Goal: Information Seeking & Learning: Learn about a topic

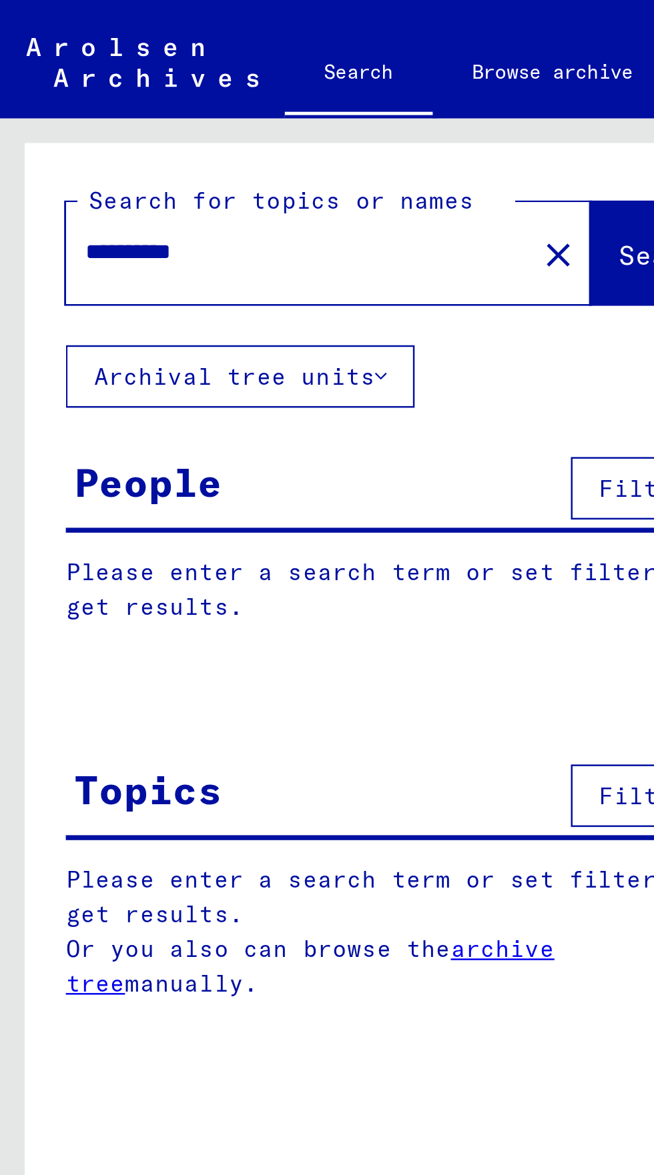
click at [60, 101] on input "**********" at bounding box center [117, 102] width 165 height 14
click at [66, 104] on input "**********" at bounding box center [117, 102] width 165 height 14
click at [120, 106] on input "**********" at bounding box center [117, 102] width 165 height 14
click at [113, 97] on input "**********" at bounding box center [117, 102] width 165 height 14
type input "**********"
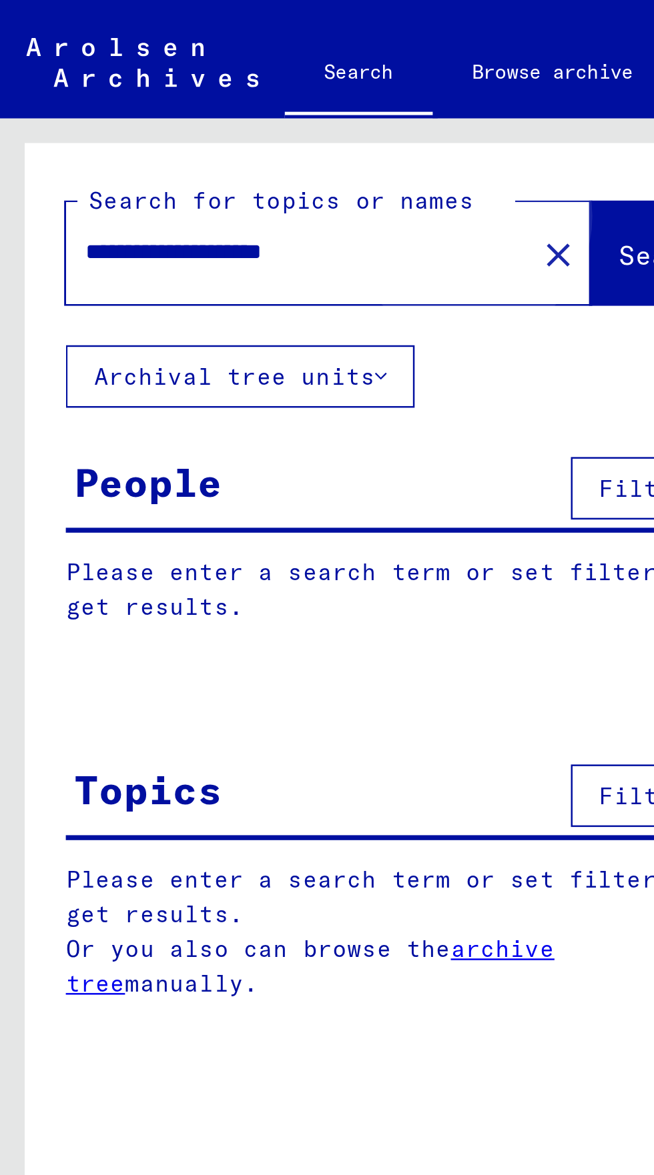
click at [251, 103] on span "Search" at bounding box center [271, 103] width 40 height 13
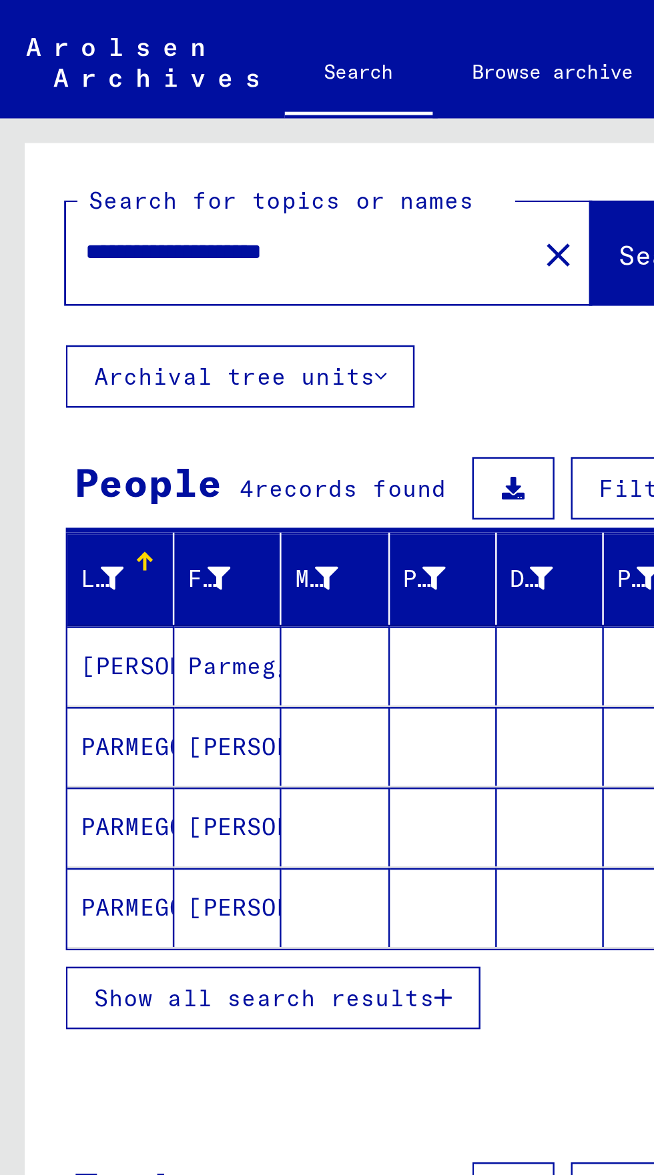
click at [35, 269] on mat-cell "[PERSON_NAME]" at bounding box center [48, 270] width 43 height 32
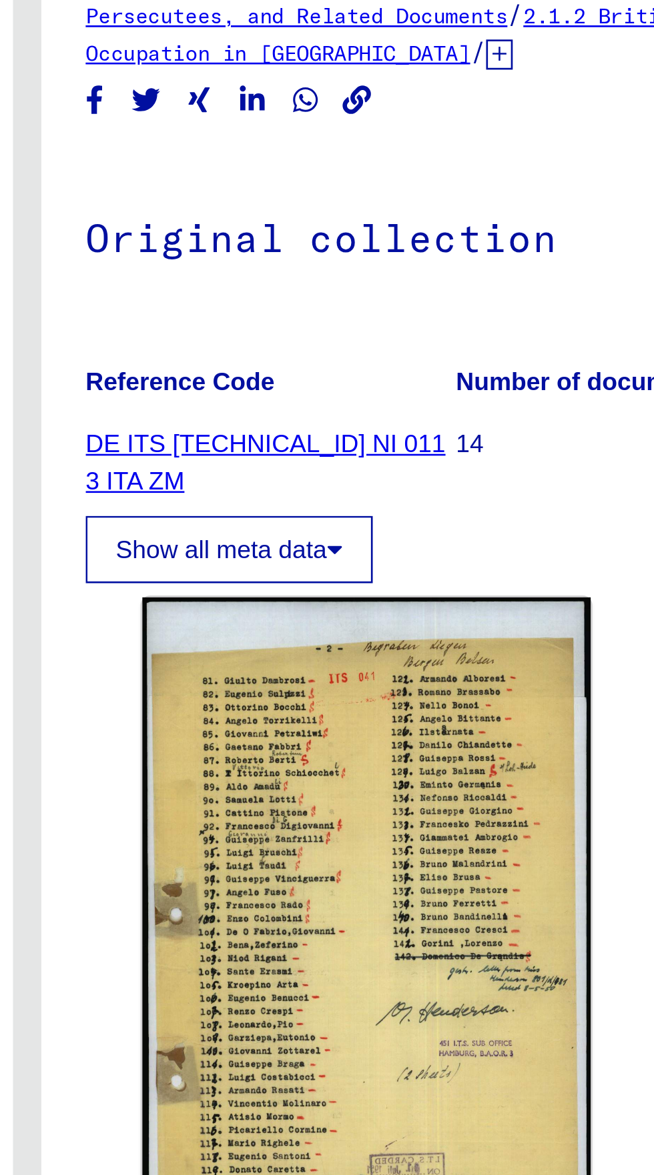
click at [394, 298] on link "DE ITS [TECHNICAL_ID] NI 011 3 ITA ZM" at bounding box center [416, 306] width 135 height 25
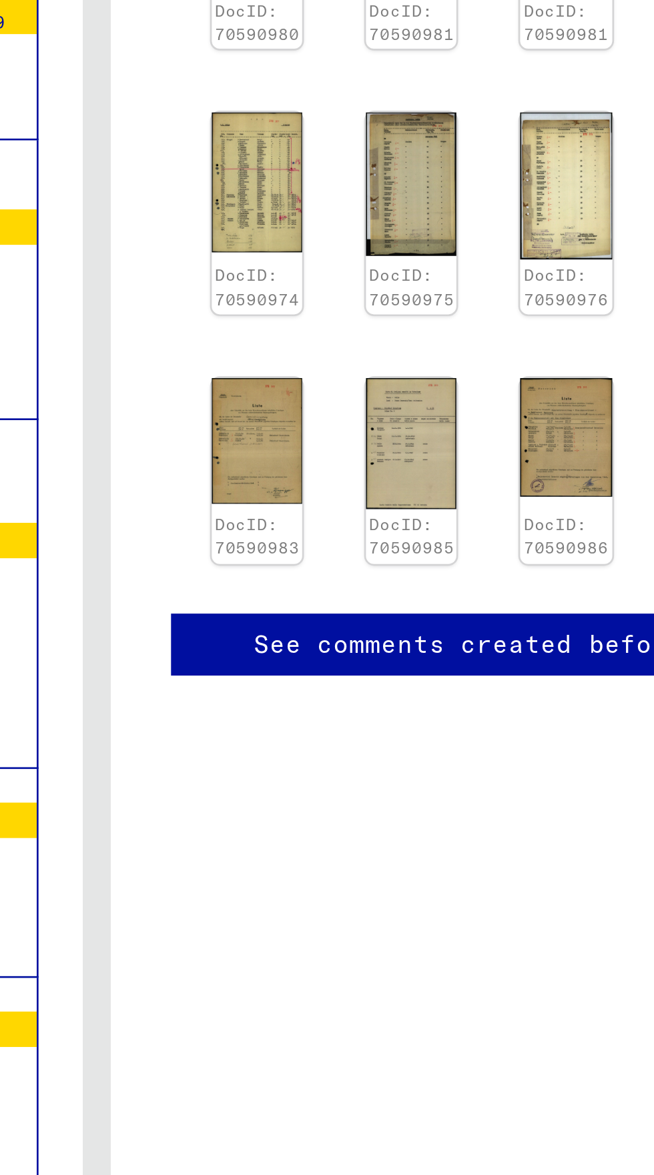
scroll to position [0, 38]
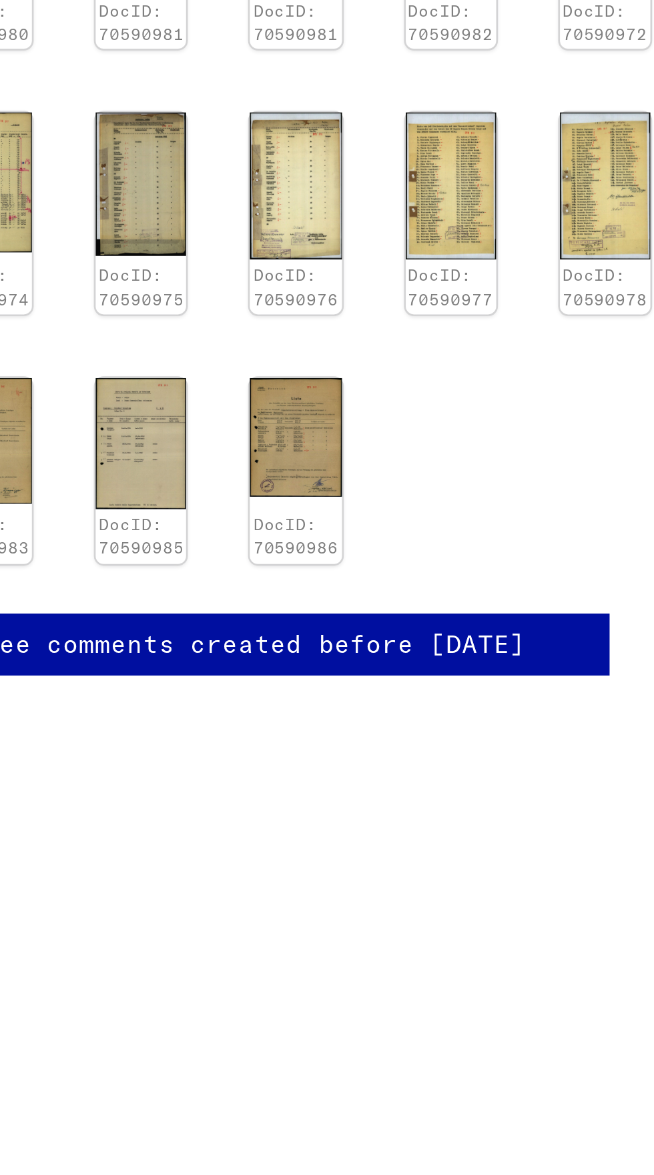
click at [453, 554] on img at bounding box center [465, 576] width 34 height 45
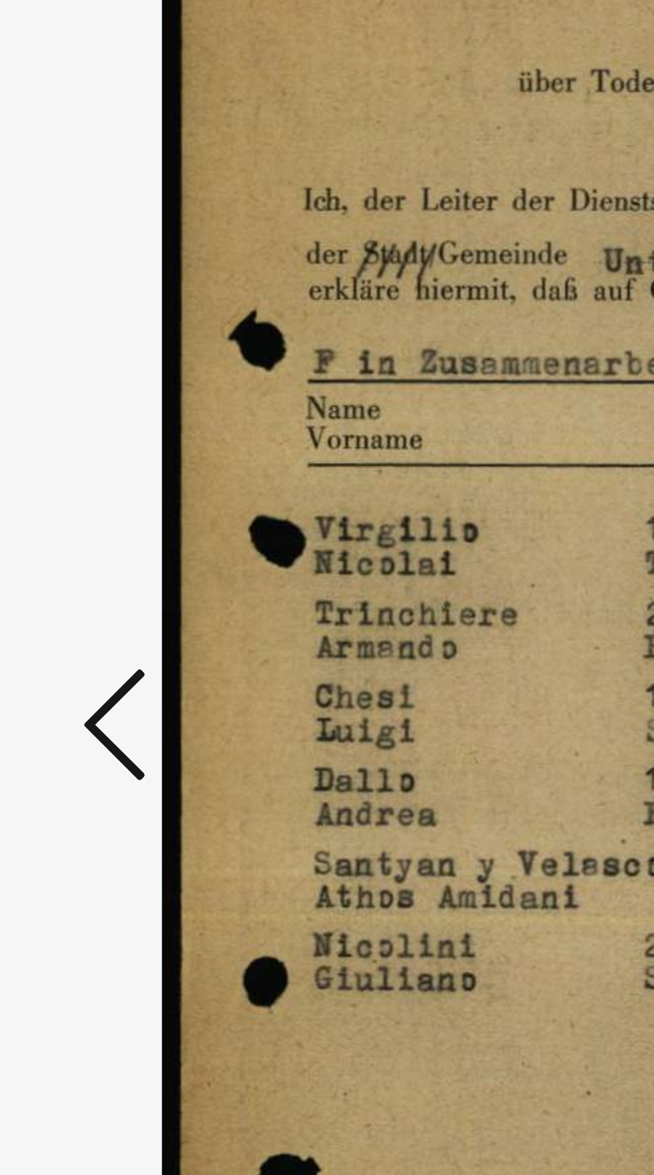
click at [93, 569] on icon at bounding box center [99, 553] width 16 height 32
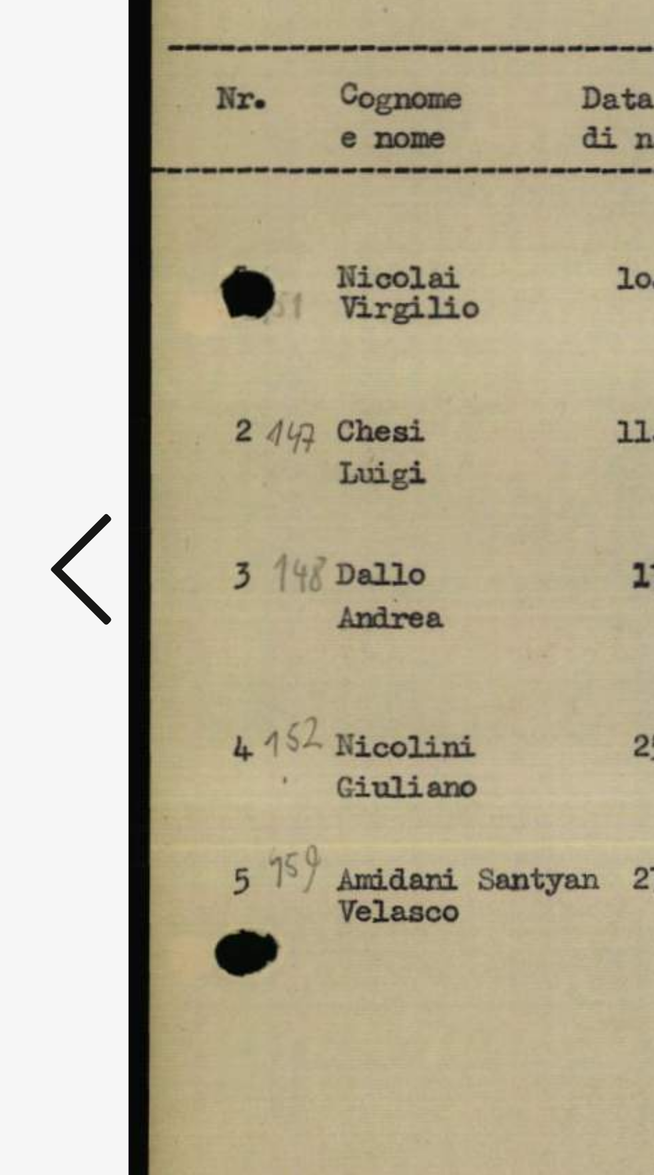
click at [93, 569] on icon at bounding box center [99, 553] width 16 height 32
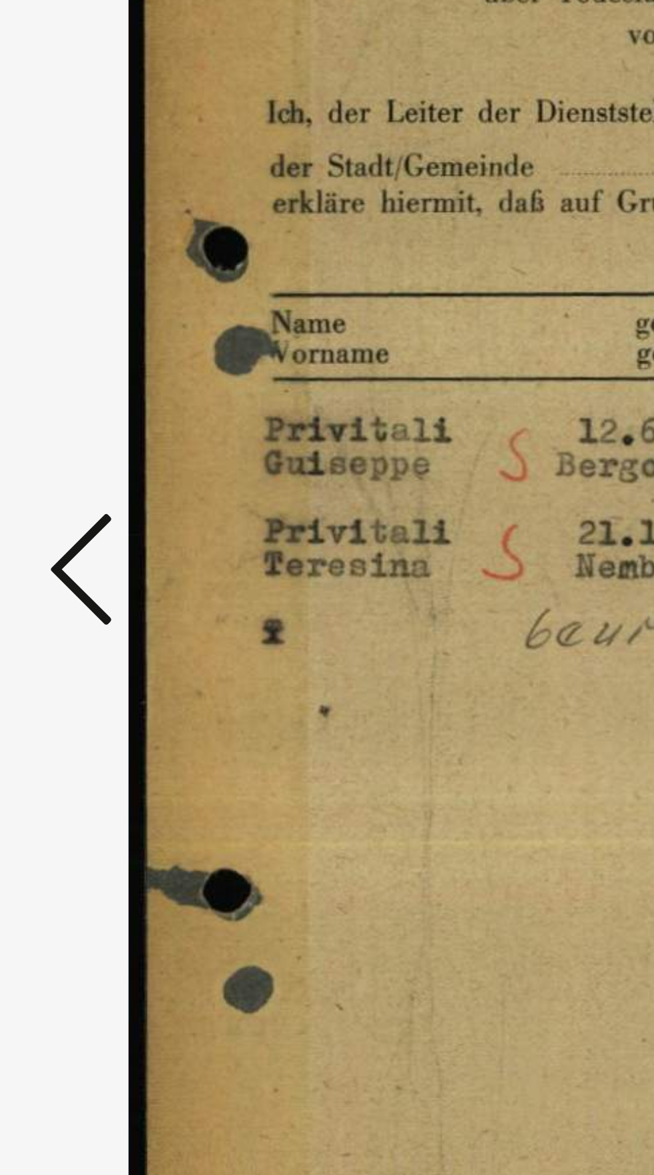
click at [91, 569] on icon at bounding box center [99, 553] width 16 height 32
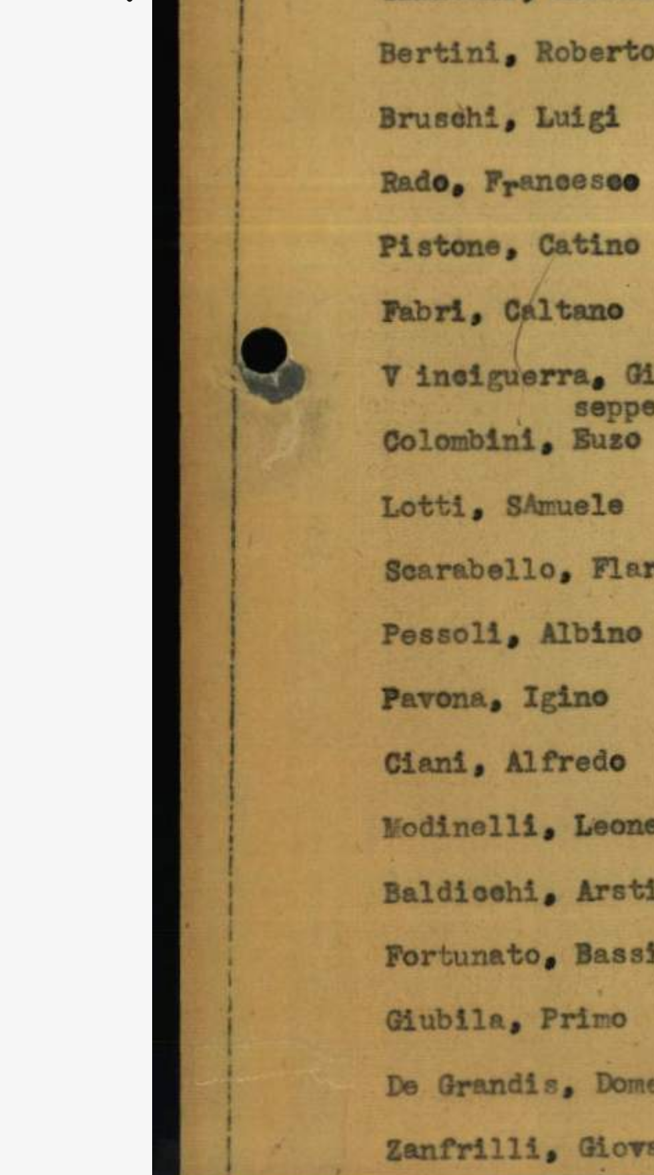
click at [87, 573] on button at bounding box center [99, 554] width 24 height 38
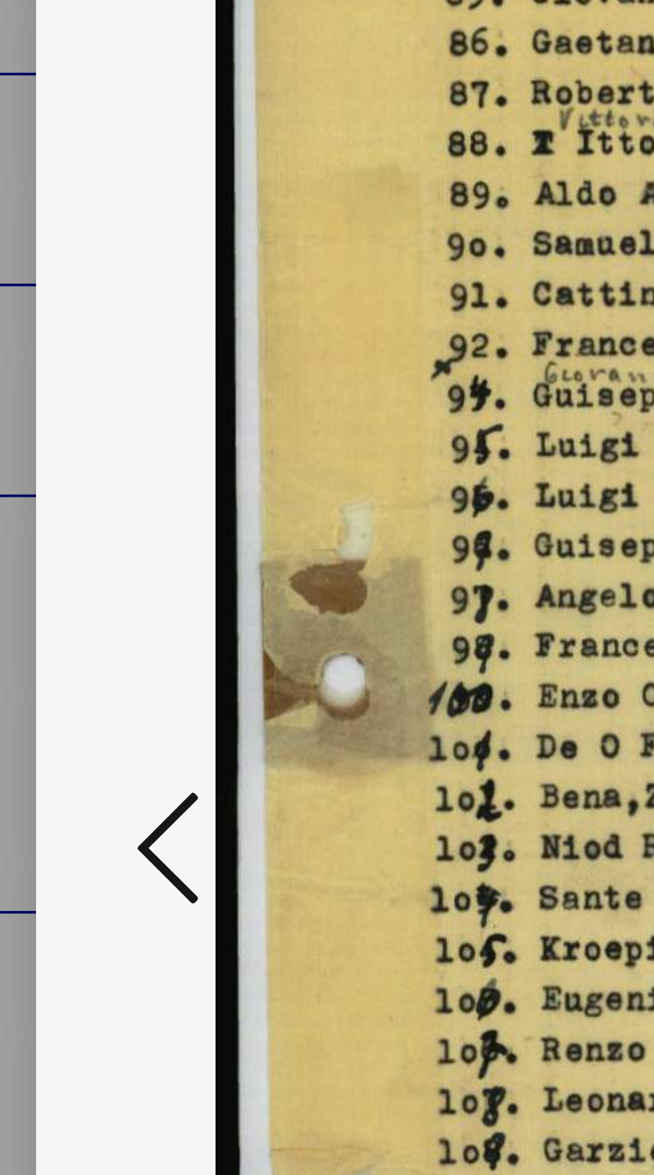
click at [93, 569] on icon at bounding box center [99, 553] width 16 height 32
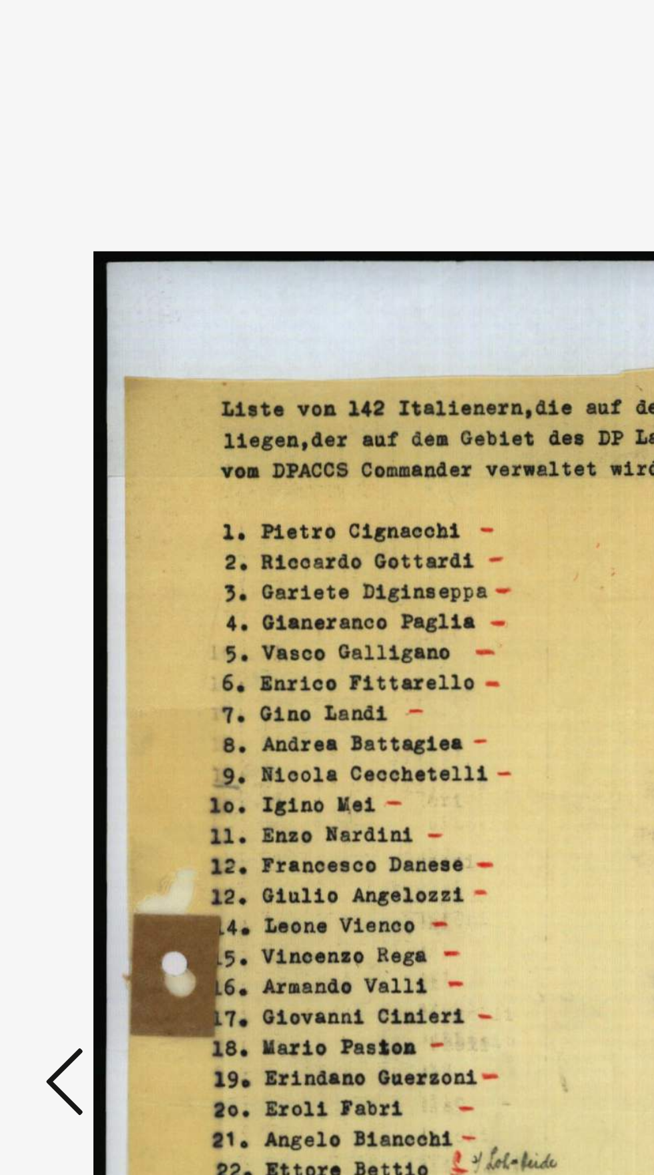
click at [87, 548] on button at bounding box center [99, 554] width 24 height 38
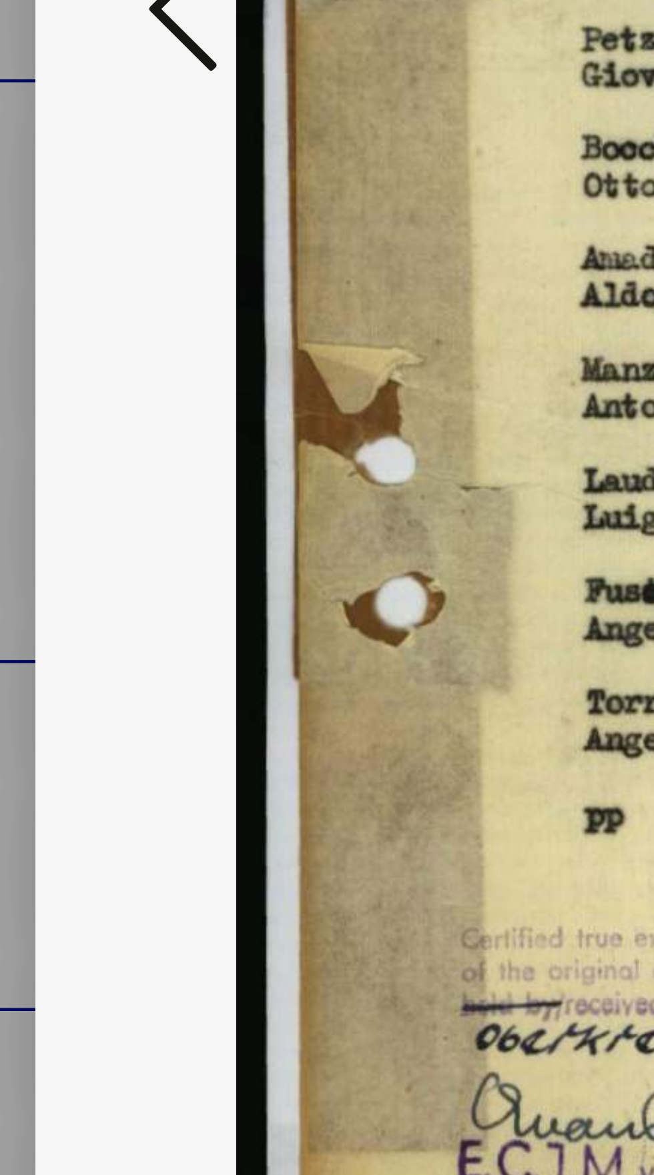
click at [90, 573] on button at bounding box center [99, 554] width 24 height 38
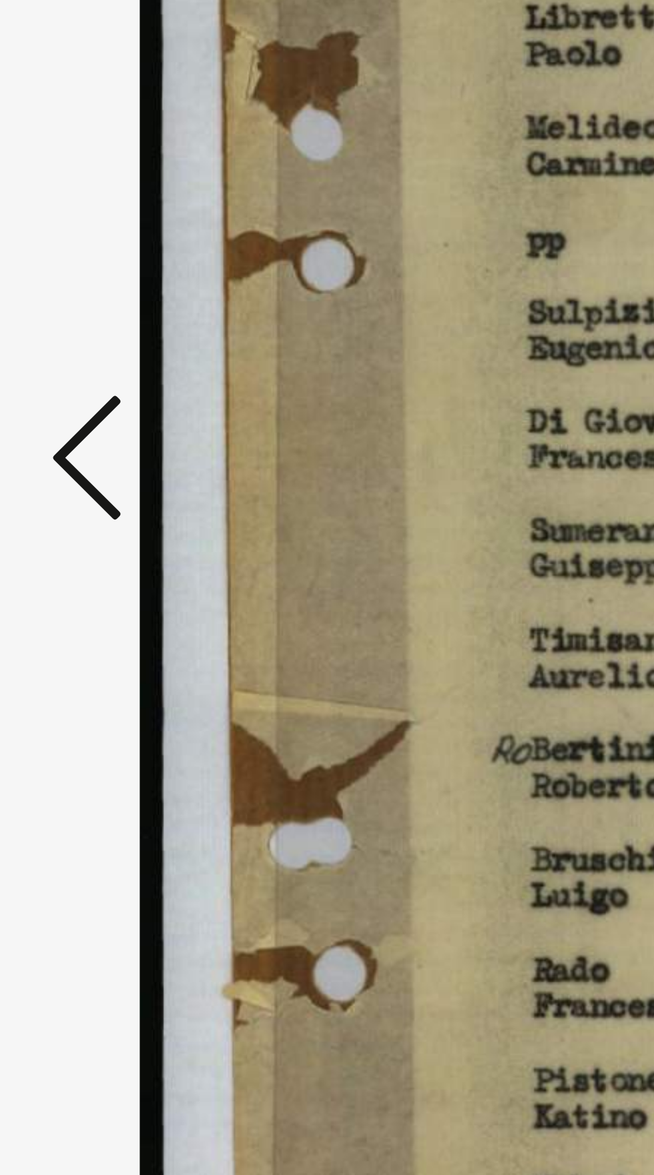
click at [91, 548] on icon at bounding box center [99, 553] width 16 height 32
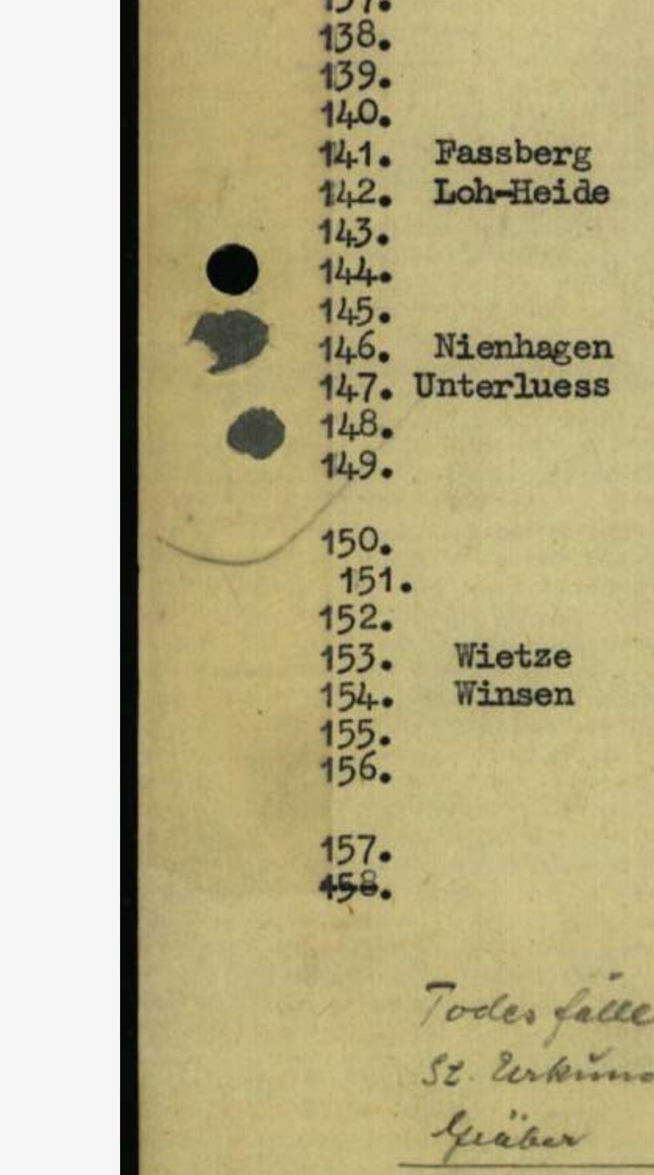
click at [96, 569] on icon at bounding box center [99, 553] width 16 height 32
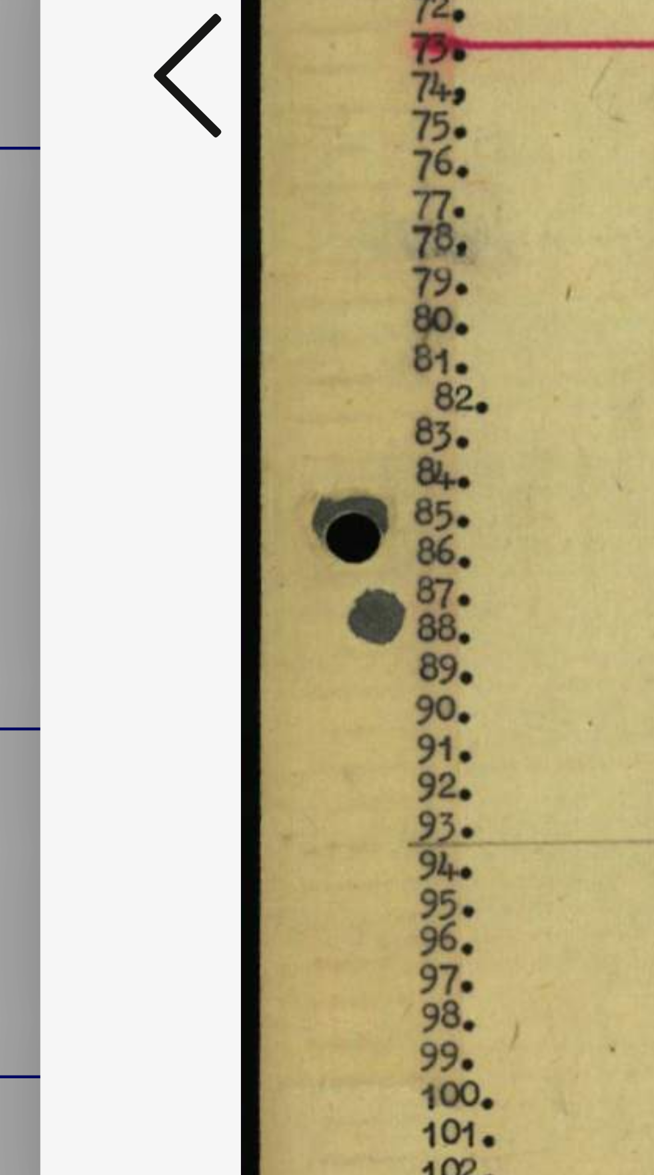
click at [93, 550] on icon at bounding box center [99, 553] width 16 height 32
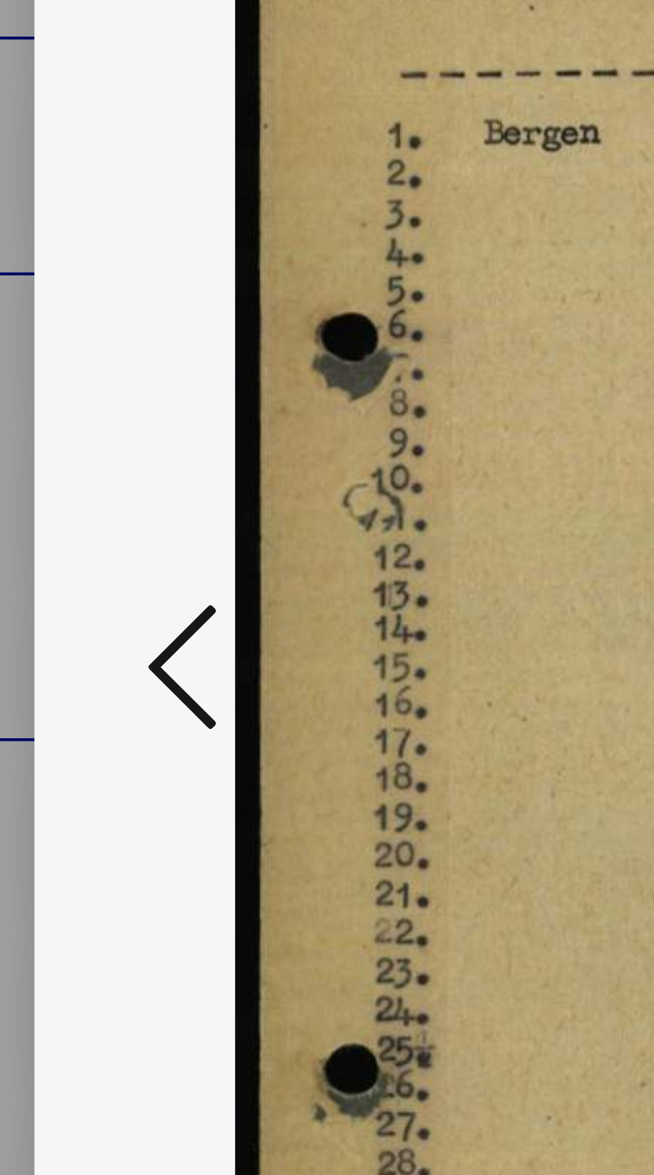
click at [91, 548] on icon at bounding box center [99, 553] width 16 height 32
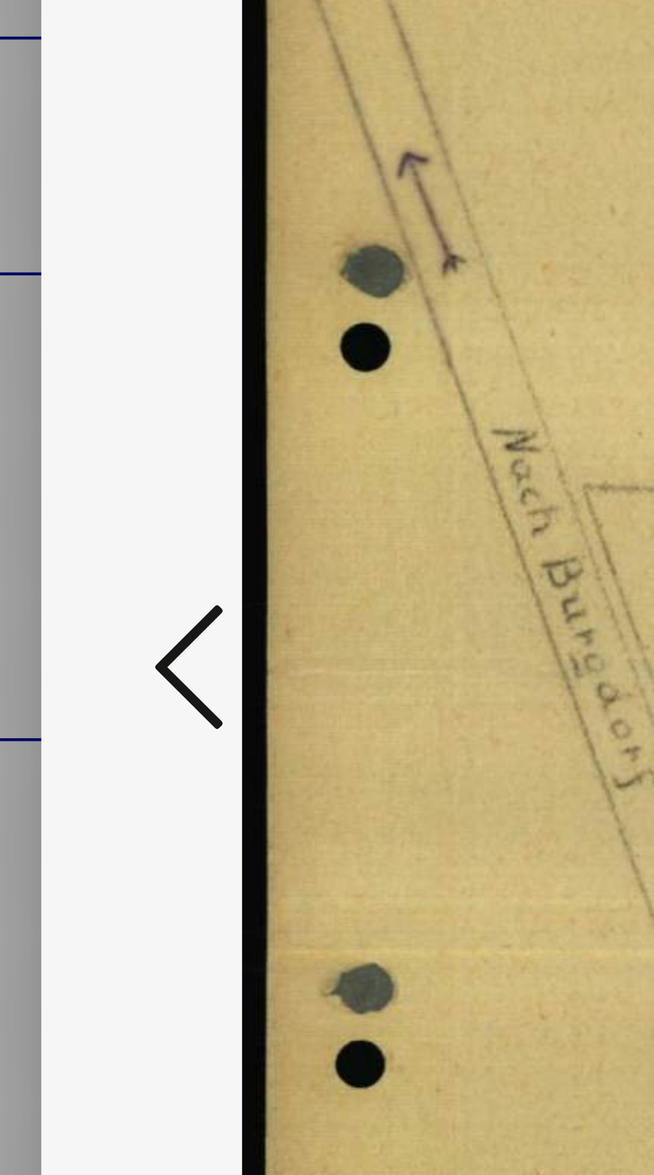
click at [91, 548] on icon at bounding box center [99, 553] width 16 height 32
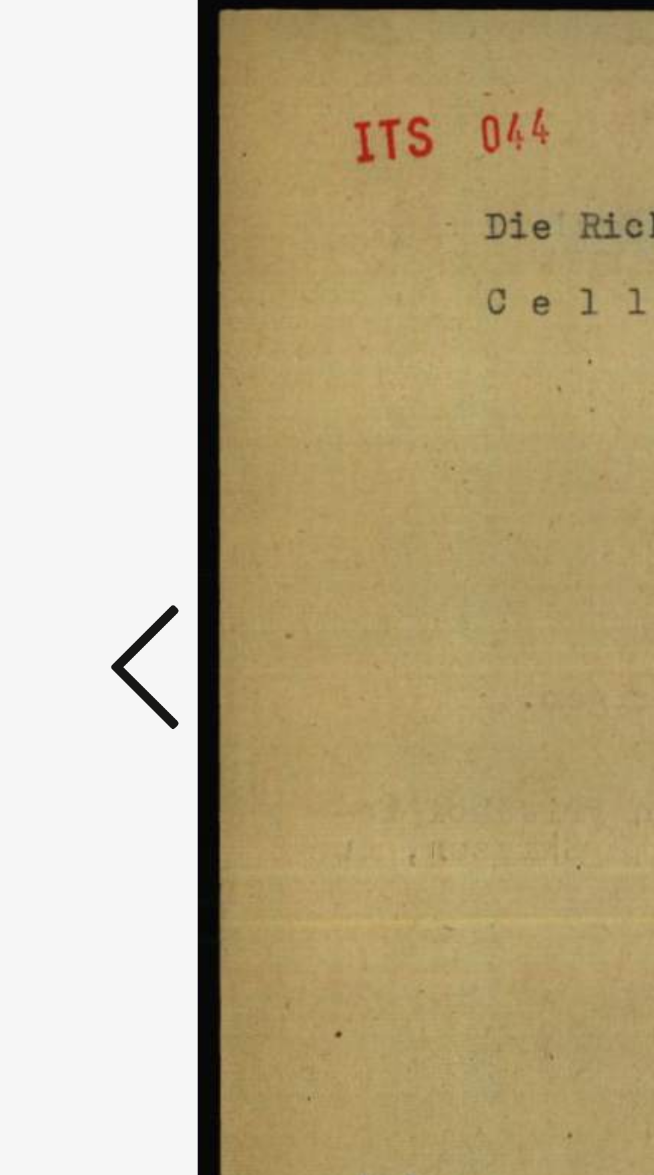
click at [92, 550] on icon at bounding box center [99, 553] width 16 height 32
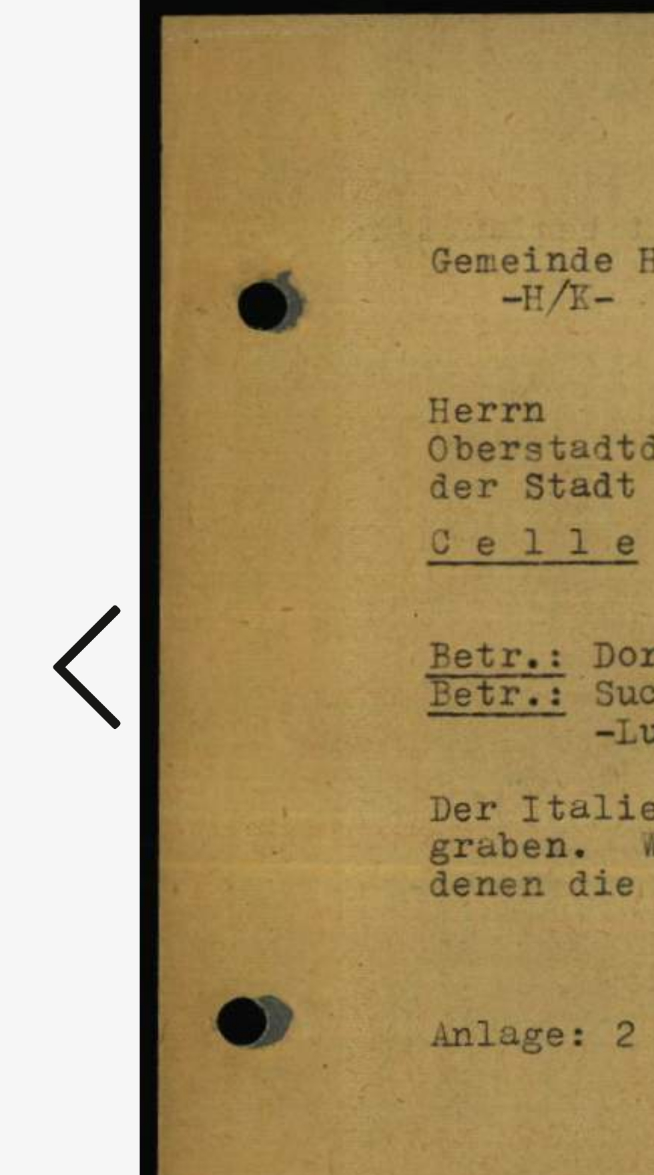
click at [93, 549] on icon at bounding box center [99, 553] width 16 height 32
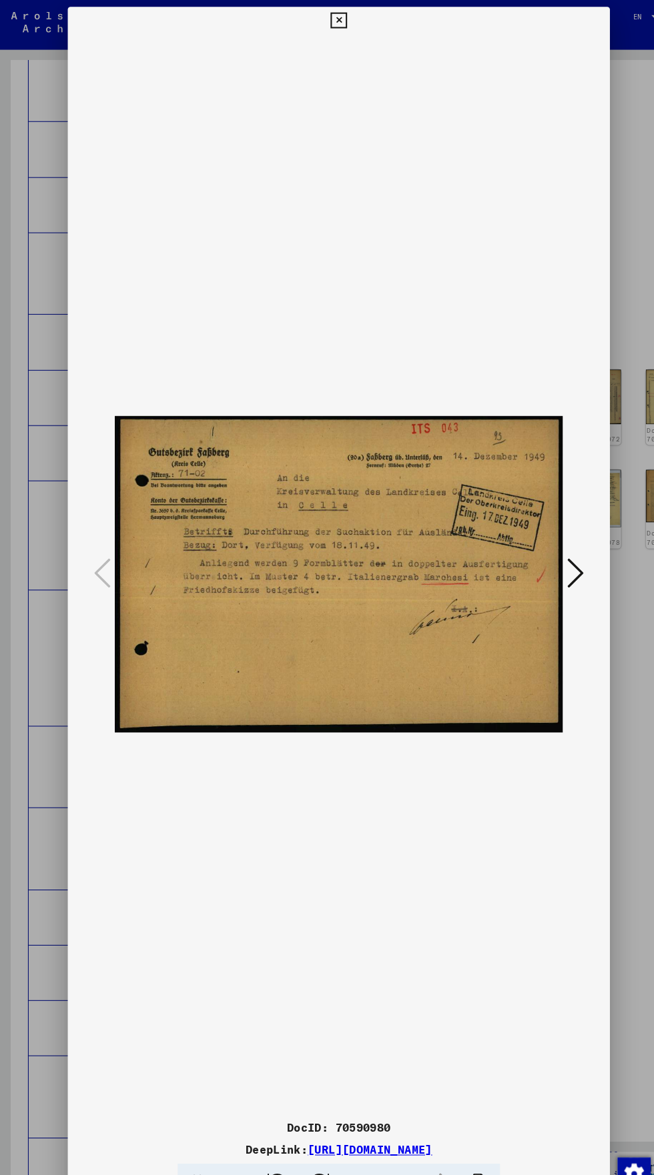
click at [326, 23] on icon at bounding box center [326, 20] width 15 height 16
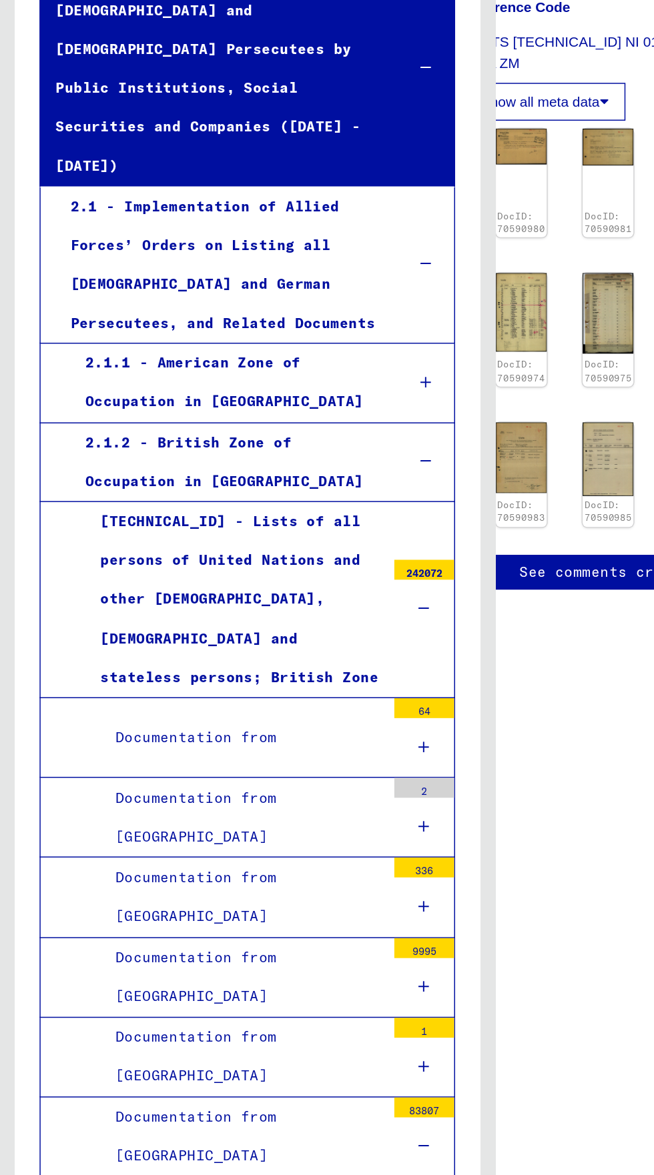
scroll to position [0, 0]
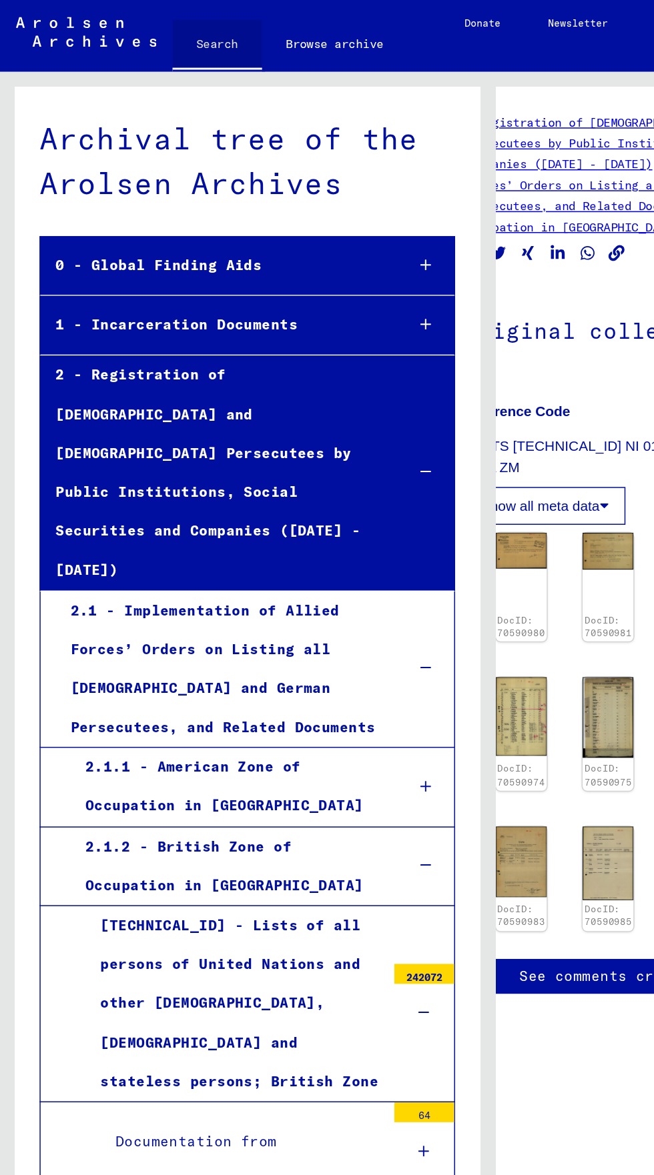
click at [132, 19] on link "Search" at bounding box center [145, 30] width 60 height 35
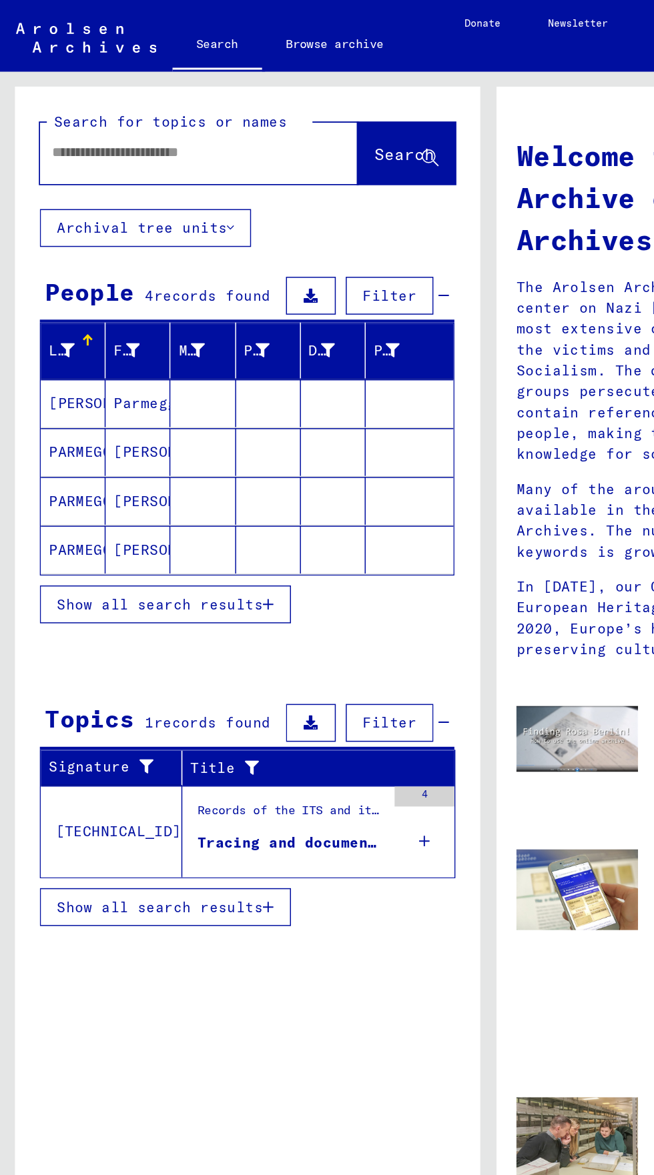
click at [58, 99] on input "text" at bounding box center [117, 102] width 165 height 14
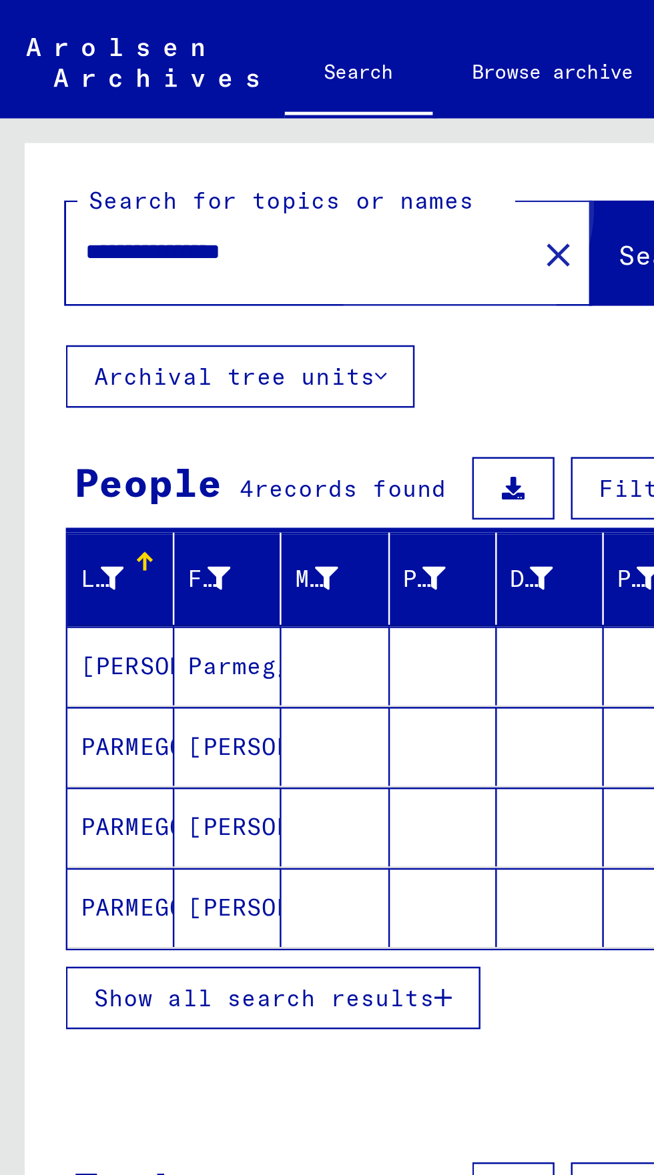
click at [251, 101] on span "Search" at bounding box center [271, 103] width 40 height 13
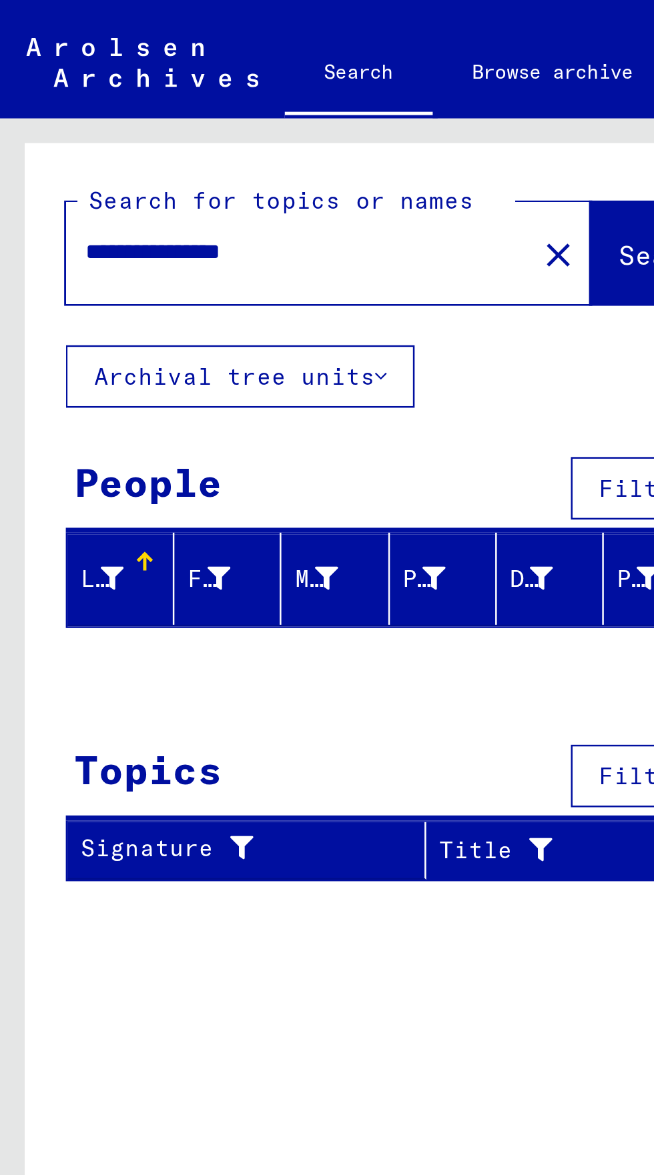
click at [143, 100] on input "**********" at bounding box center [117, 102] width 165 height 14
type input "********"
click at [250, 83] on button "Search" at bounding box center [272, 102] width 65 height 41
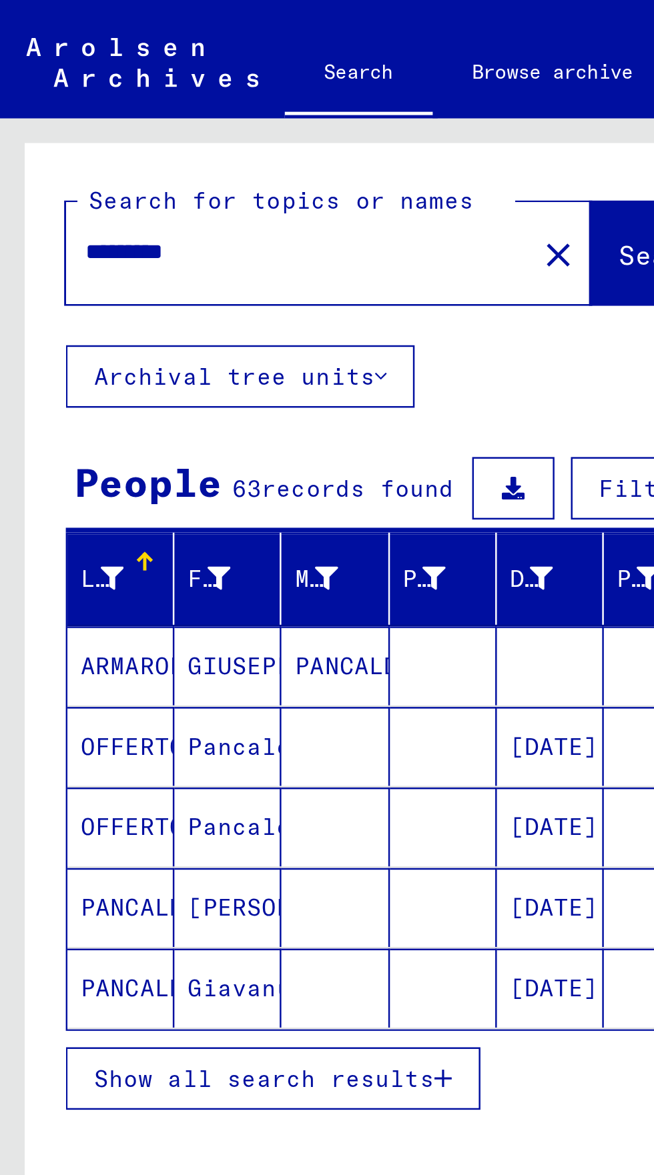
scroll to position [63, 0]
click at [173, 432] on span "Show all search results" at bounding box center [107, 438] width 138 height 12
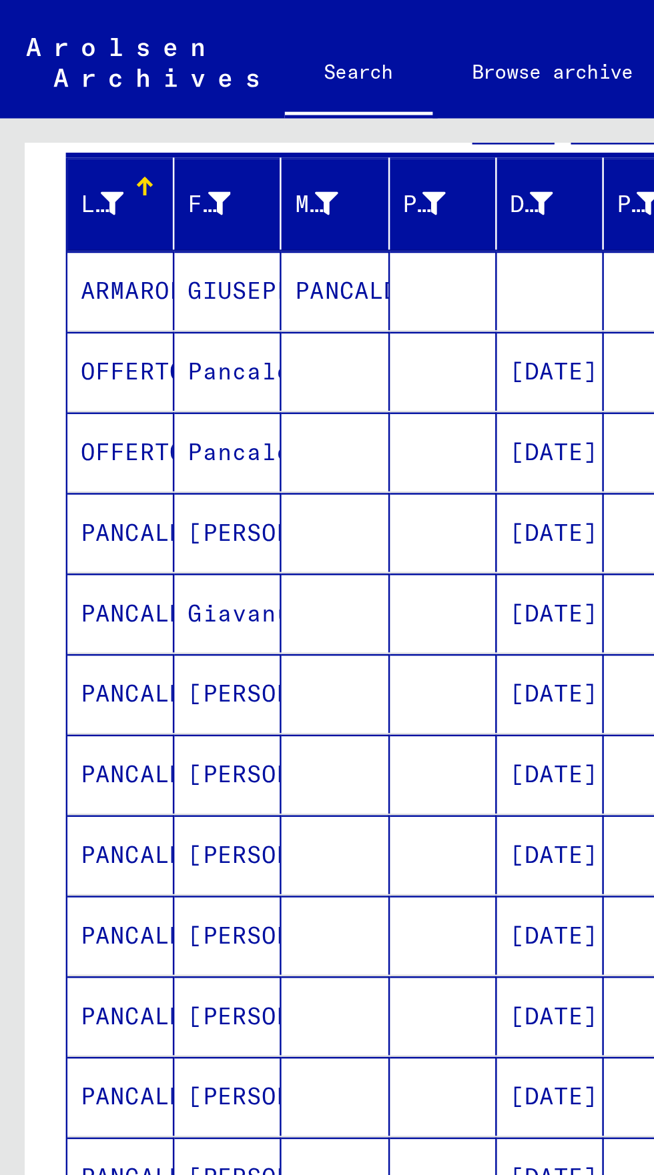
scroll to position [74, 0]
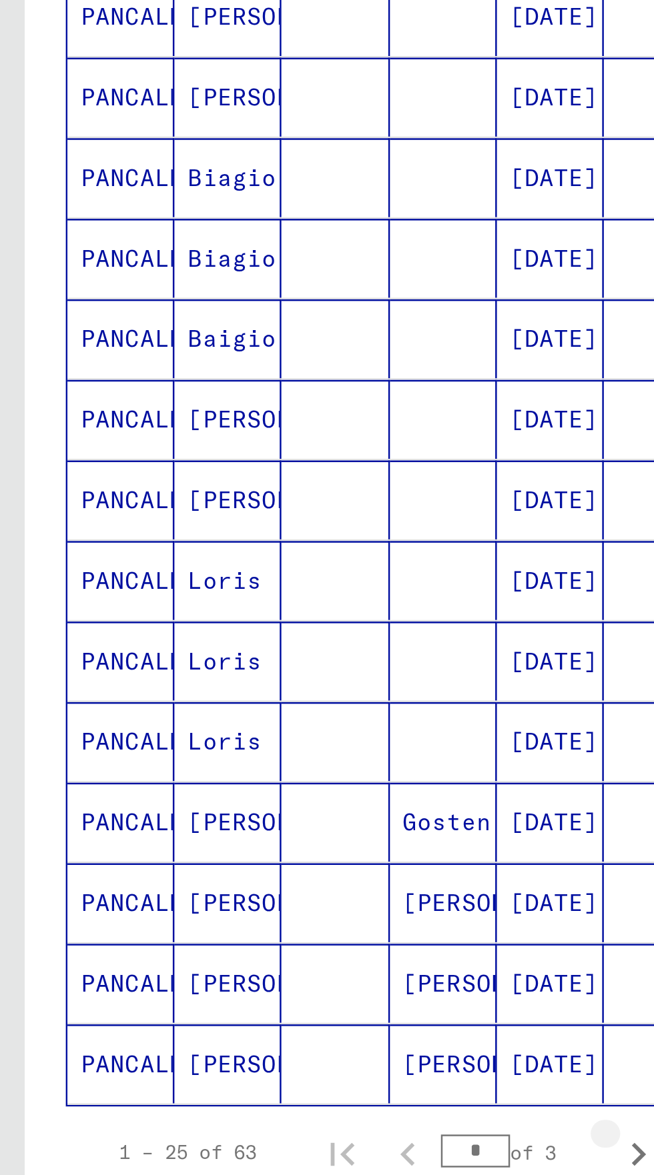
click at [258, 930] on icon "Next page" at bounding box center [259, 939] width 19 height 19
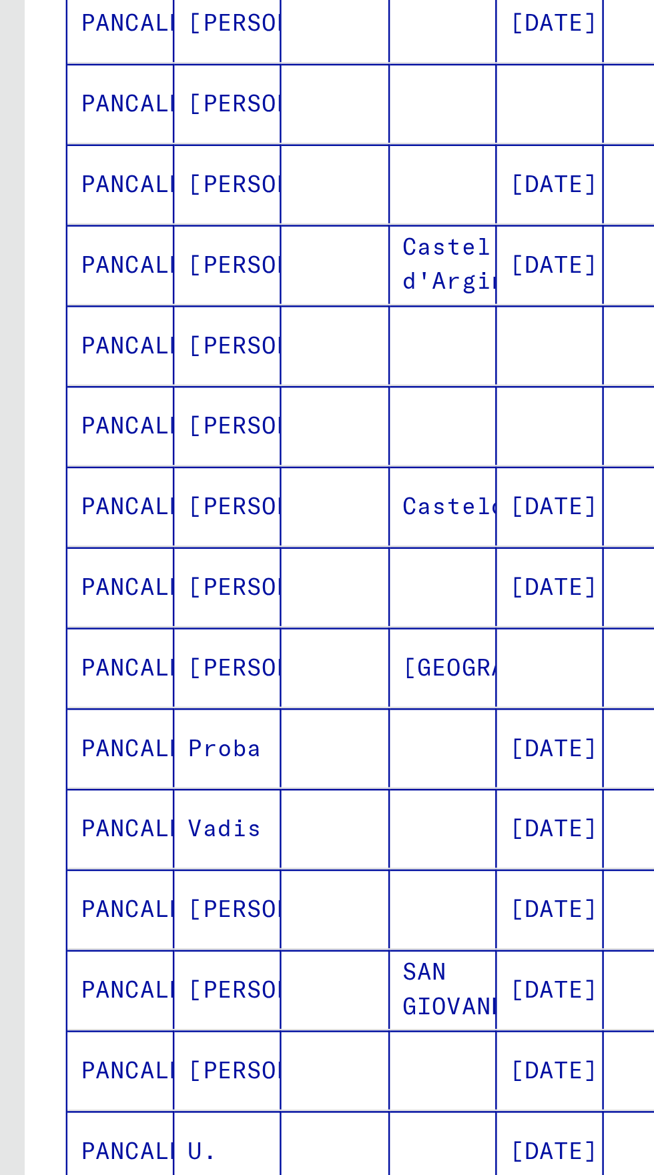
click at [253, 930] on icon "Next page" at bounding box center [259, 939] width 19 height 19
type input "*"
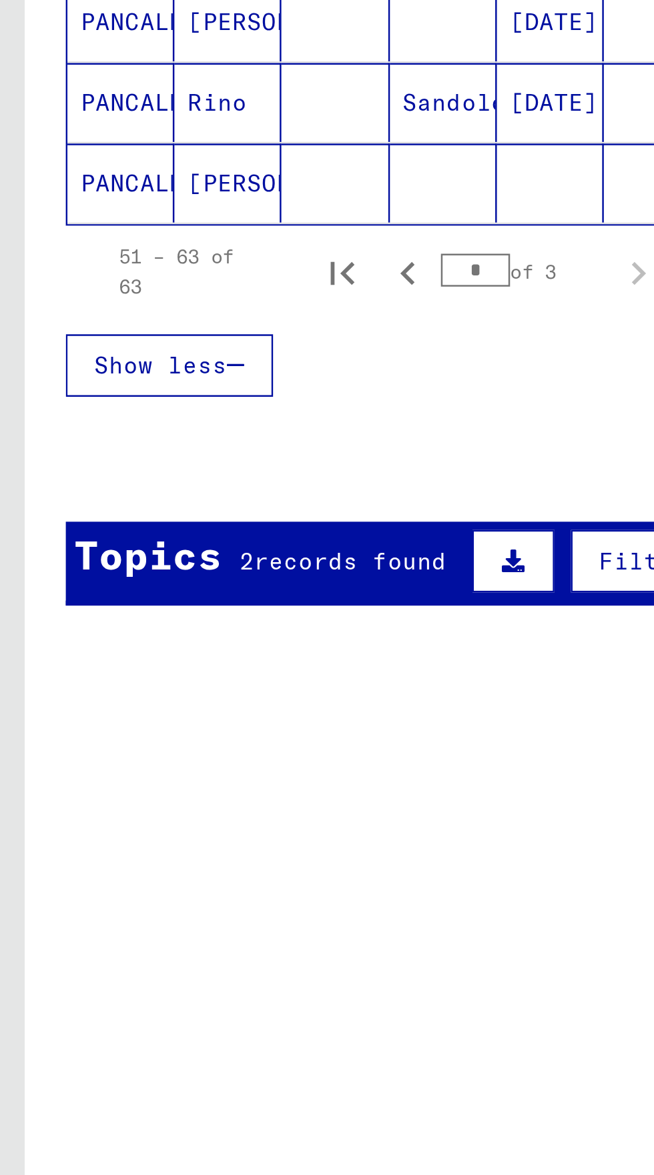
scroll to position [0, 0]
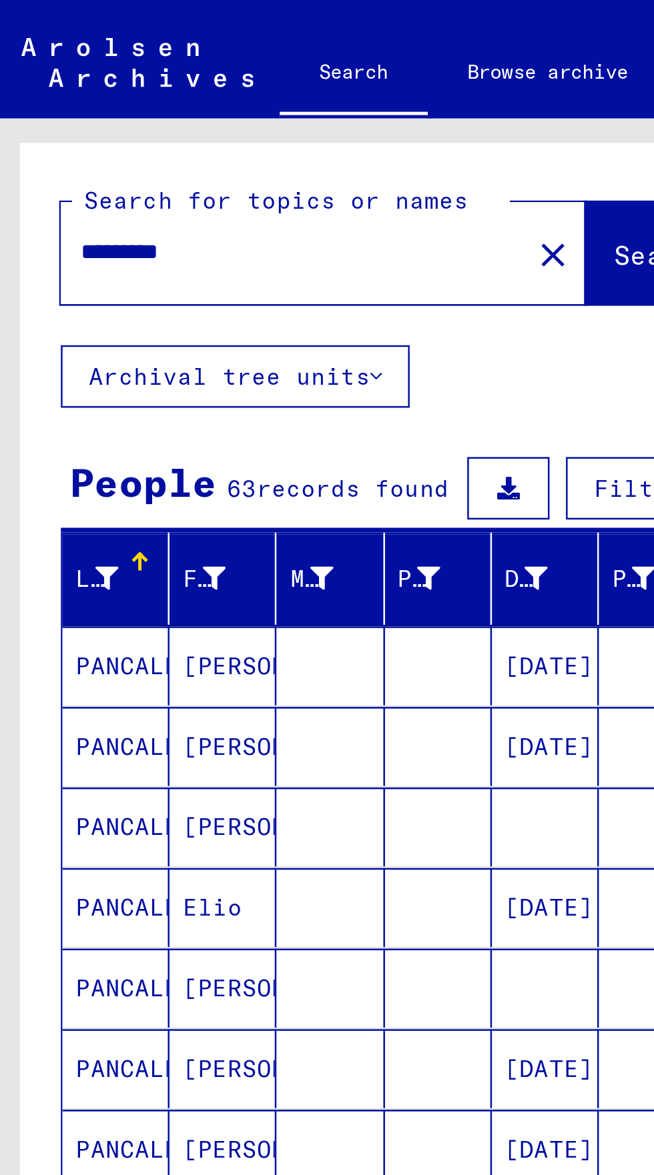
click at [85, 103] on input "********" at bounding box center [117, 102] width 165 height 14
type input "**********"
click at [251, 101] on span "Search" at bounding box center [271, 103] width 40 height 13
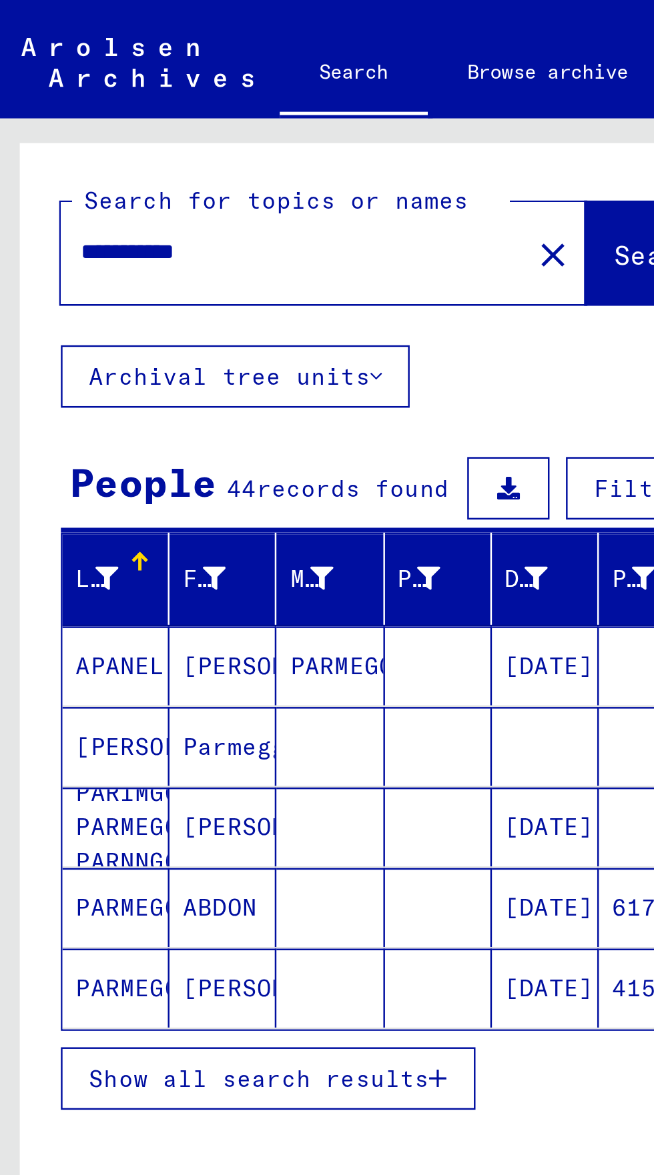
scroll to position [74, 0]
click at [43, 425] on button "Show all search results" at bounding box center [111, 437] width 168 height 25
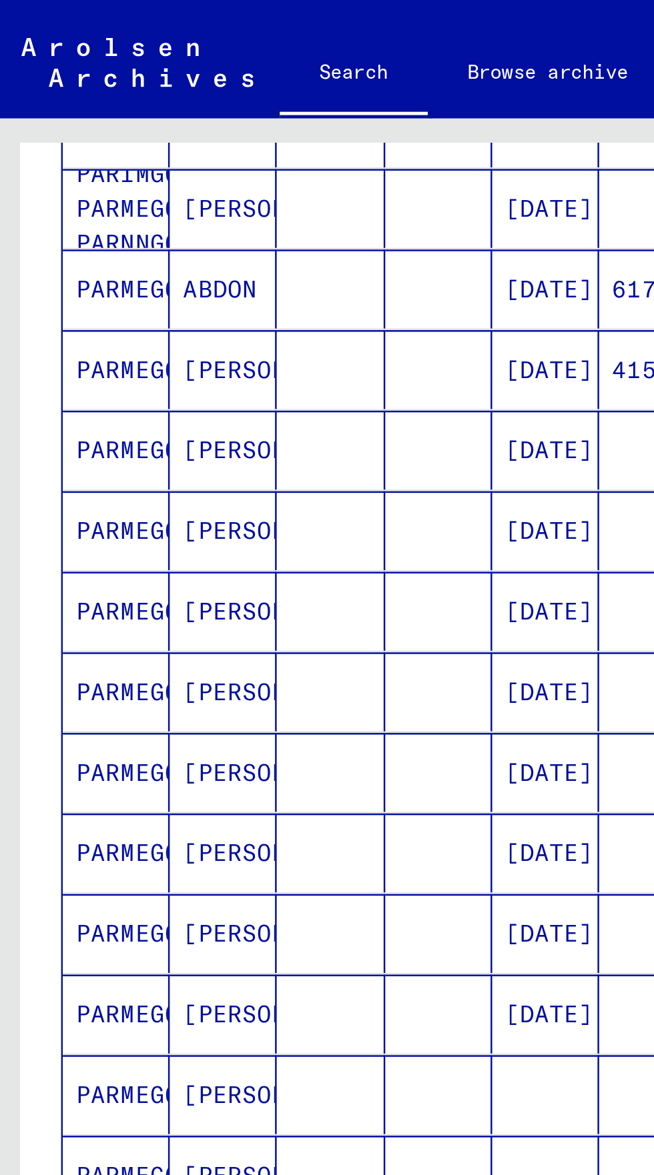
scroll to position [260, 0]
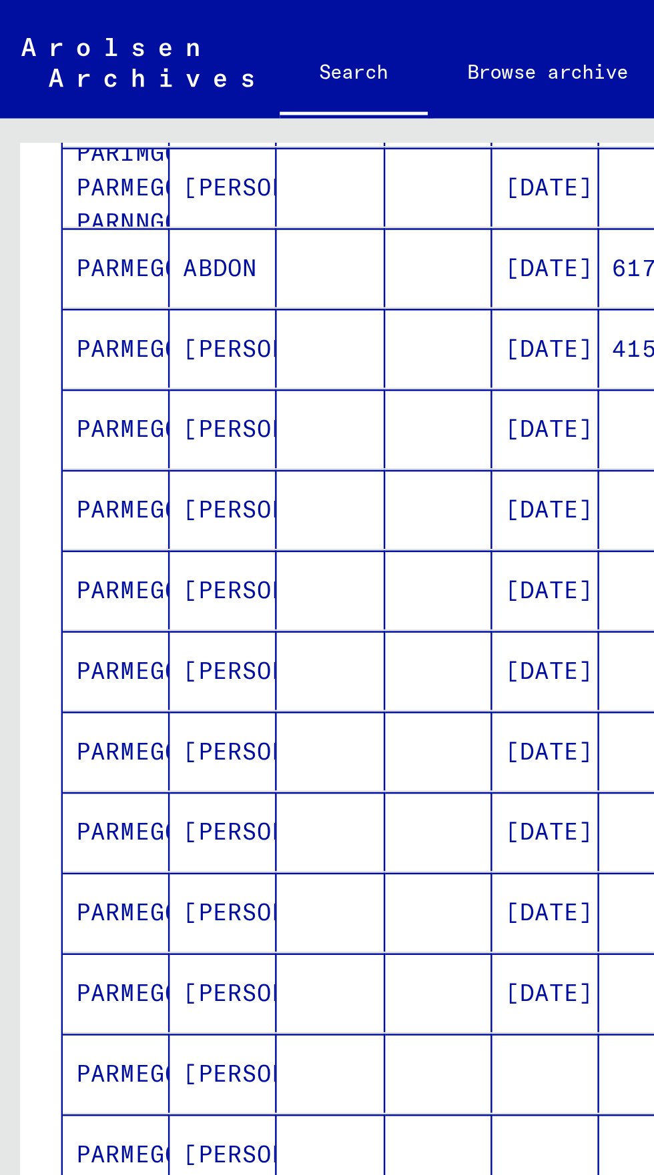
click at [29, 420] on mat-cell "PARMEGGIANI" at bounding box center [48, 436] width 43 height 32
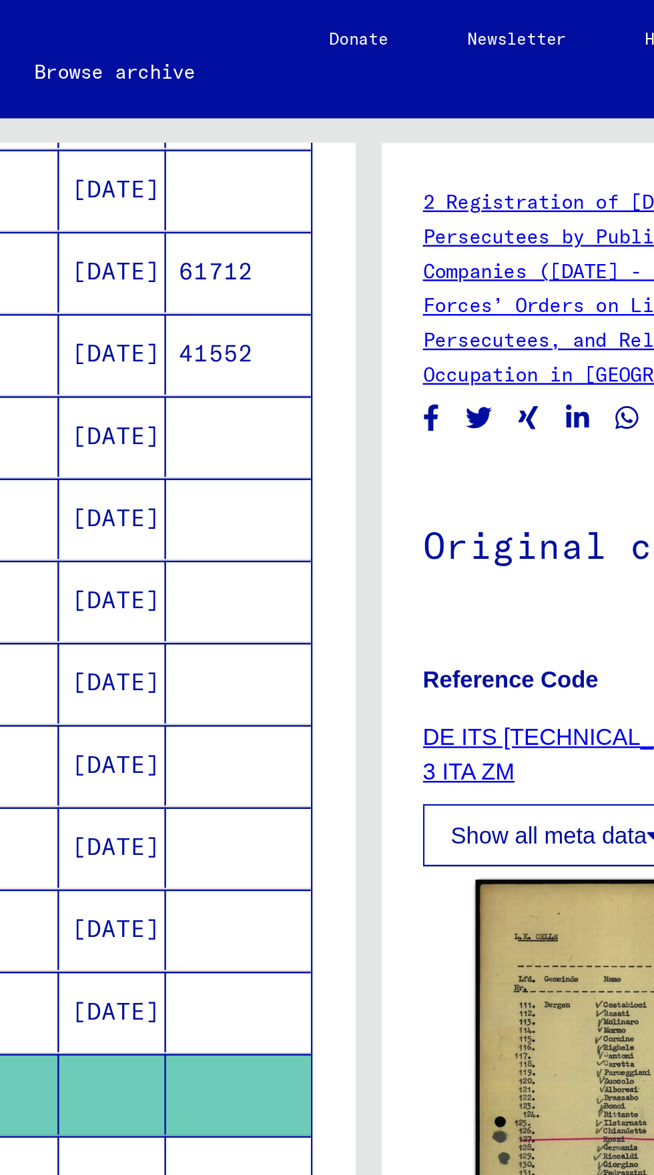
click at [211, 461] on mat-cell at bounding box center [222, 477] width 43 height 33
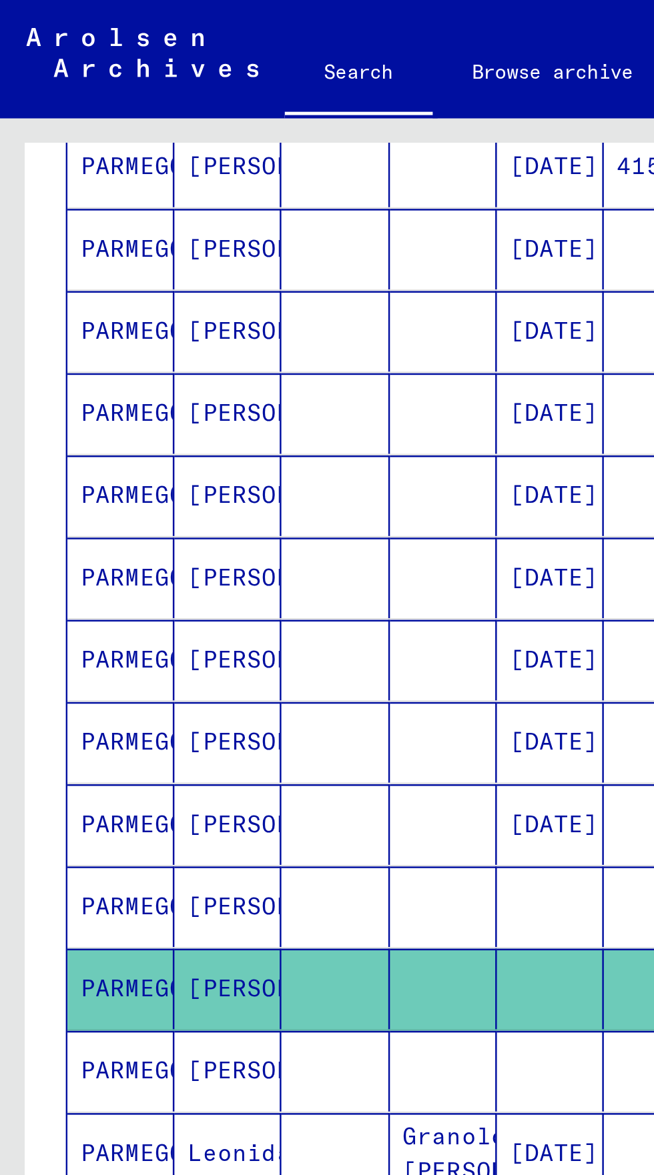
click at [42, 418] on mat-cell "PARMEGGIANI" at bounding box center [48, 434] width 43 height 33
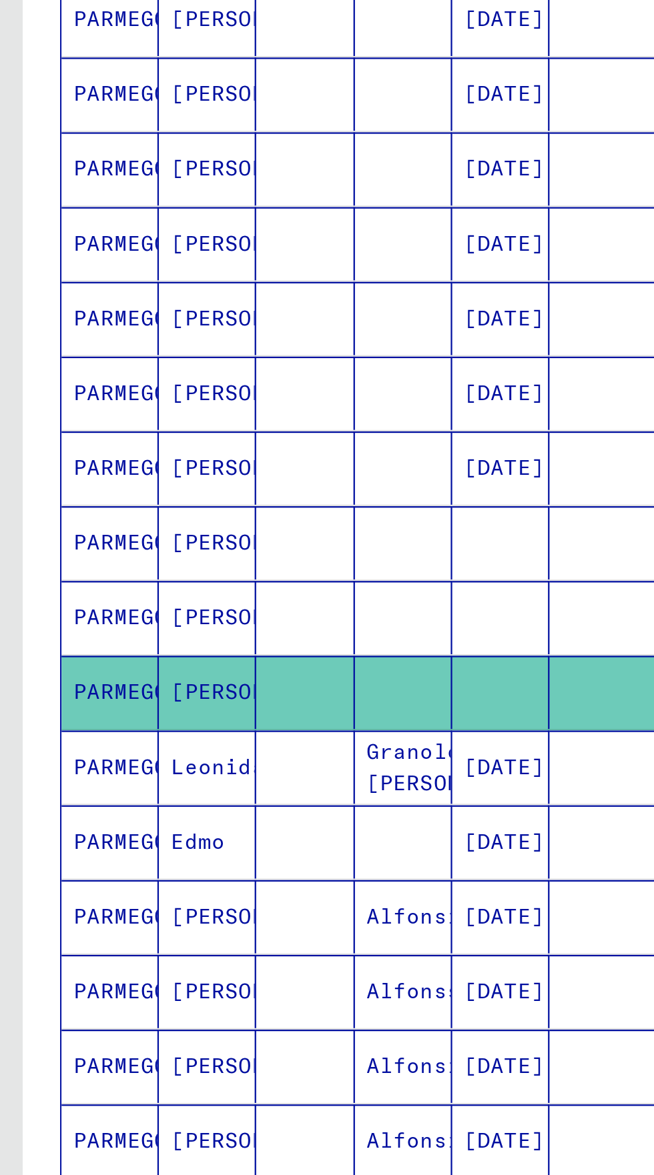
scroll to position [353, 0]
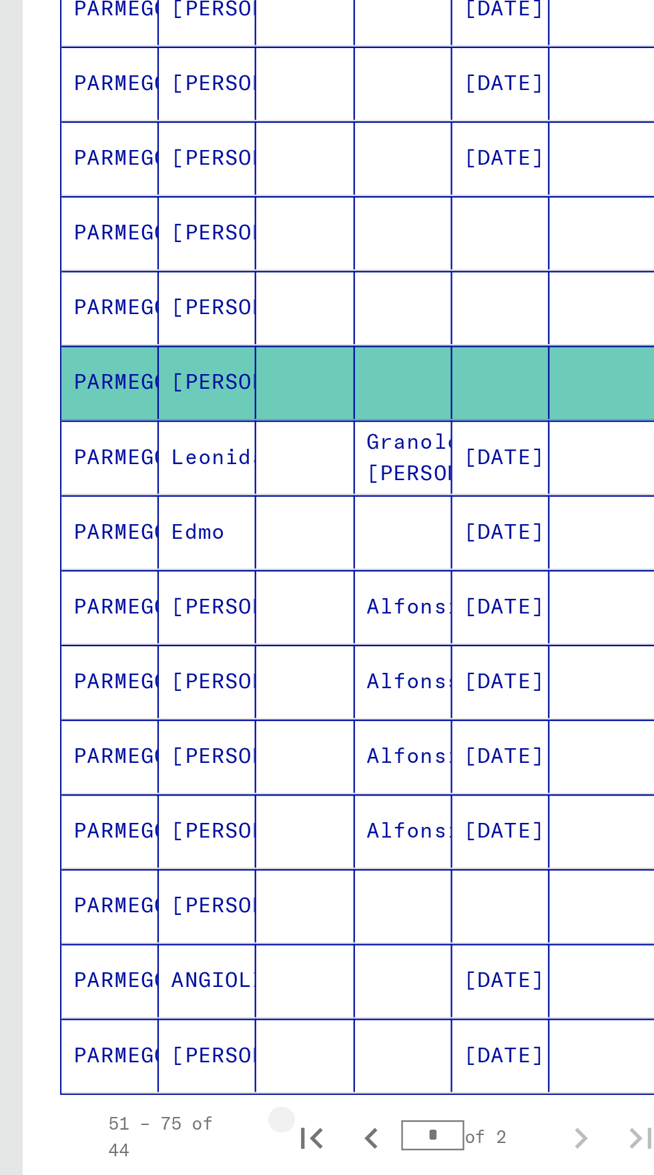
click at [137, 746] on icon "First page" at bounding box center [138, 755] width 19 height 19
click at [259, 751] on icon "Next page" at bounding box center [259, 755] width 6 height 9
type input "*"
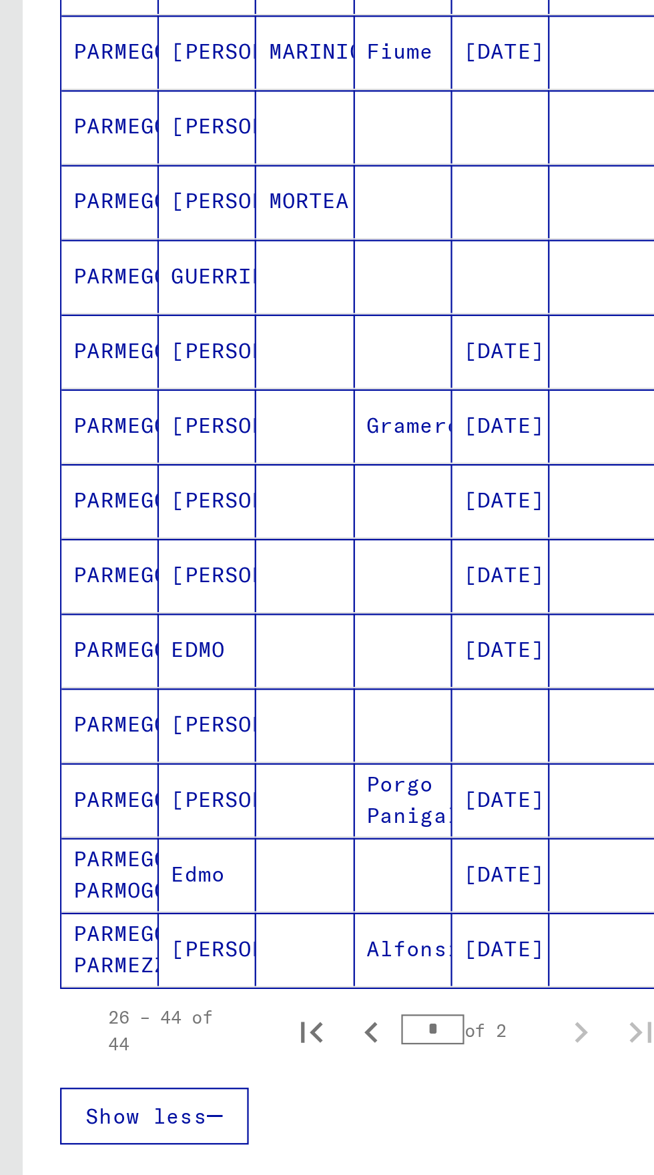
scroll to position [0, 0]
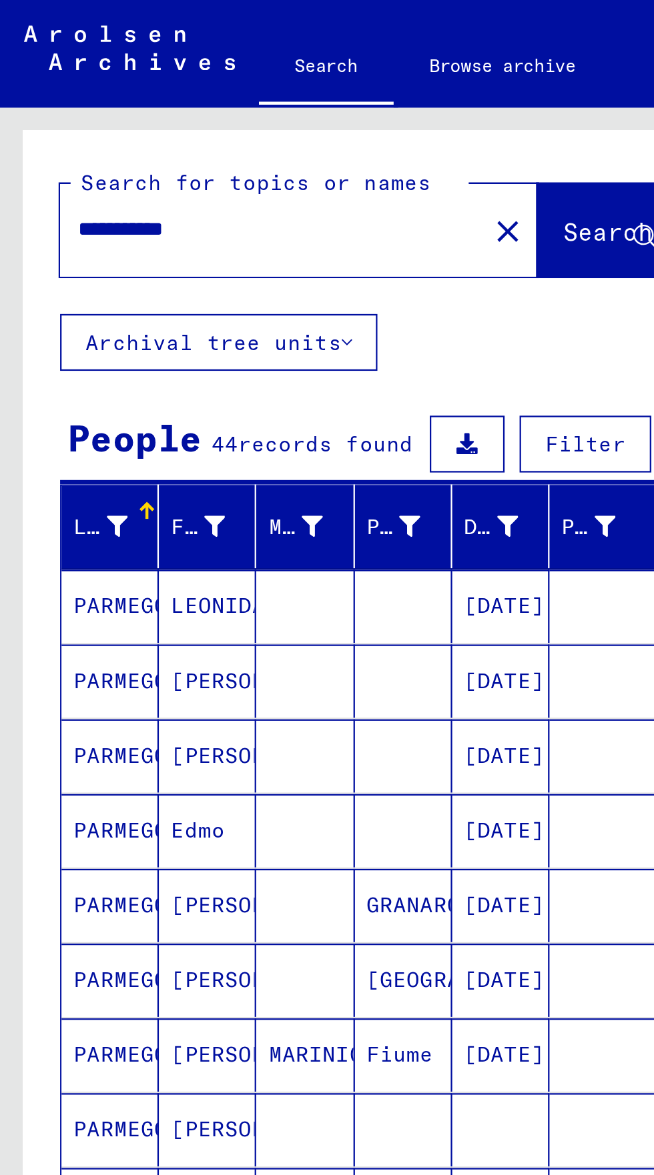
click at [108, 105] on input "**********" at bounding box center [121, 102] width 173 height 14
type input "*"
type input "******"
click at [252, 95] on button "Search" at bounding box center [272, 102] width 65 height 41
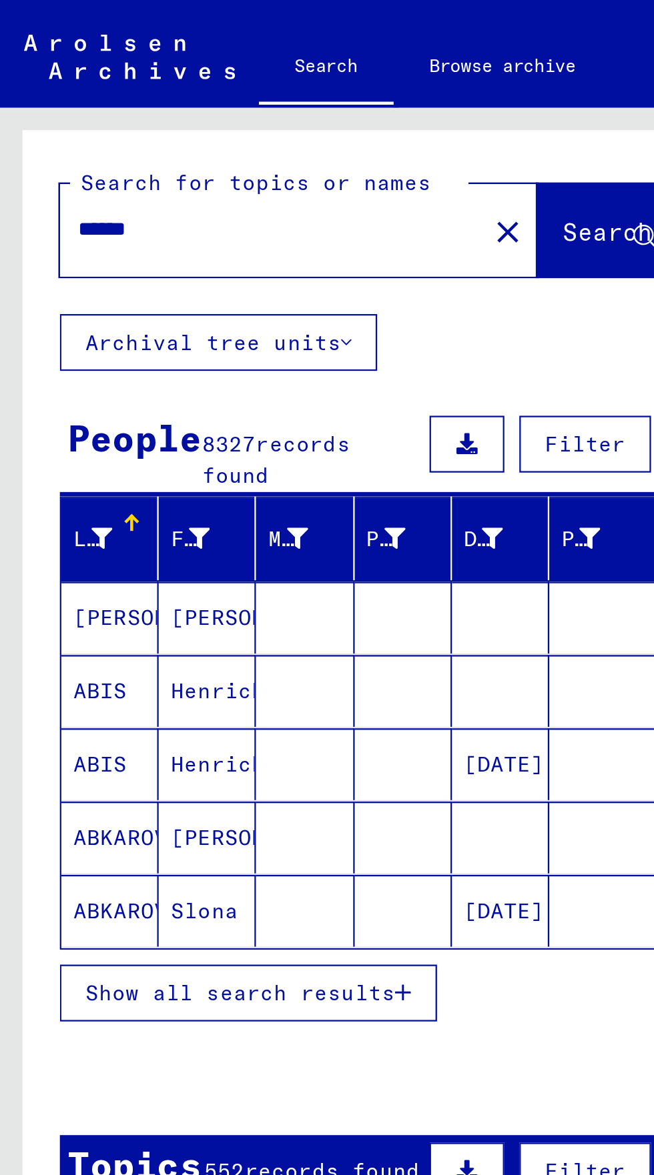
click at [155, 437] on span "Show all search results" at bounding box center [107, 443] width 138 height 12
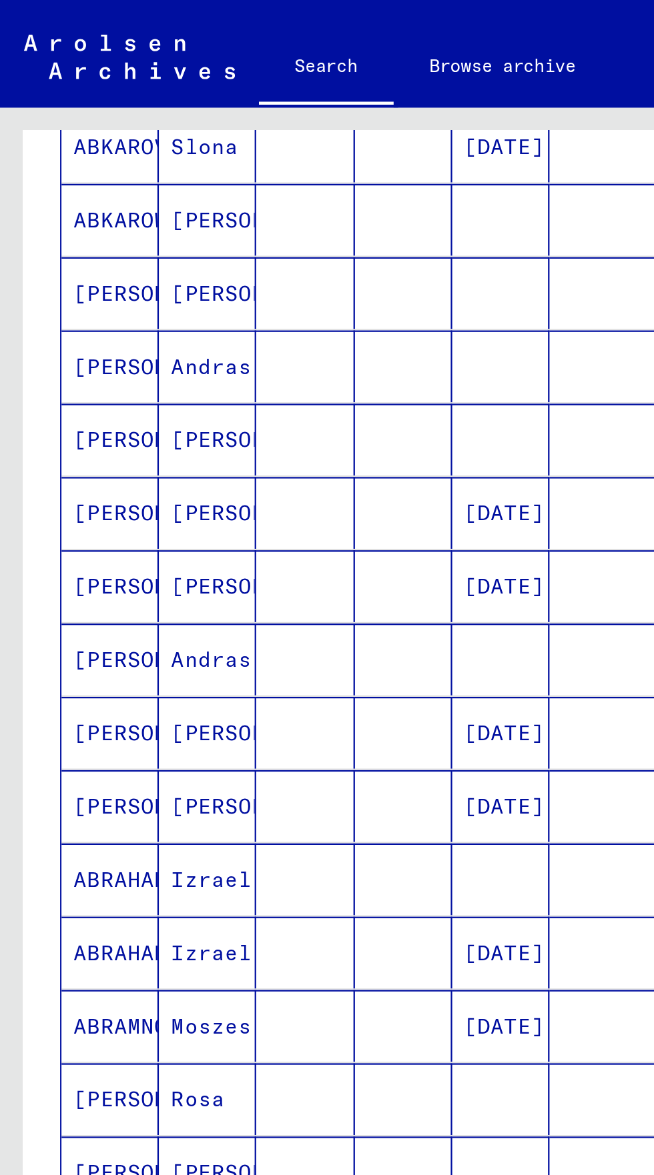
scroll to position [74, 0]
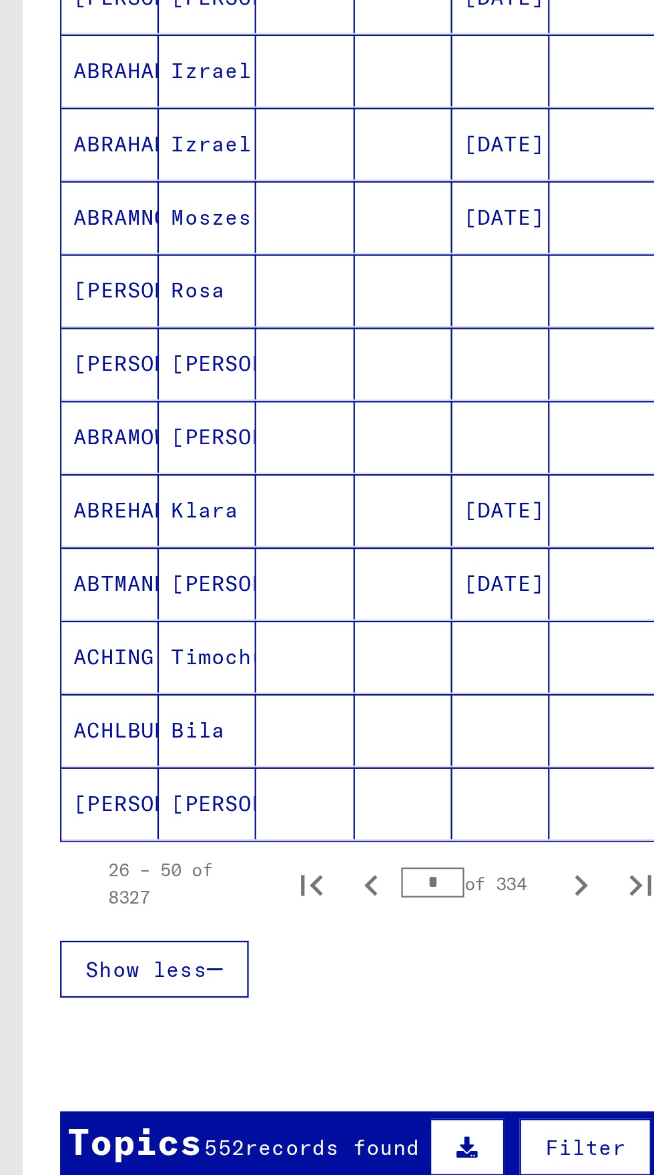
click at [144, 867] on span "records found" at bounding box center [148, 873] width 78 height 12
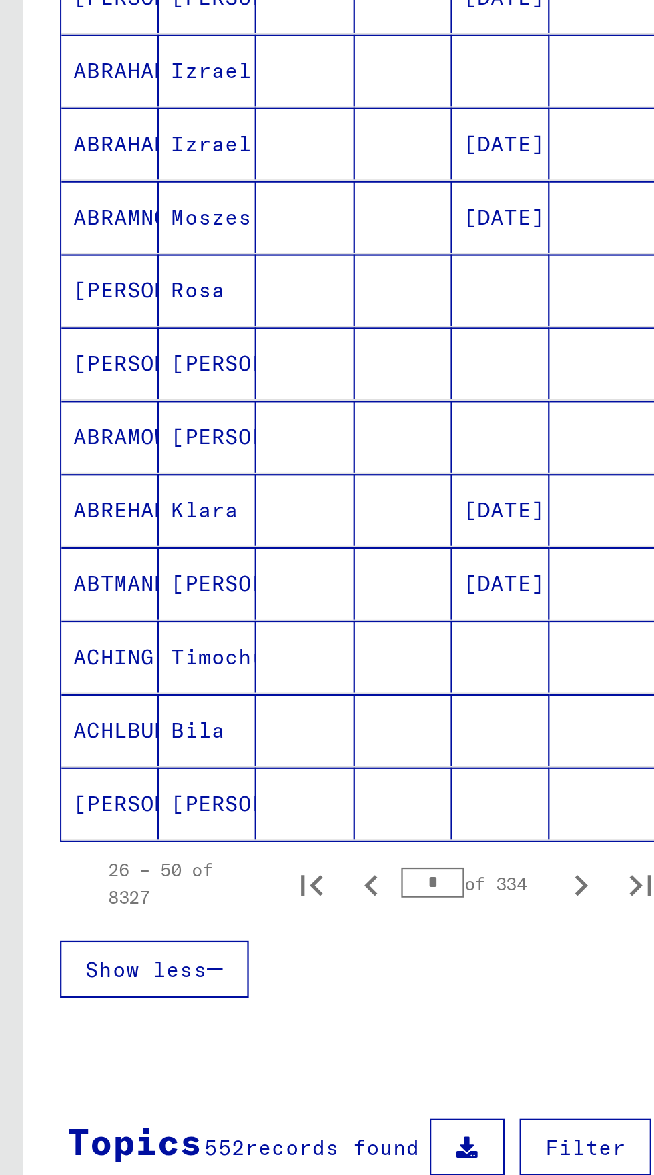
scroll to position [352, 0]
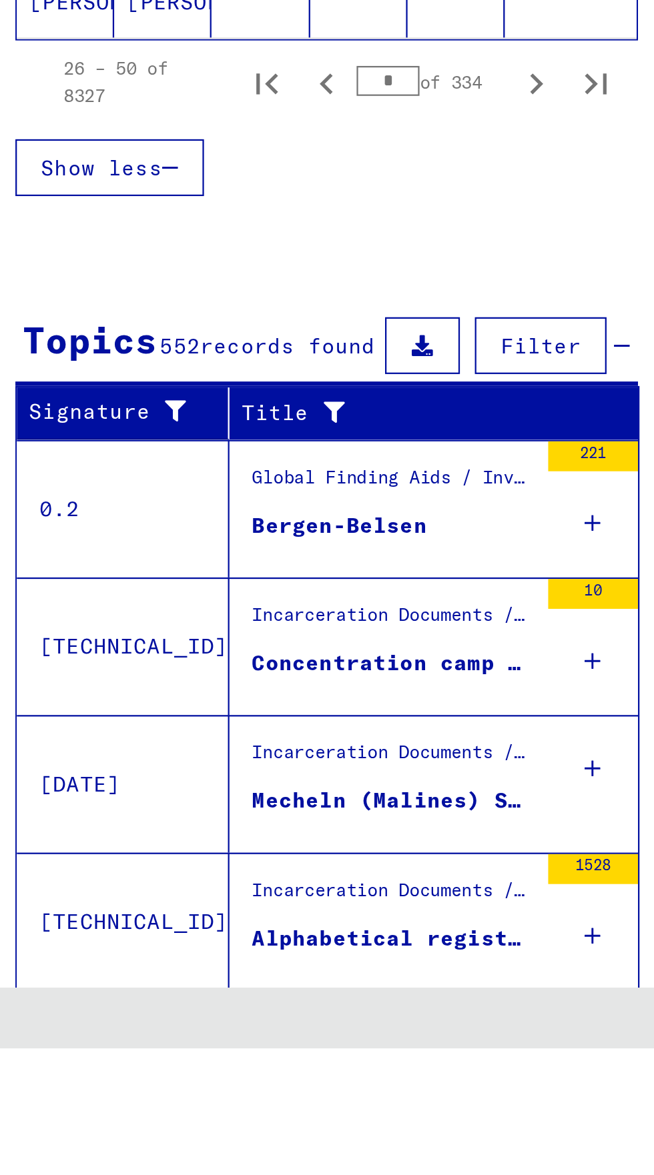
click at [242, 1119] on div "Alphabetical registry of [DEMOGRAPHIC_DATA] deported from DL-[GEOGRAPHIC_DATA] …" at bounding box center [194, 1126] width 125 height 14
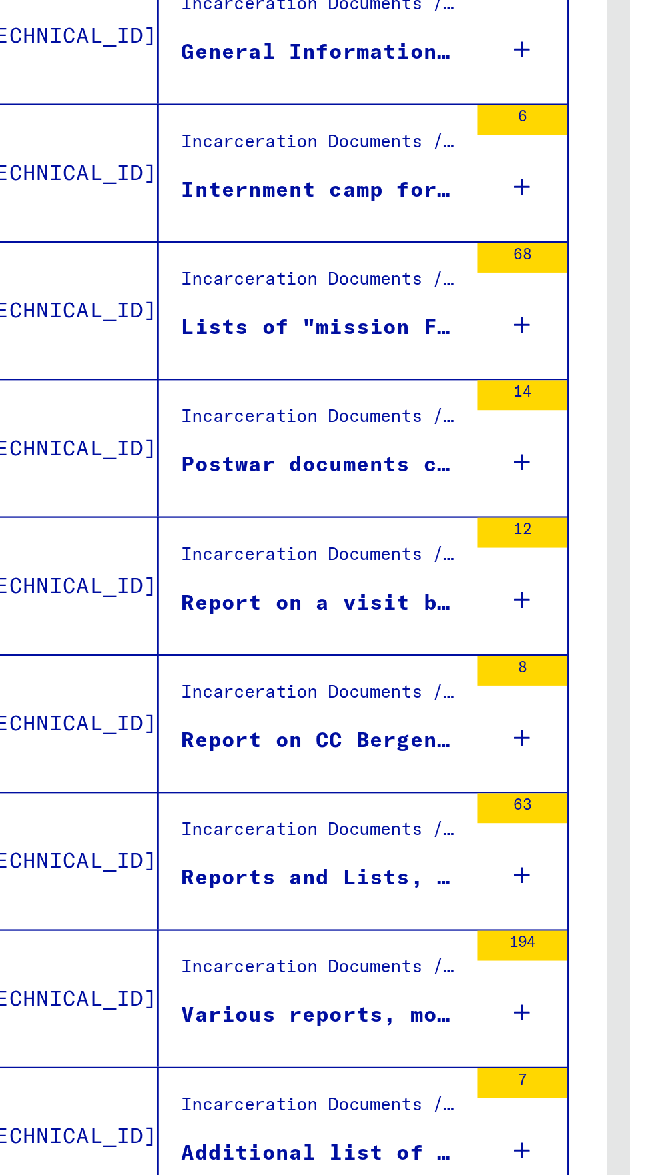
scroll to position [74, 0]
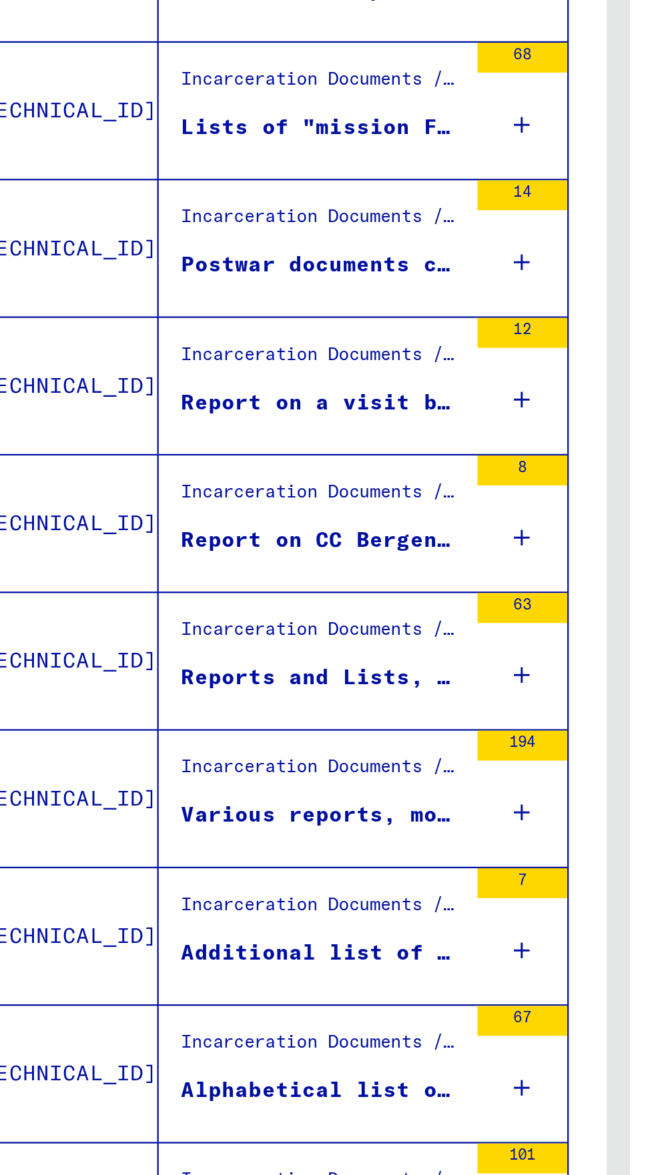
click at [246, 898] on div "Alphabetical list of residents of the [GEOGRAPHIC_DATA]" at bounding box center [194, 905] width 125 height 14
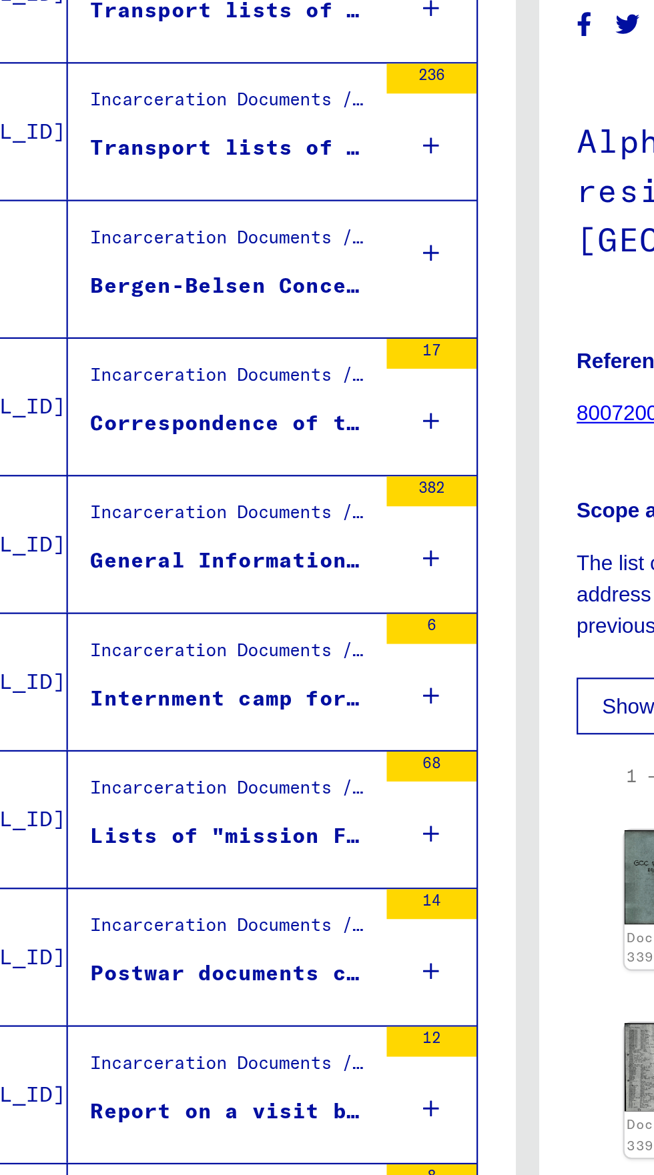
scroll to position [74, 0]
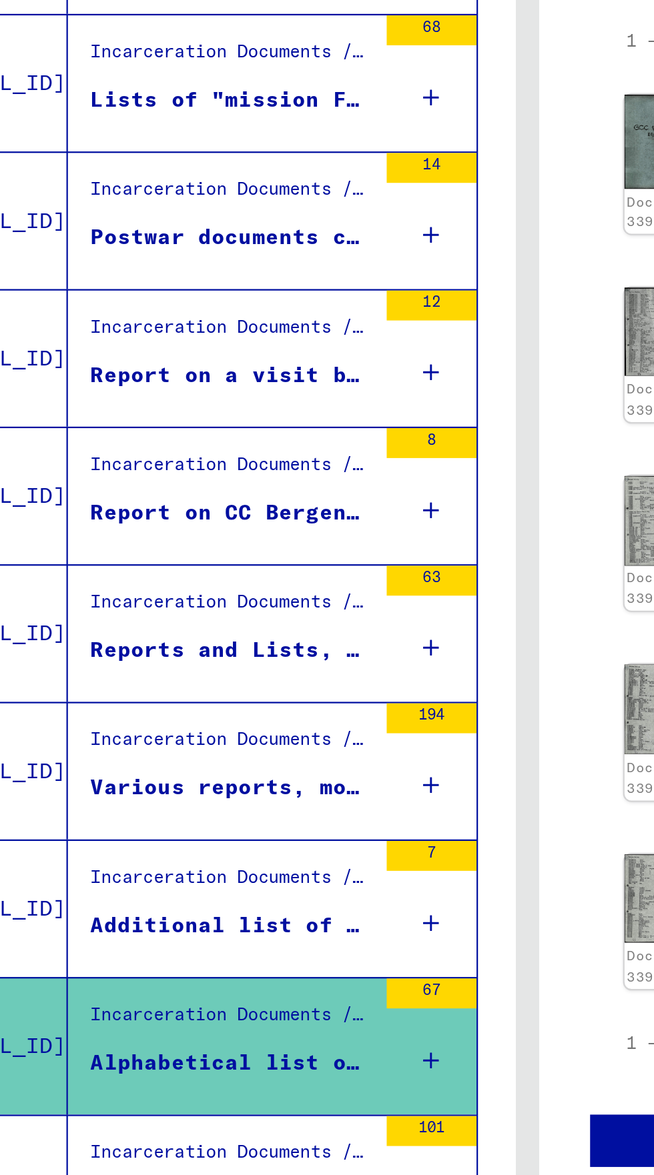
click at [286, 881] on icon at bounding box center [284, 904] width 7 height 47
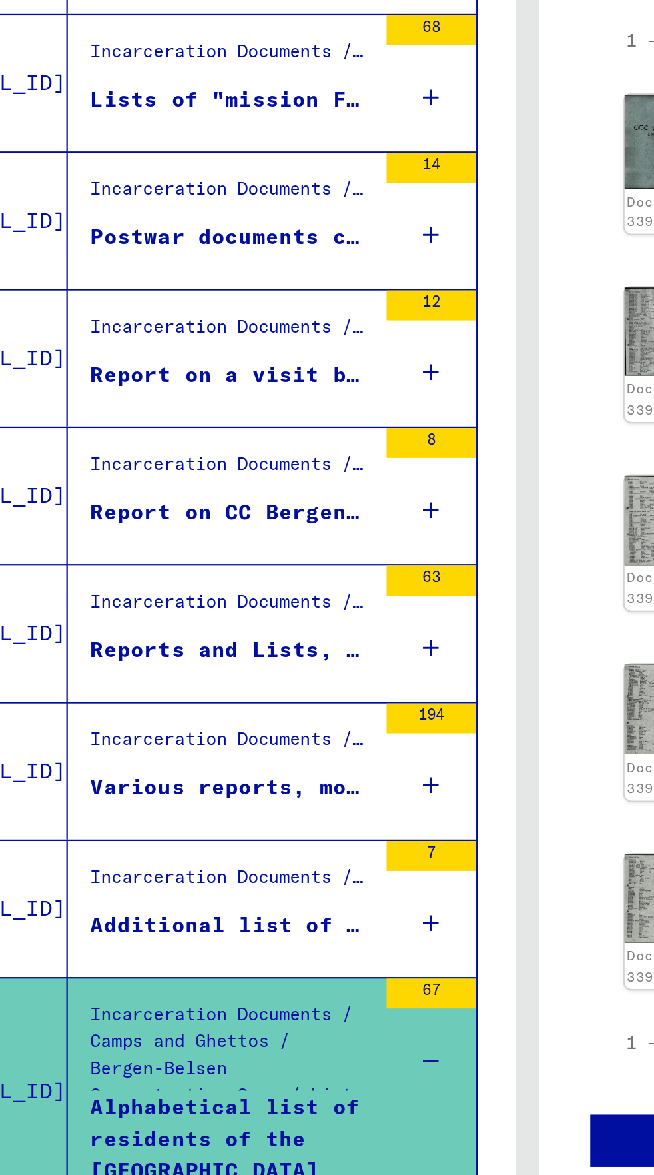
click at [264, 867] on div "67" at bounding box center [284, 897] width 40 height 60
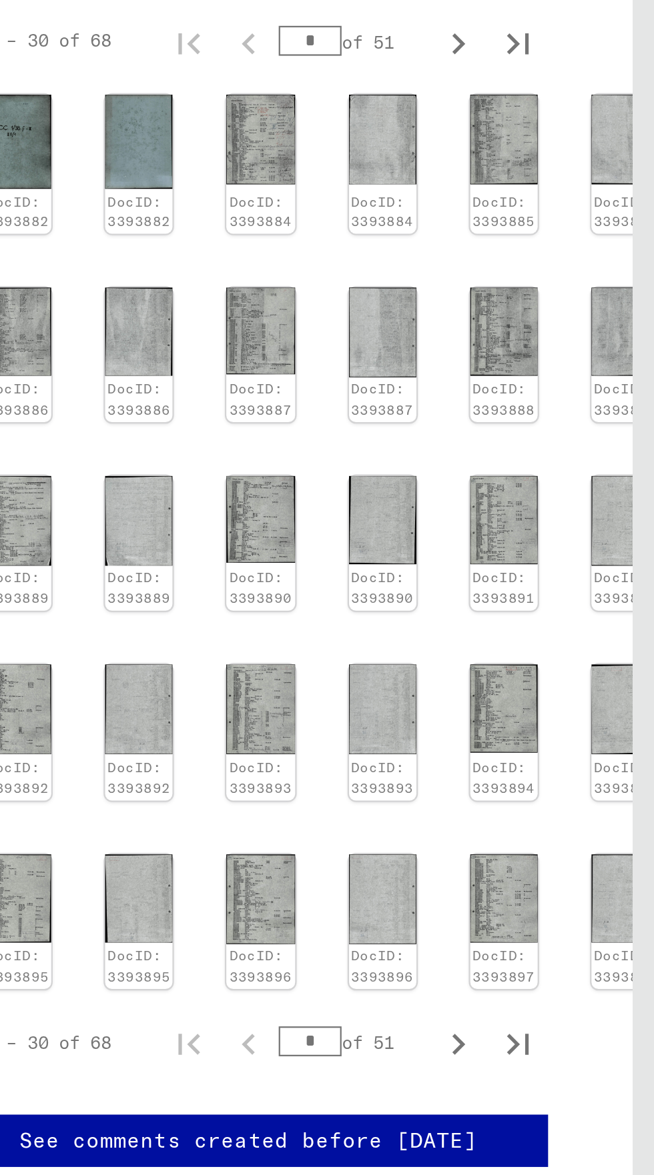
scroll to position [0, 0]
click at [572, 812] on img at bounding box center [587, 832] width 30 height 40
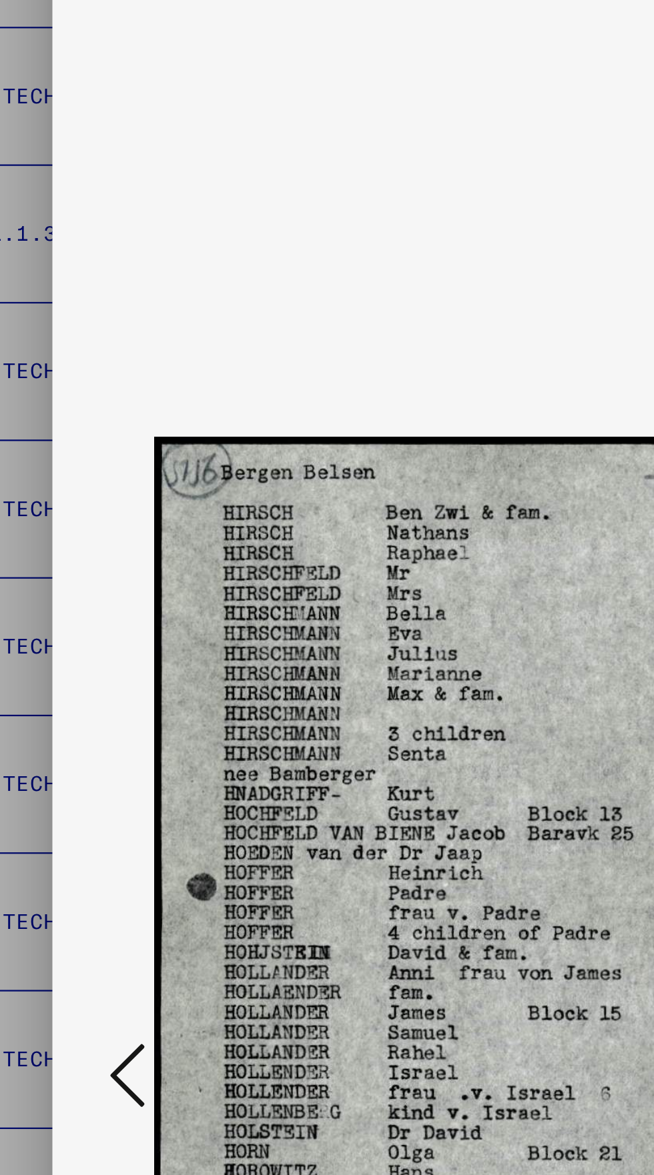
click at [95, 604] on icon at bounding box center [99, 598] width 16 height 32
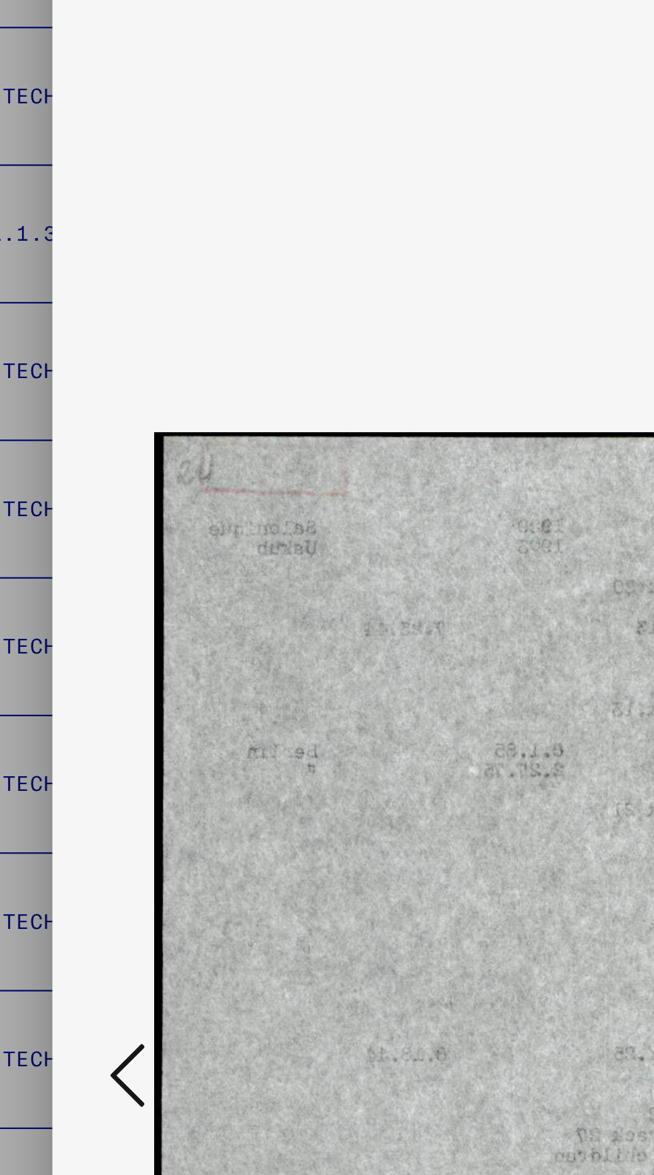
click at [89, 610] on button at bounding box center [99, 599] width 24 height 38
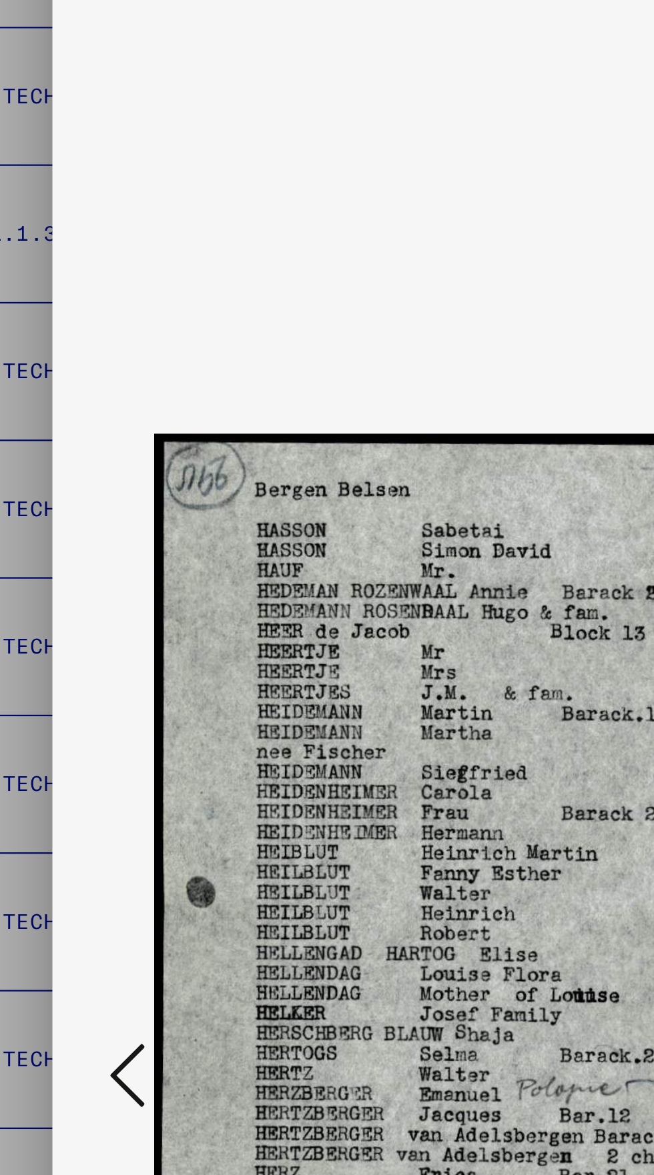
click at [87, 608] on button at bounding box center [99, 599] width 24 height 38
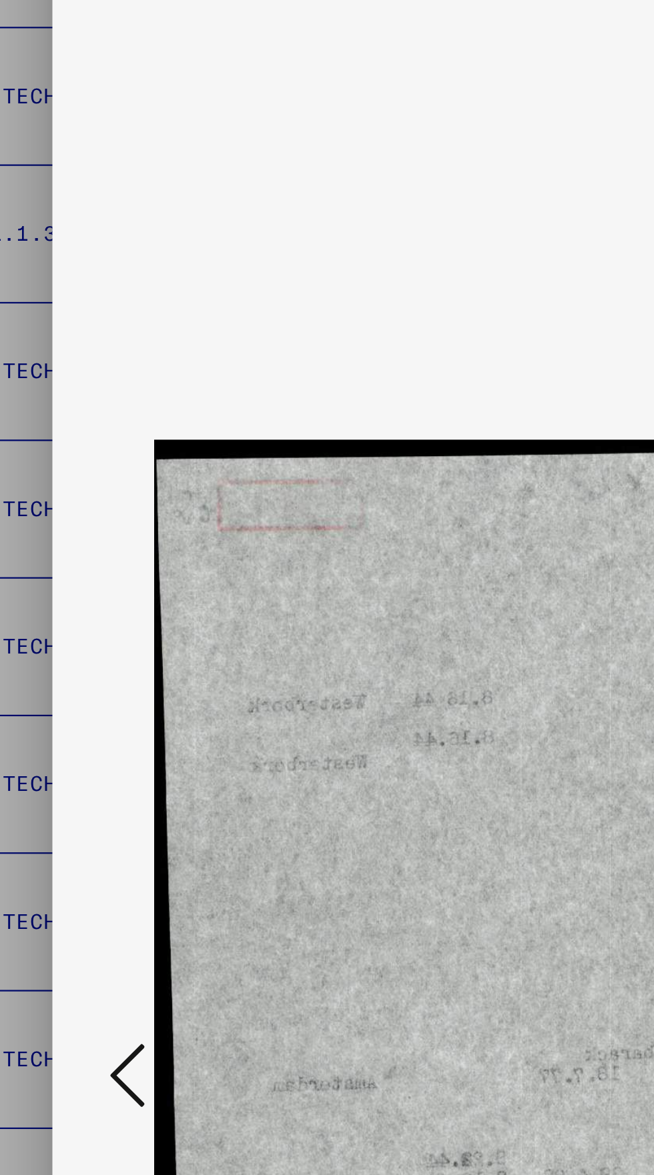
click at [88, 612] on button at bounding box center [99, 599] width 24 height 38
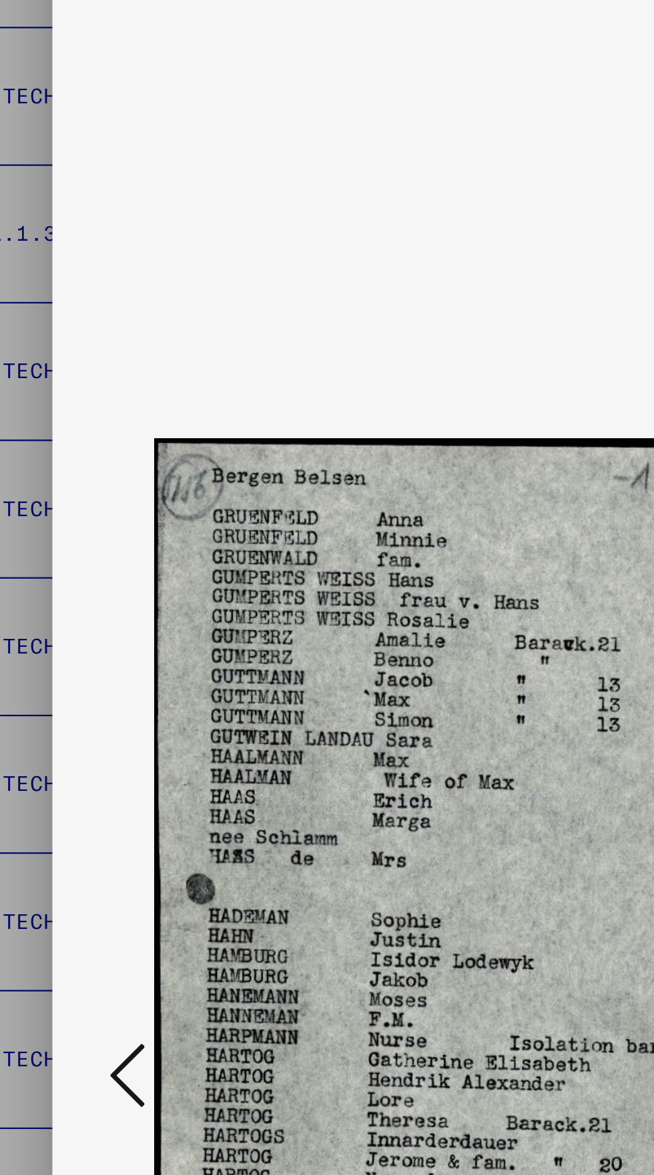
click at [91, 610] on icon at bounding box center [99, 598] width 16 height 32
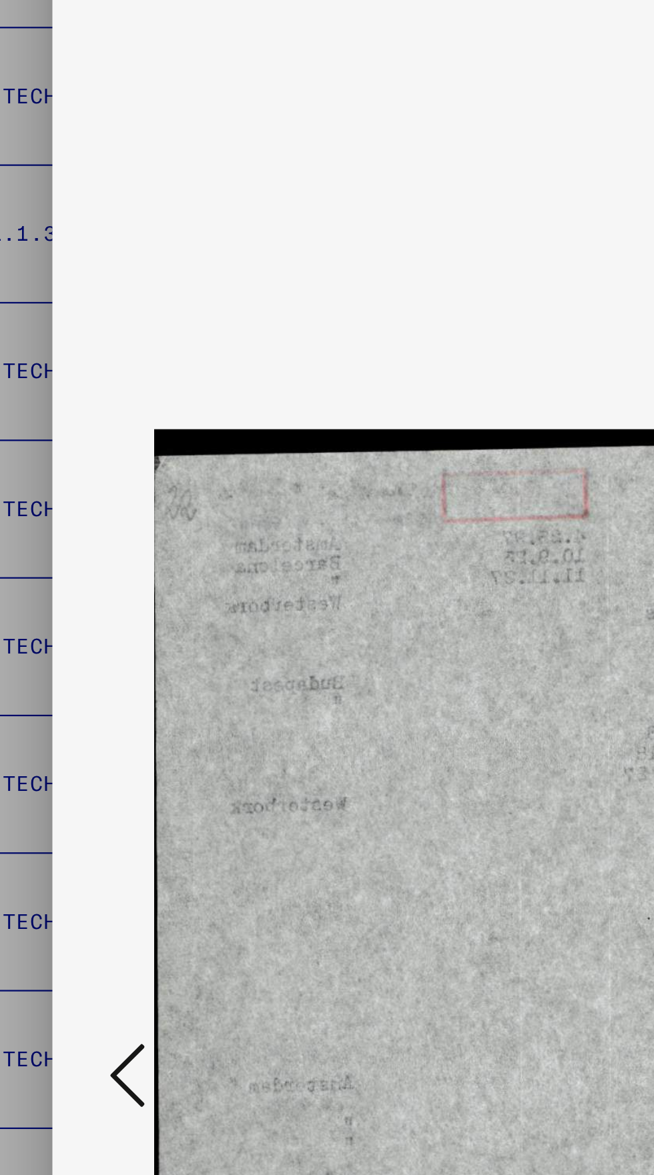
click at [93, 610] on icon at bounding box center [99, 598] width 16 height 32
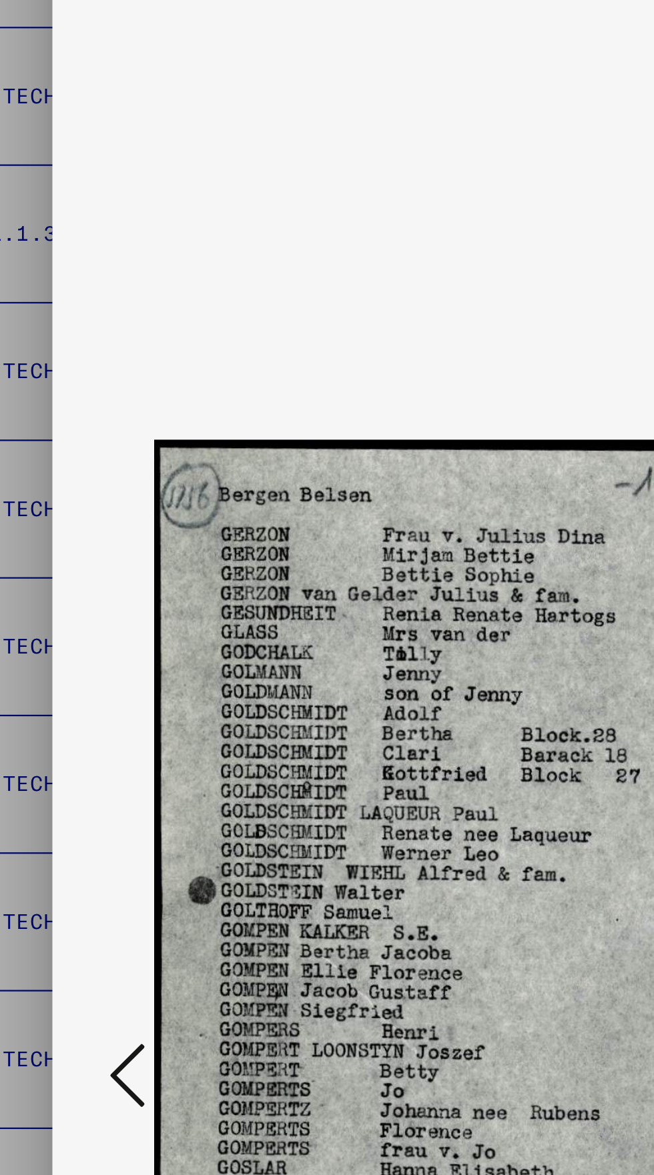
click at [93, 611] on icon at bounding box center [99, 598] width 16 height 32
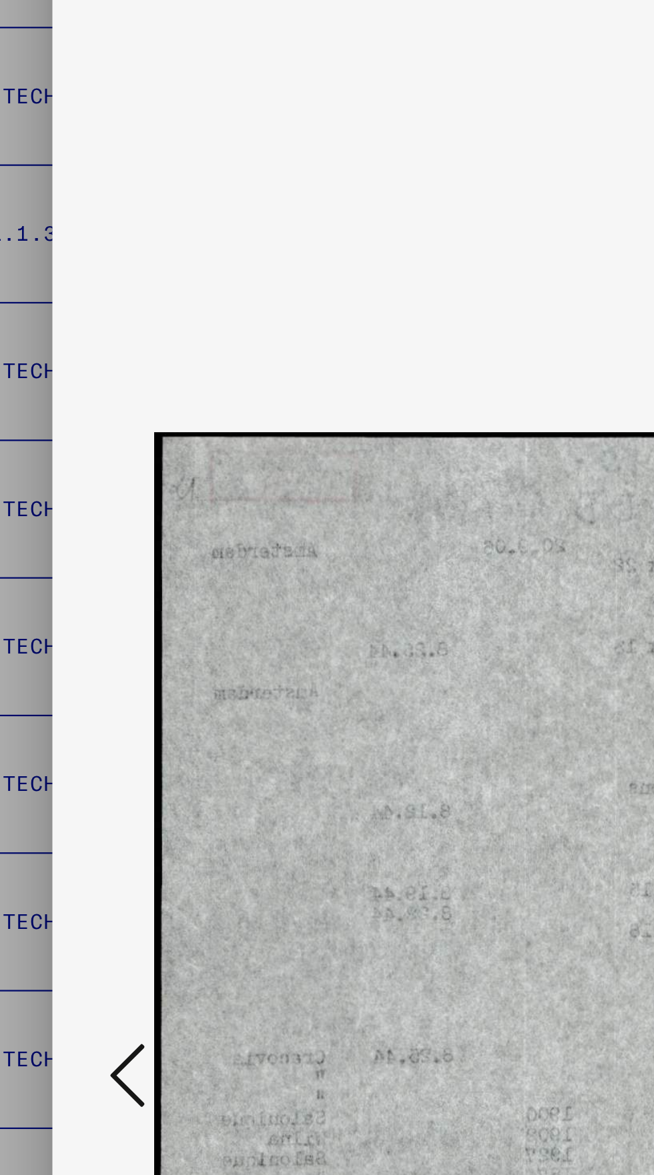
click at [93, 612] on icon at bounding box center [99, 598] width 16 height 32
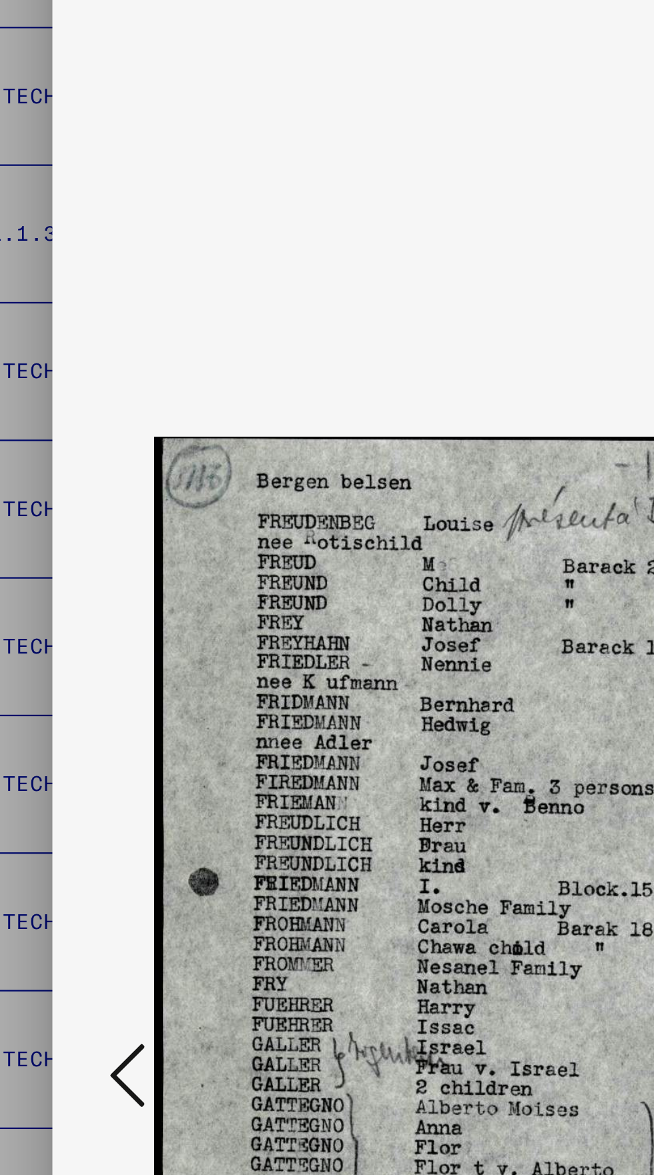
click at [91, 612] on icon at bounding box center [99, 598] width 16 height 32
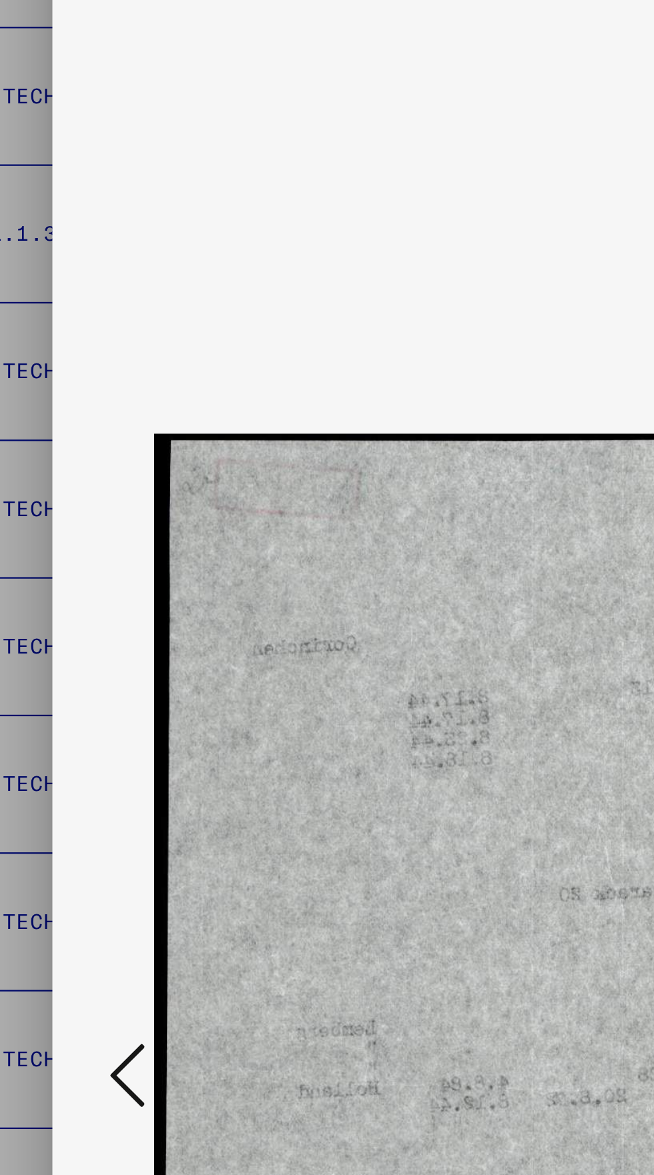
click at [93, 610] on icon at bounding box center [99, 598] width 16 height 32
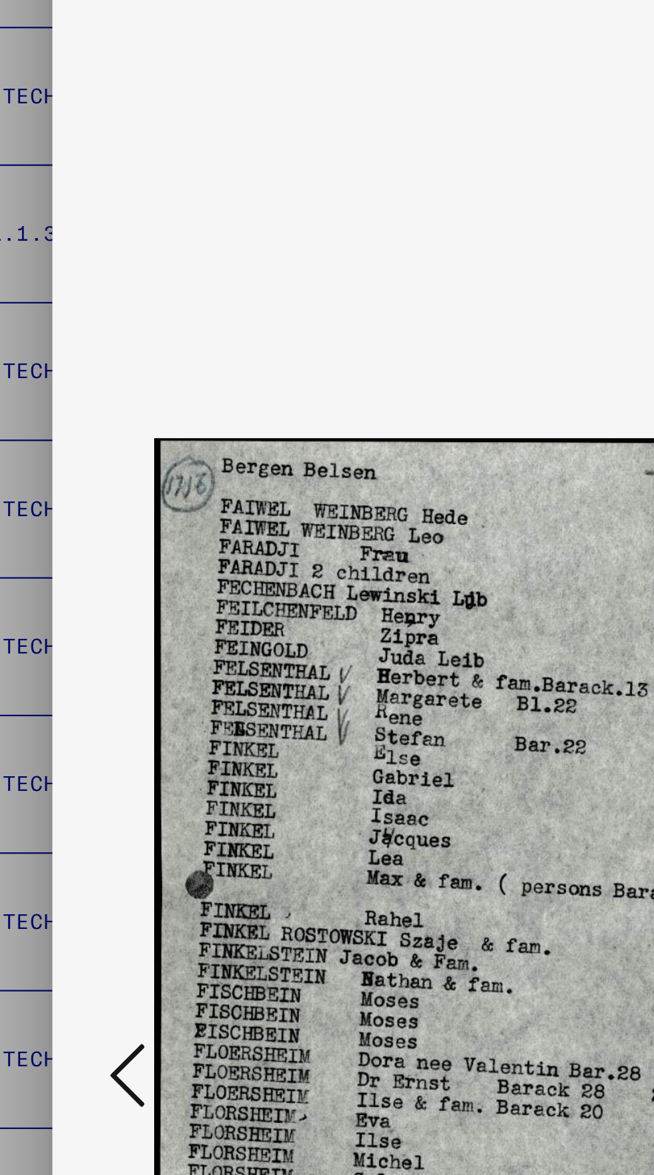
click at [93, 610] on icon at bounding box center [99, 598] width 16 height 32
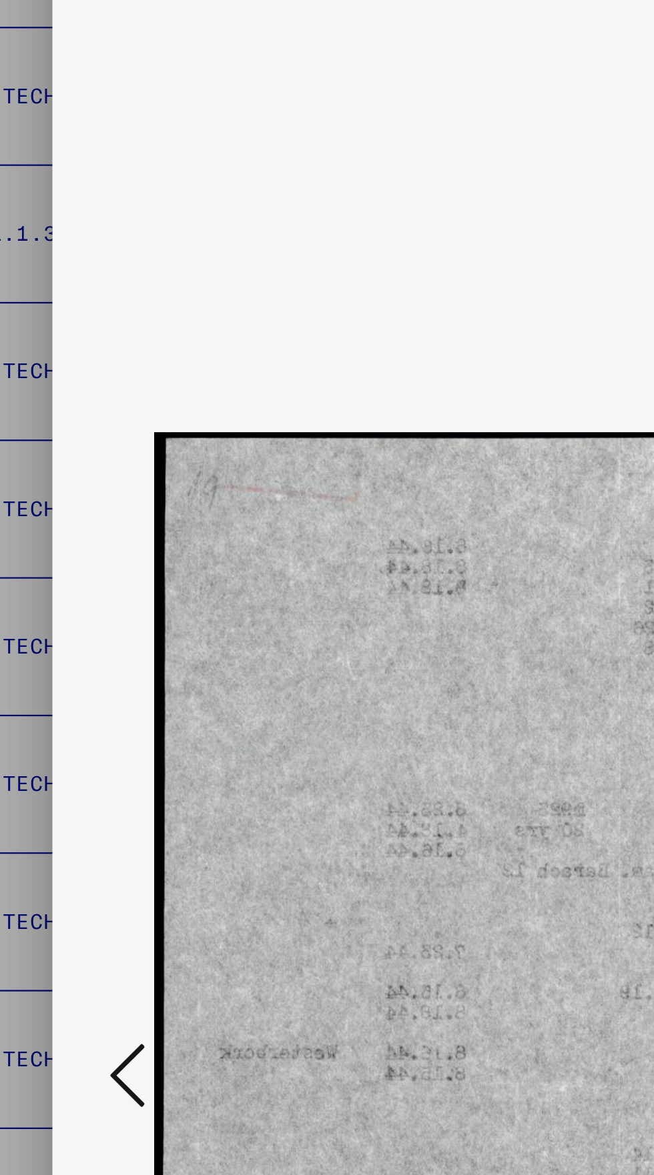
click at [95, 609] on icon at bounding box center [99, 598] width 16 height 32
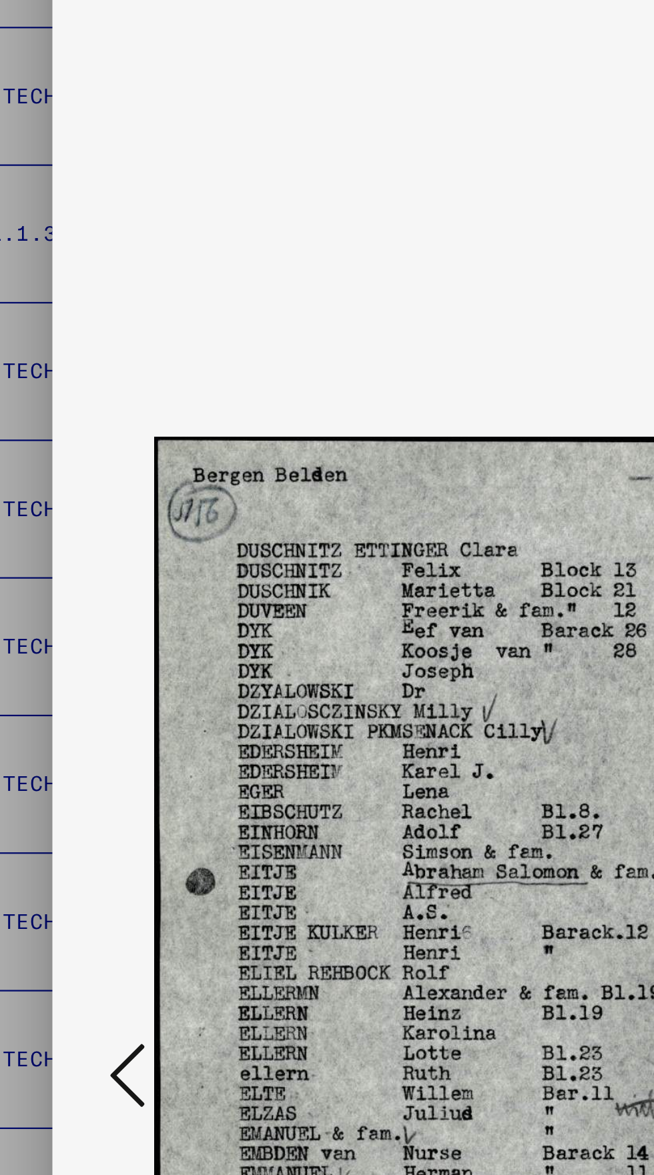
click at [95, 609] on icon at bounding box center [99, 598] width 16 height 32
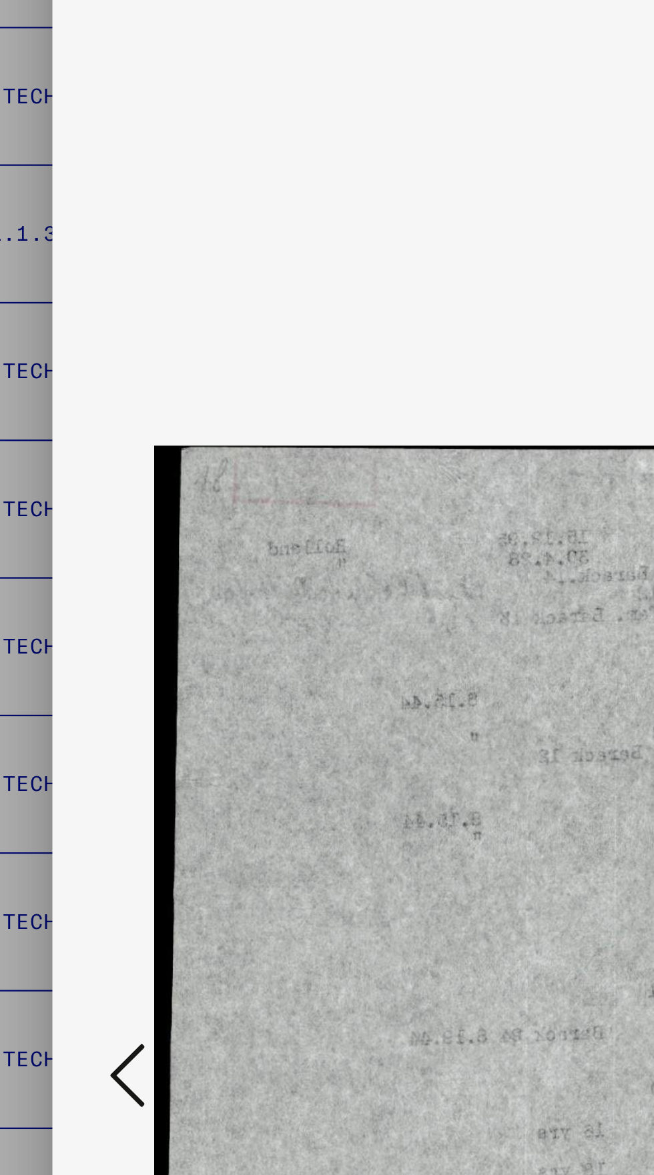
click at [95, 610] on icon at bounding box center [99, 598] width 16 height 32
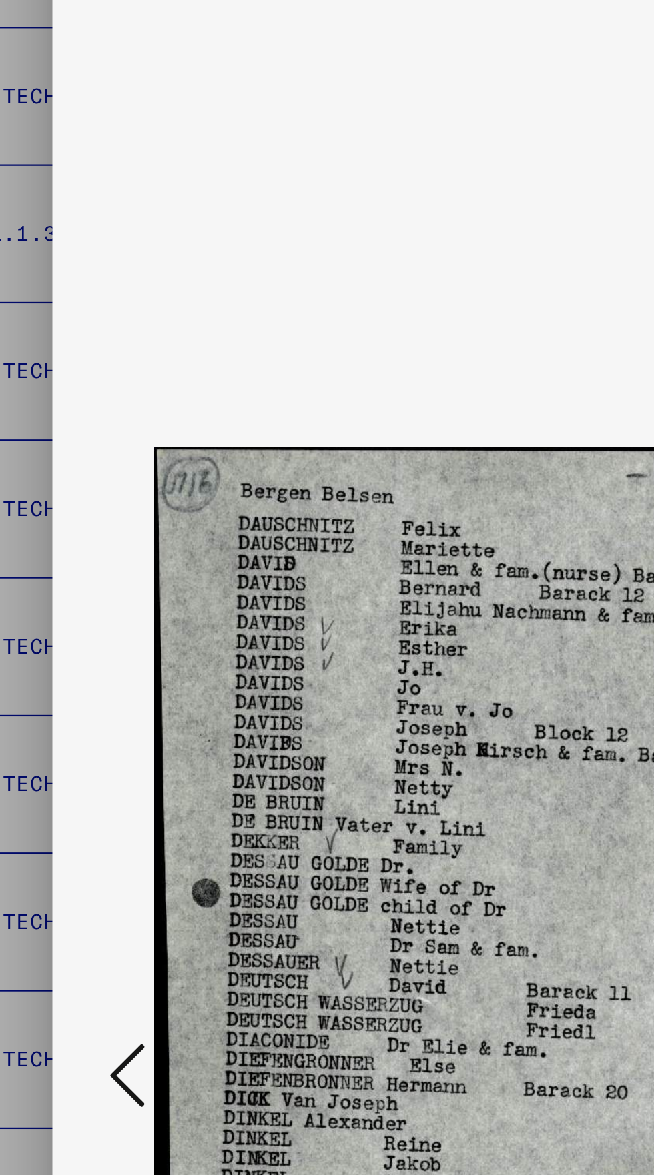
click at [95, 610] on icon at bounding box center [99, 598] width 16 height 32
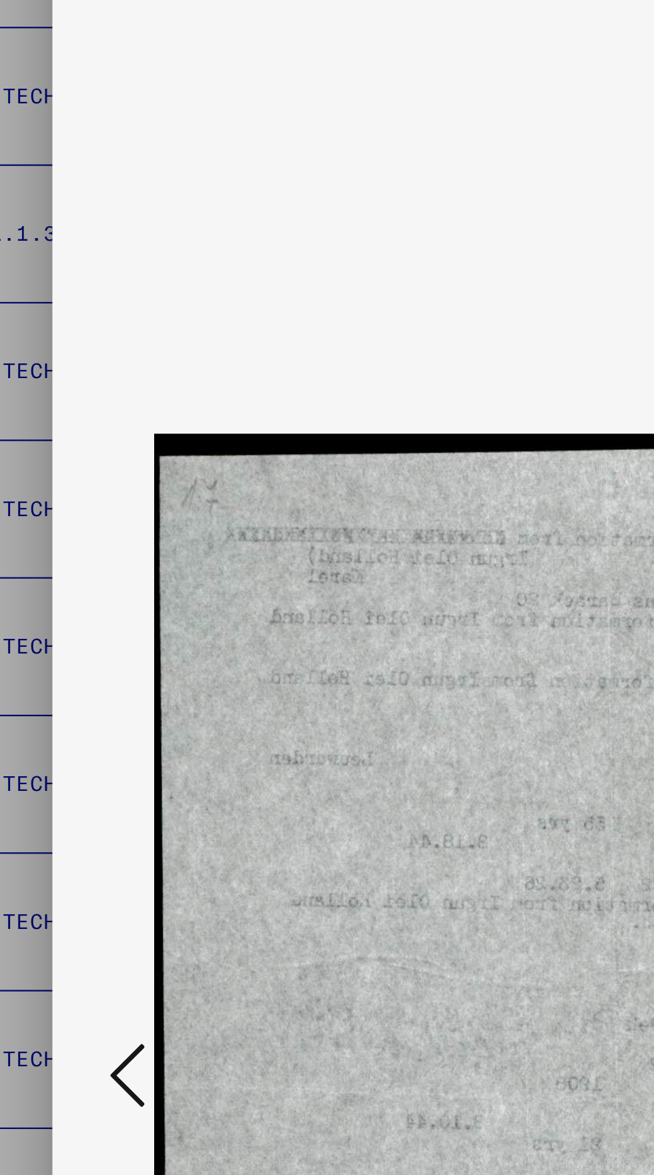
click at [97, 610] on icon at bounding box center [99, 598] width 16 height 32
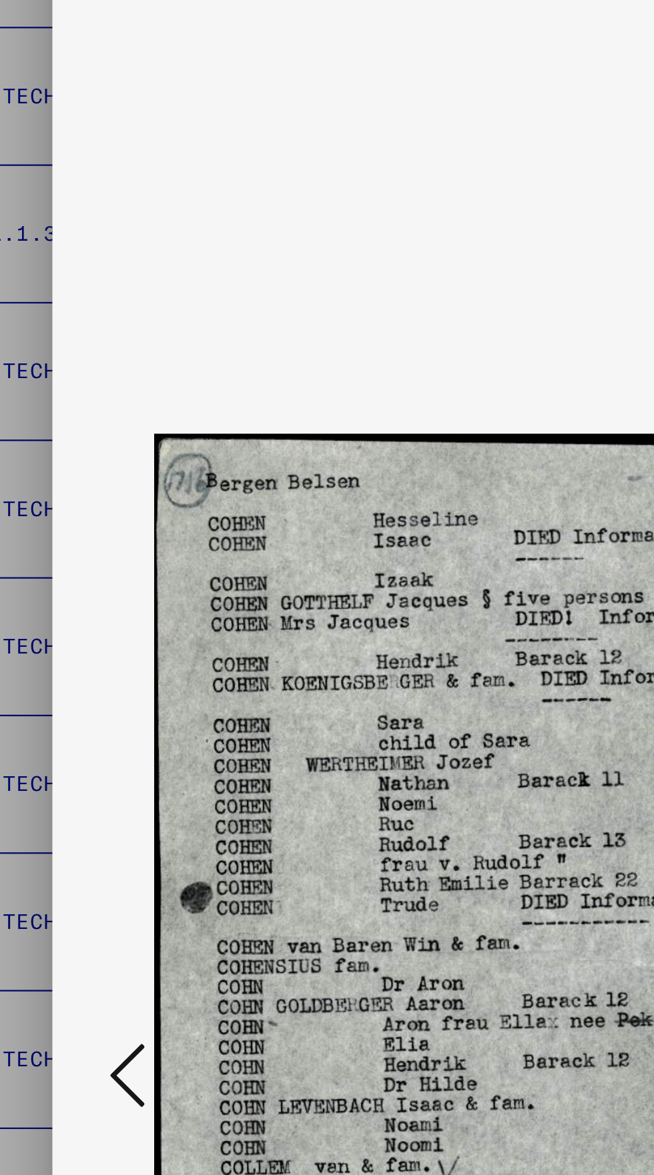
click at [97, 610] on icon at bounding box center [99, 598] width 16 height 32
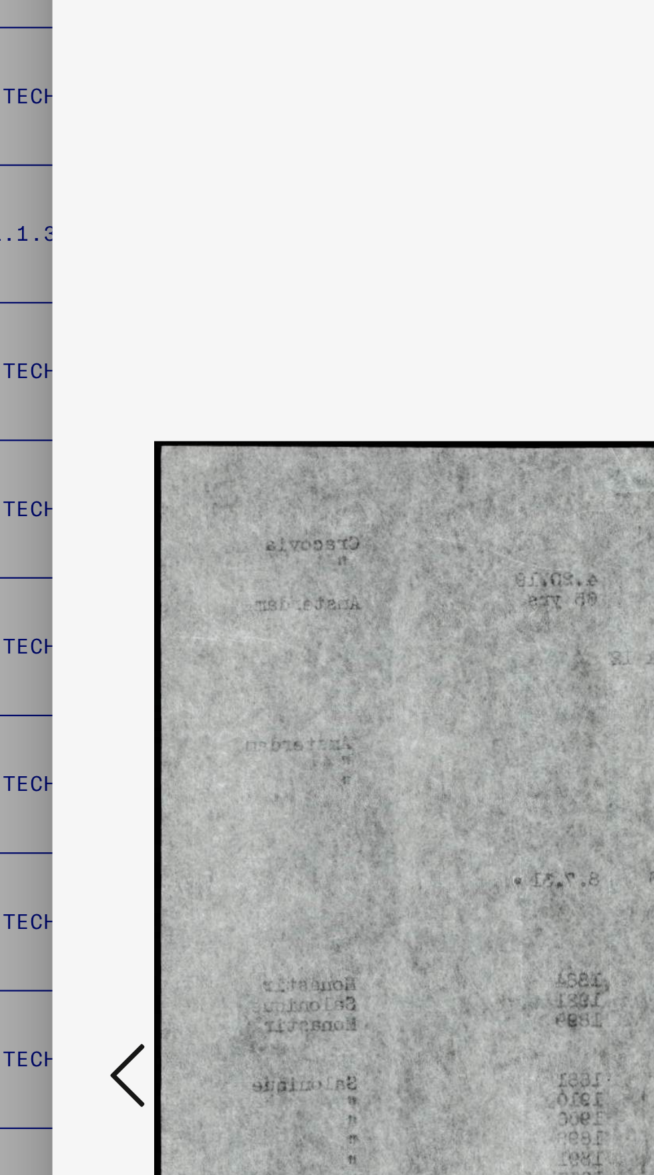
click at [99, 609] on icon at bounding box center [99, 598] width 16 height 32
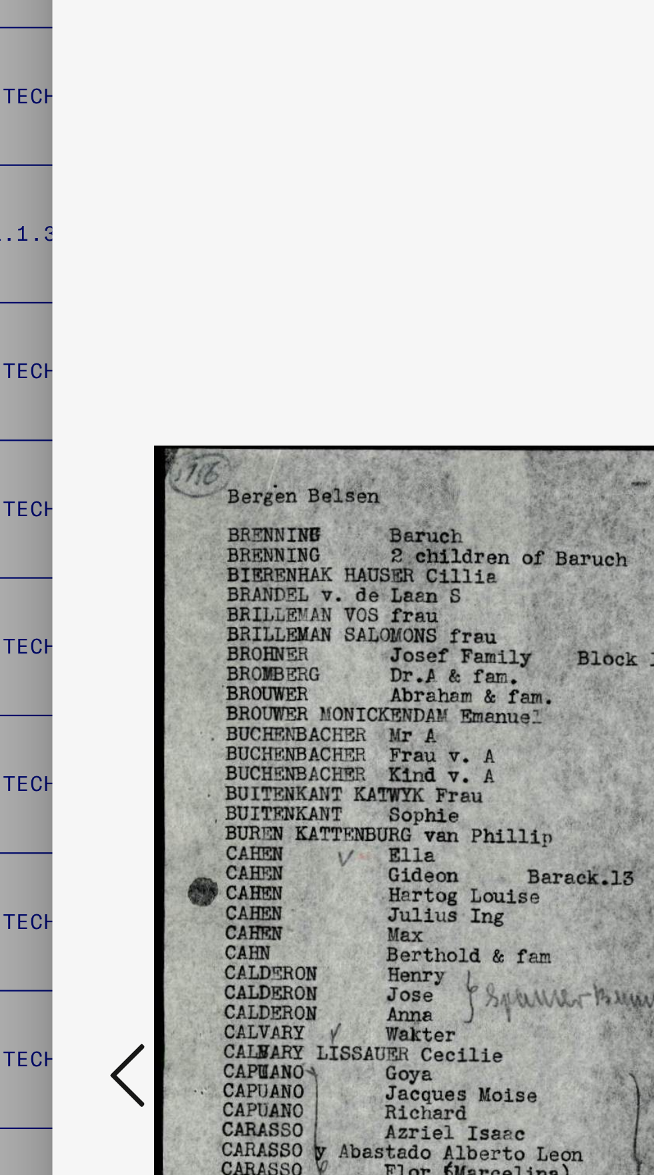
click at [97, 609] on icon at bounding box center [99, 598] width 16 height 32
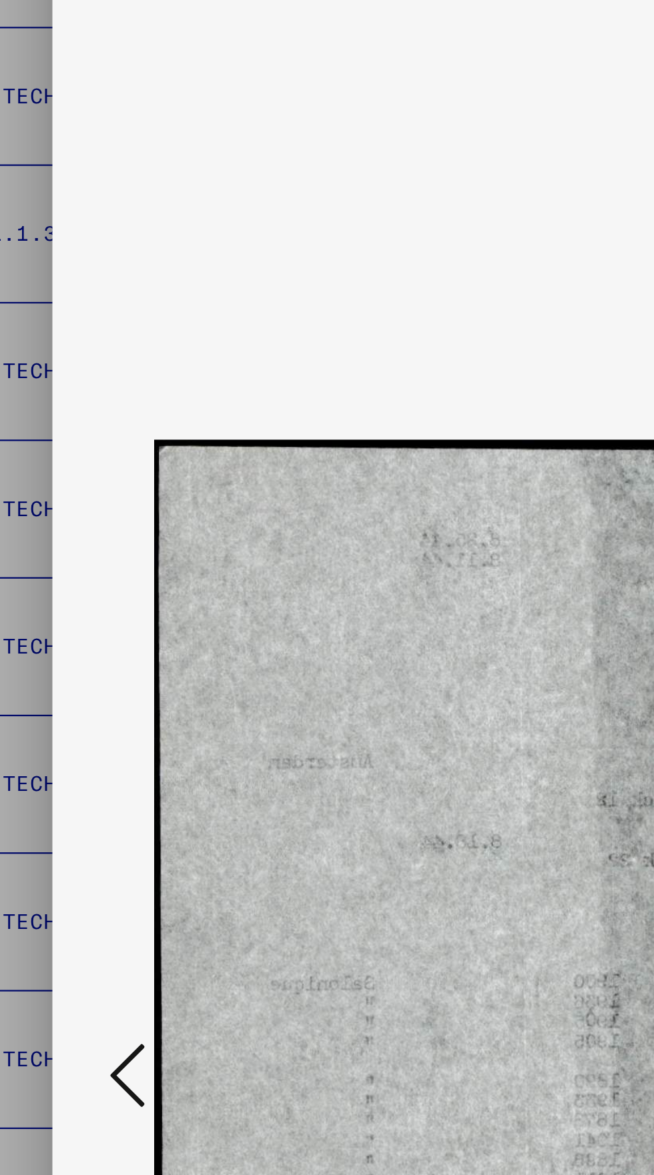
click at [96, 610] on icon at bounding box center [99, 598] width 16 height 32
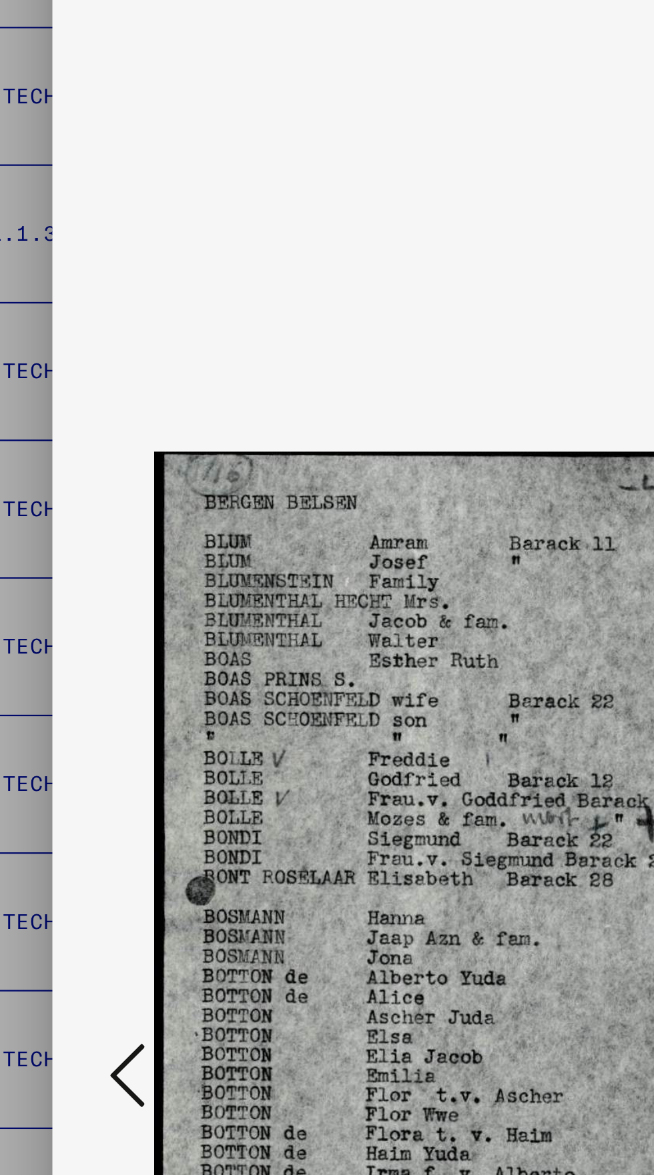
click at [97, 610] on icon at bounding box center [99, 598] width 16 height 32
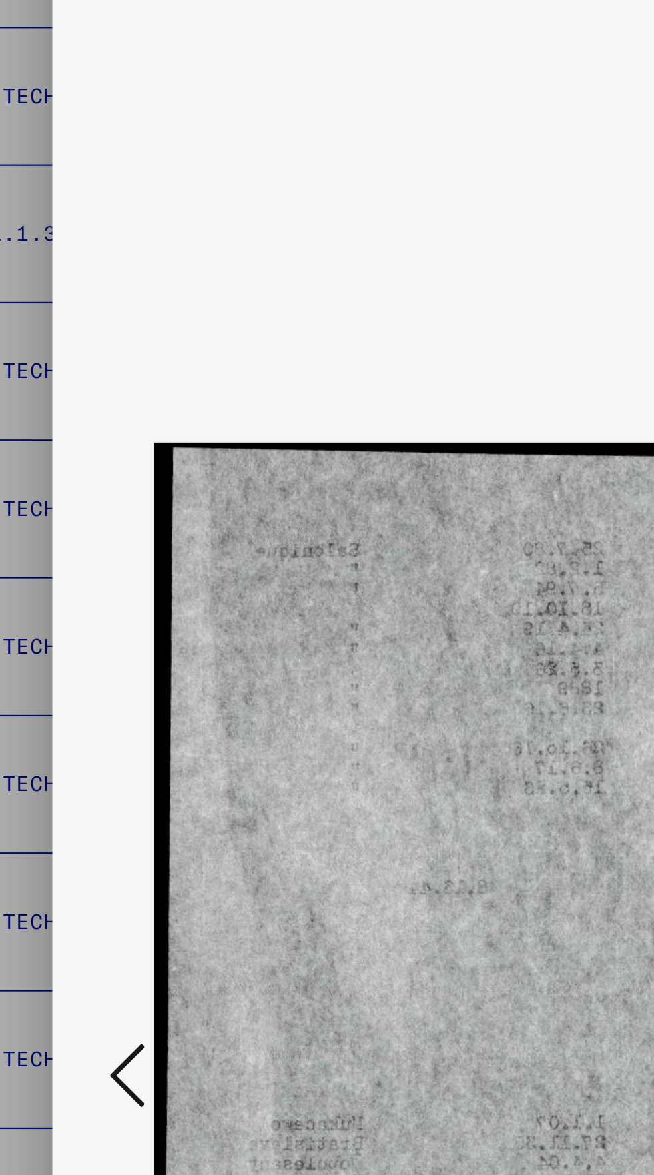
click at [95, 601] on icon at bounding box center [99, 598] width 16 height 32
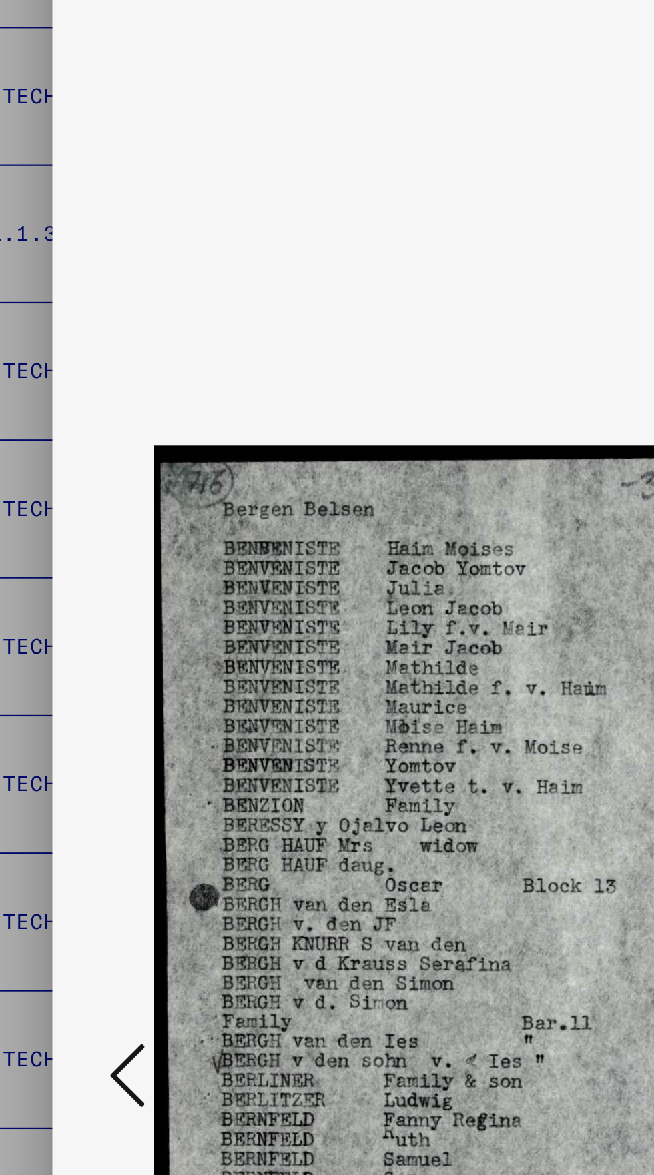
click at [95, 609] on icon at bounding box center [99, 598] width 16 height 32
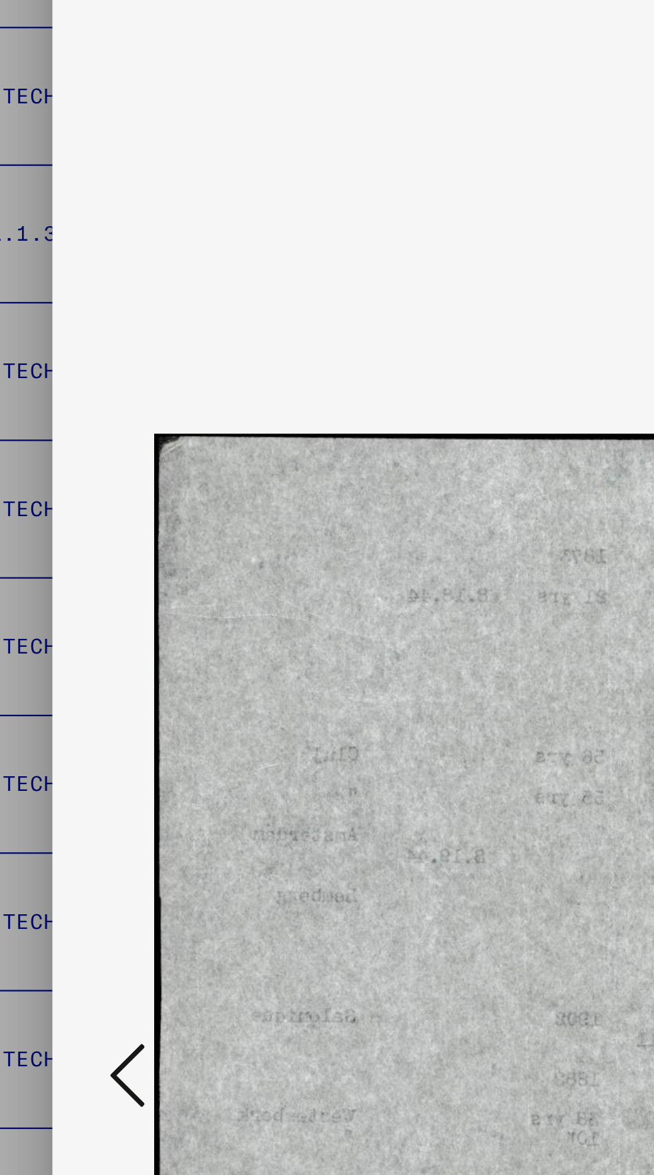
click at [95, 608] on icon at bounding box center [99, 598] width 16 height 32
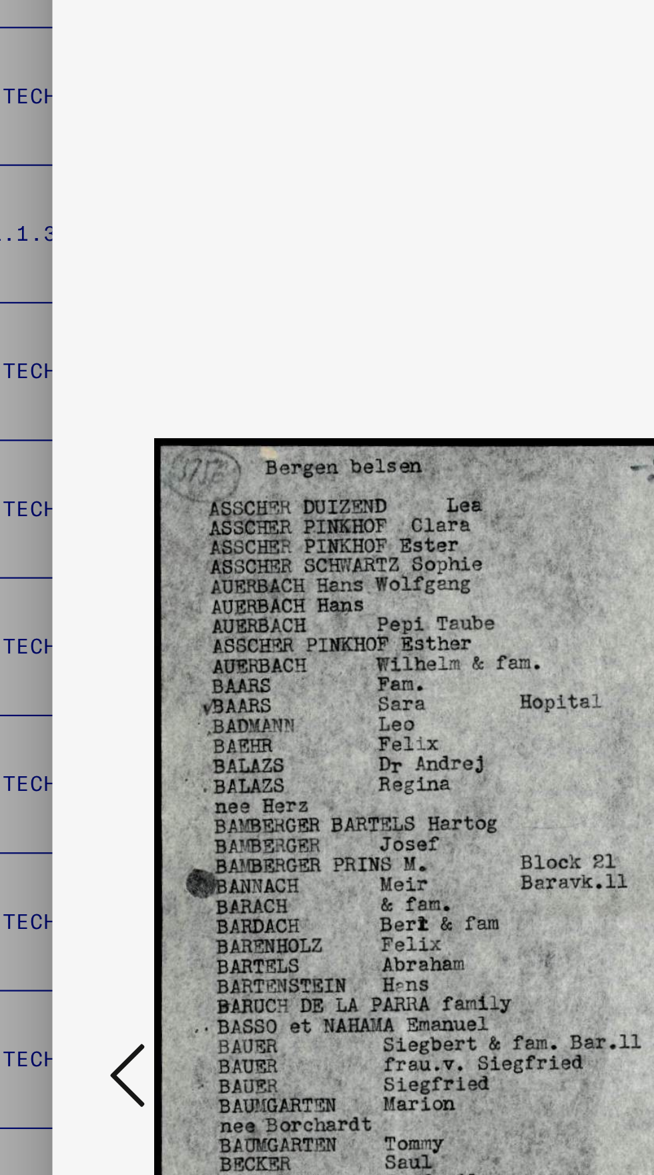
click at [98, 606] on icon at bounding box center [99, 598] width 16 height 32
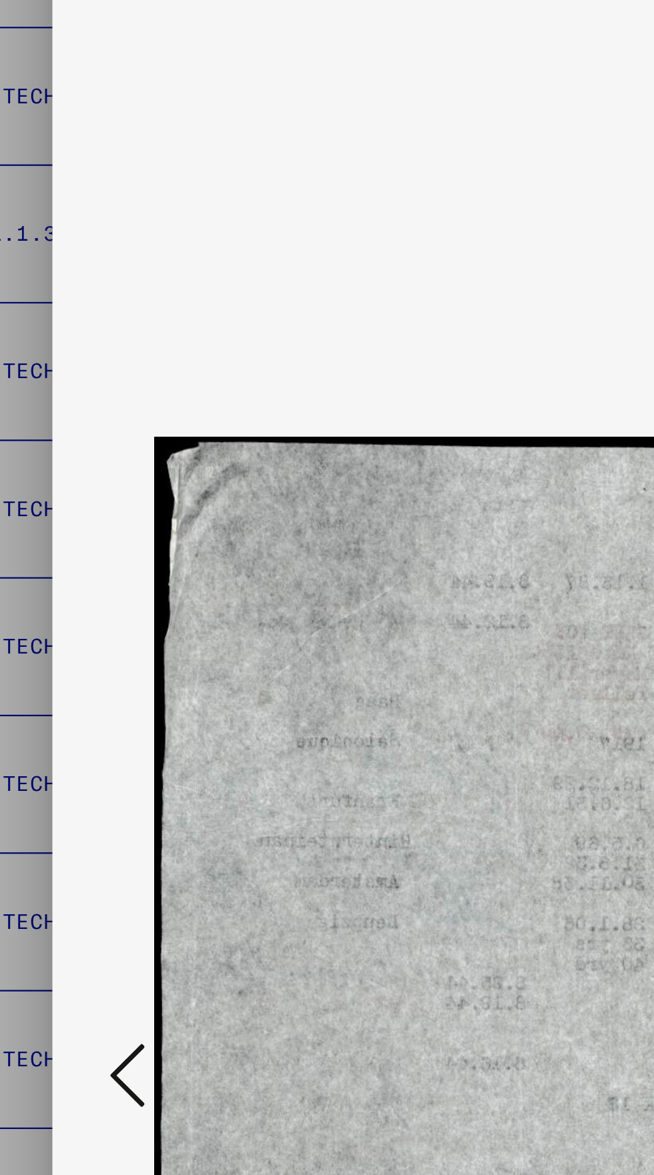
click at [96, 610] on icon at bounding box center [99, 598] width 16 height 32
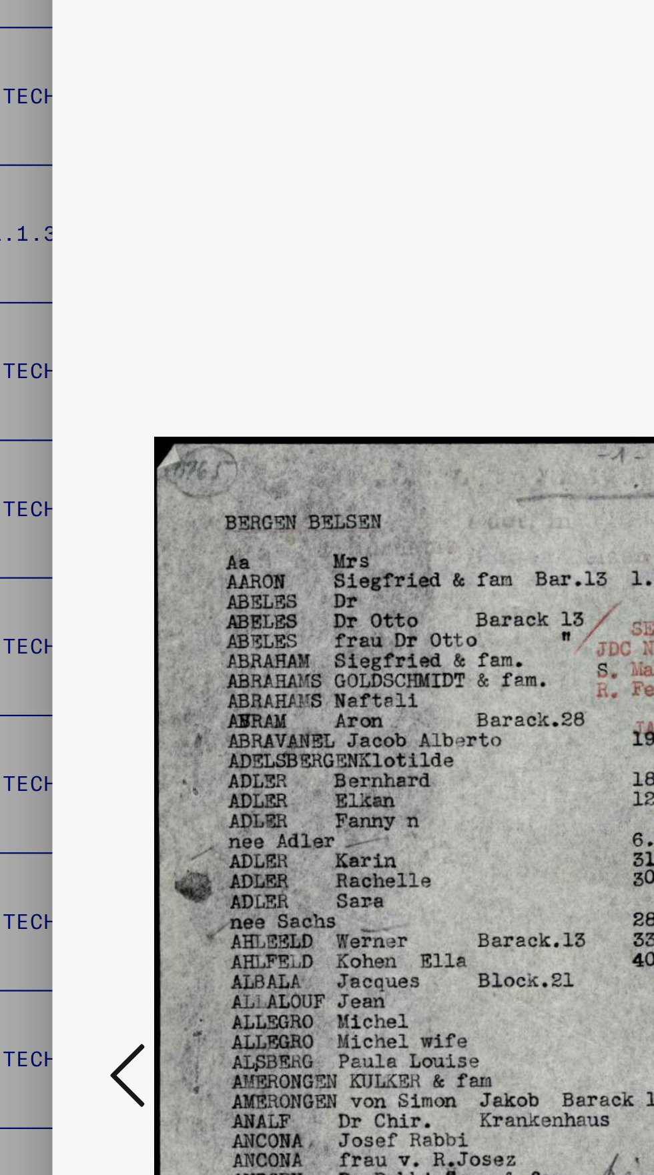
click at [92, 608] on icon at bounding box center [99, 598] width 16 height 32
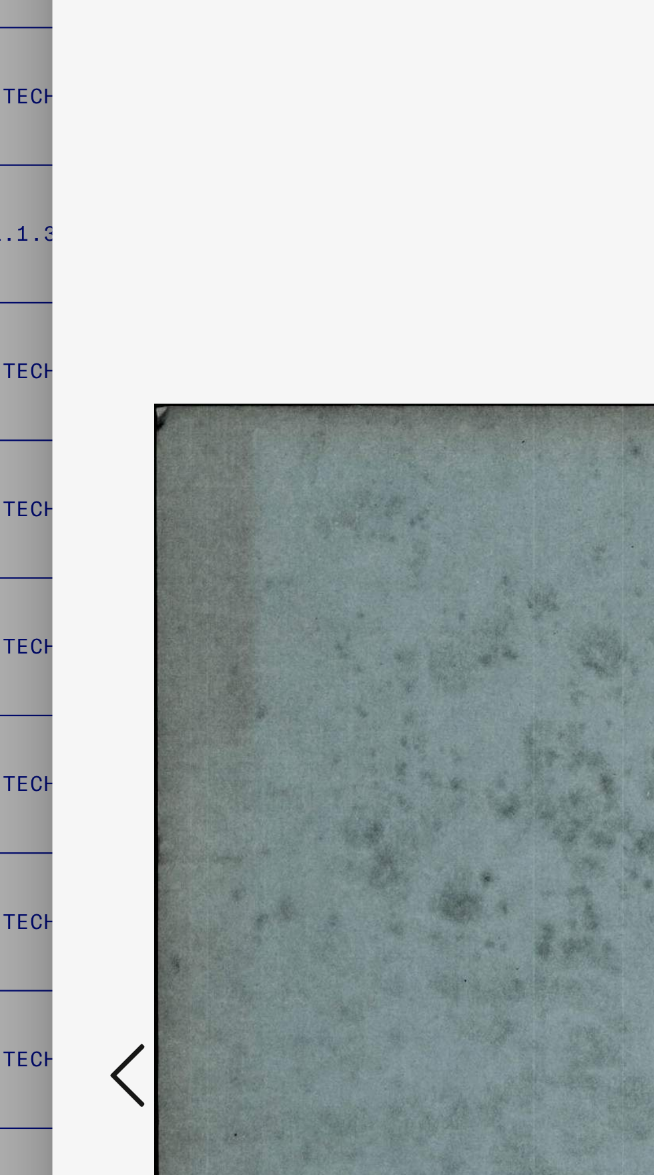
click at [92, 609] on icon at bounding box center [99, 598] width 16 height 32
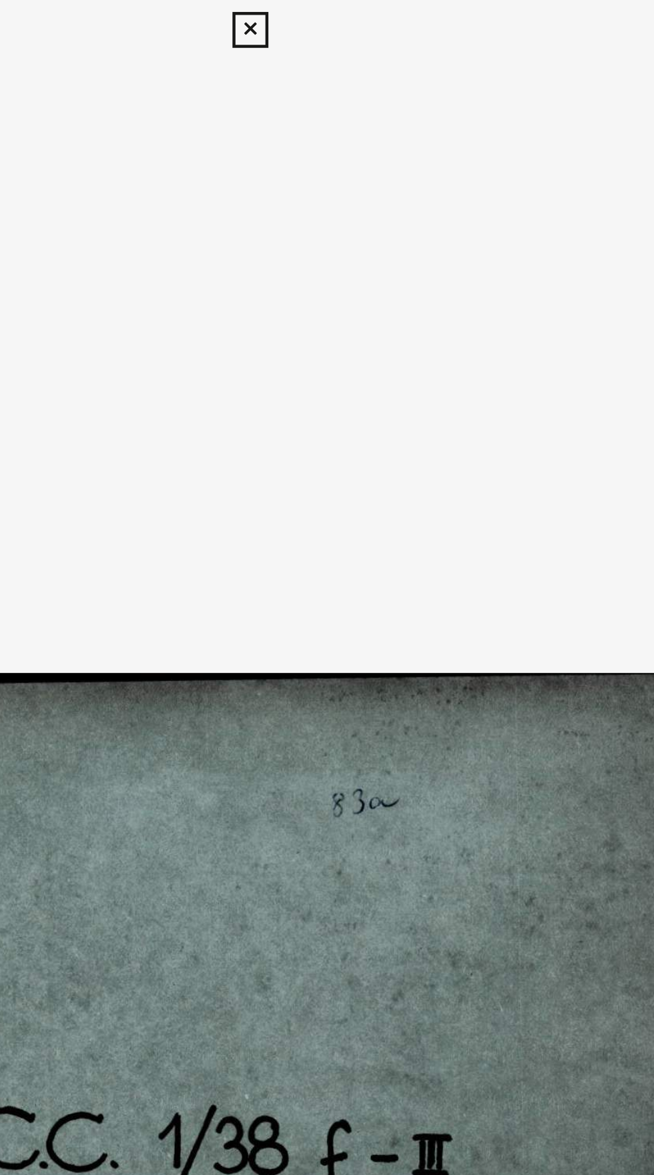
click at [327, 15] on icon at bounding box center [326, 13] width 15 height 16
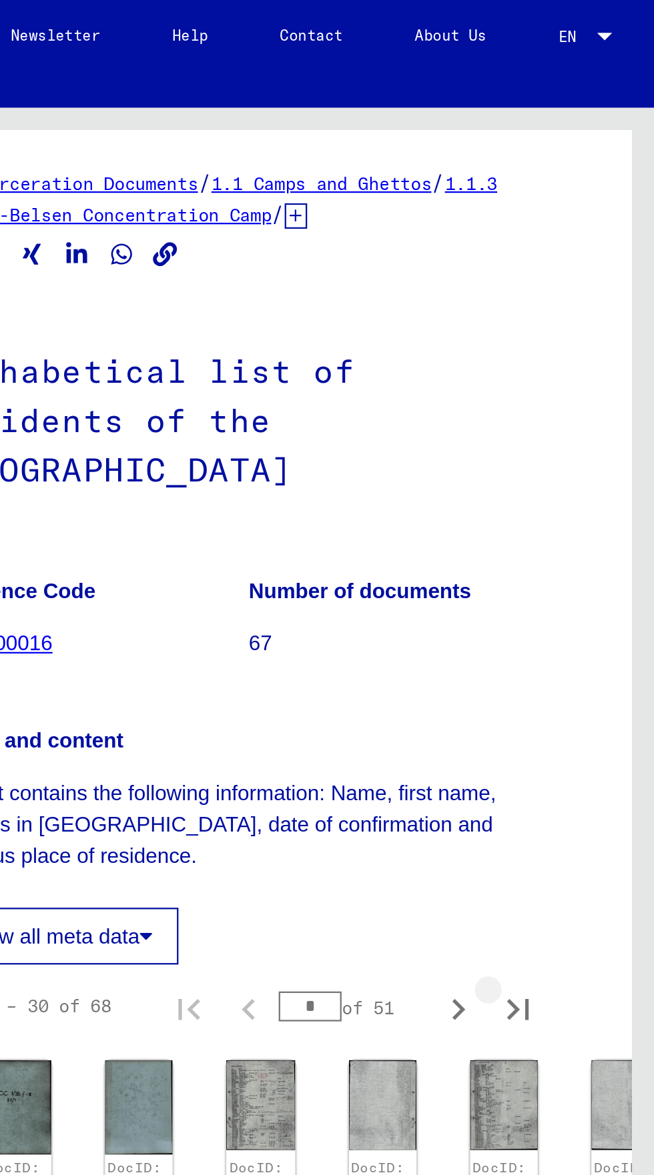
click at [599, 441] on icon "Last page" at bounding box center [593, 450] width 19 height 19
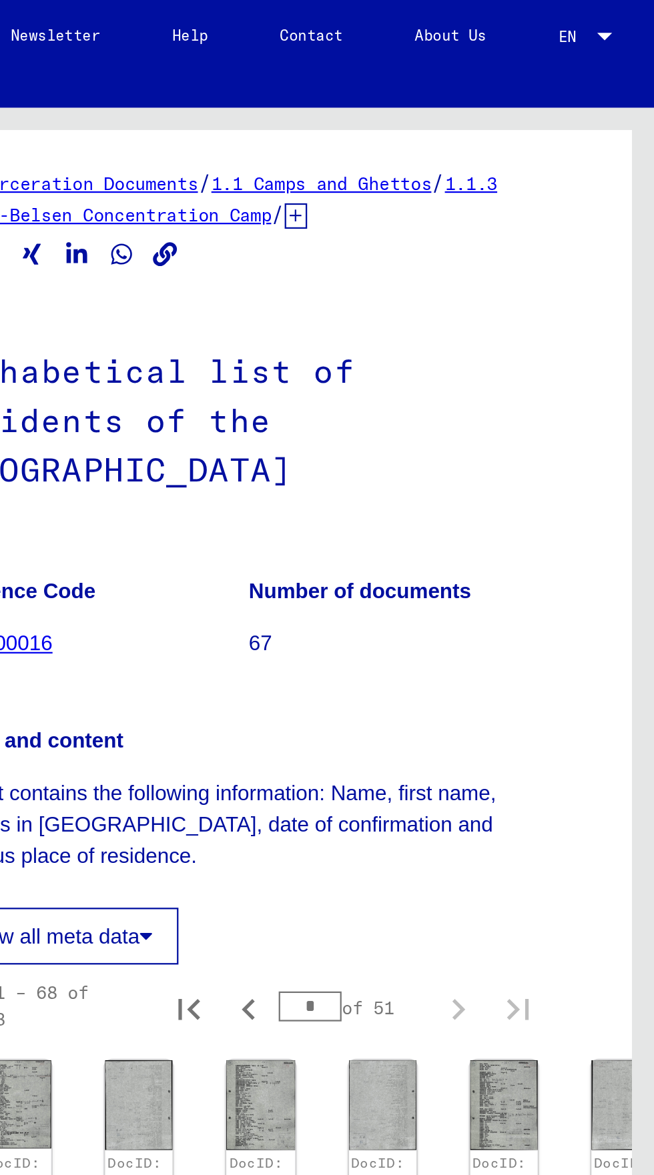
type input "*"
click at [425, 557] on img at bounding box center [424, 577] width 30 height 40
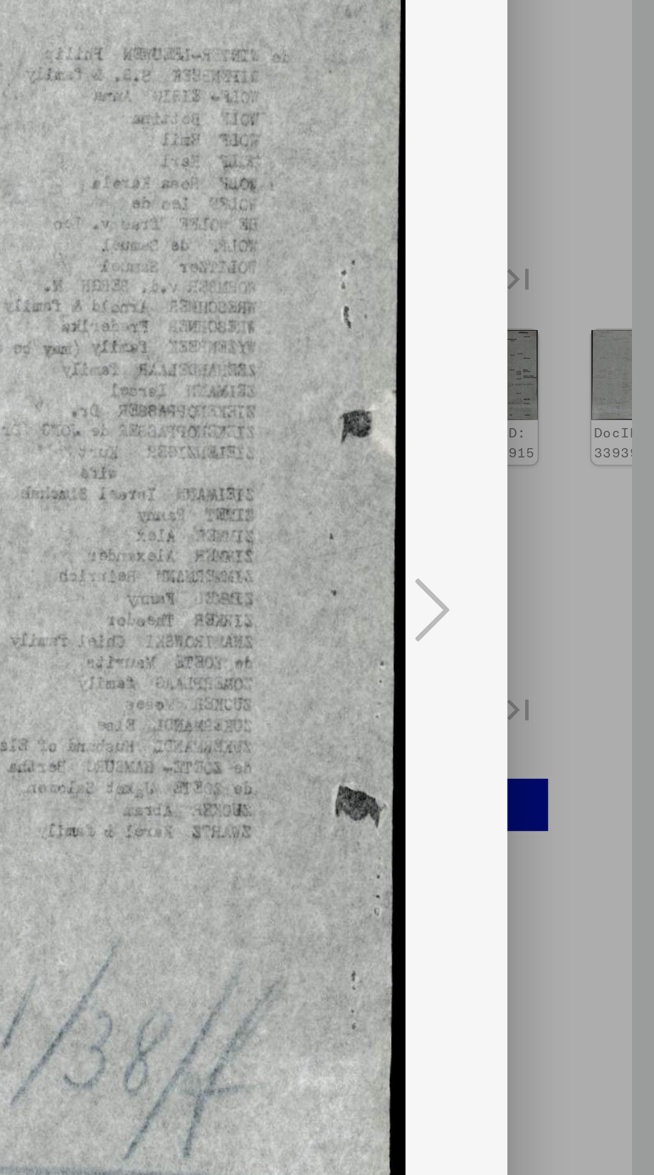
scroll to position [0, 0]
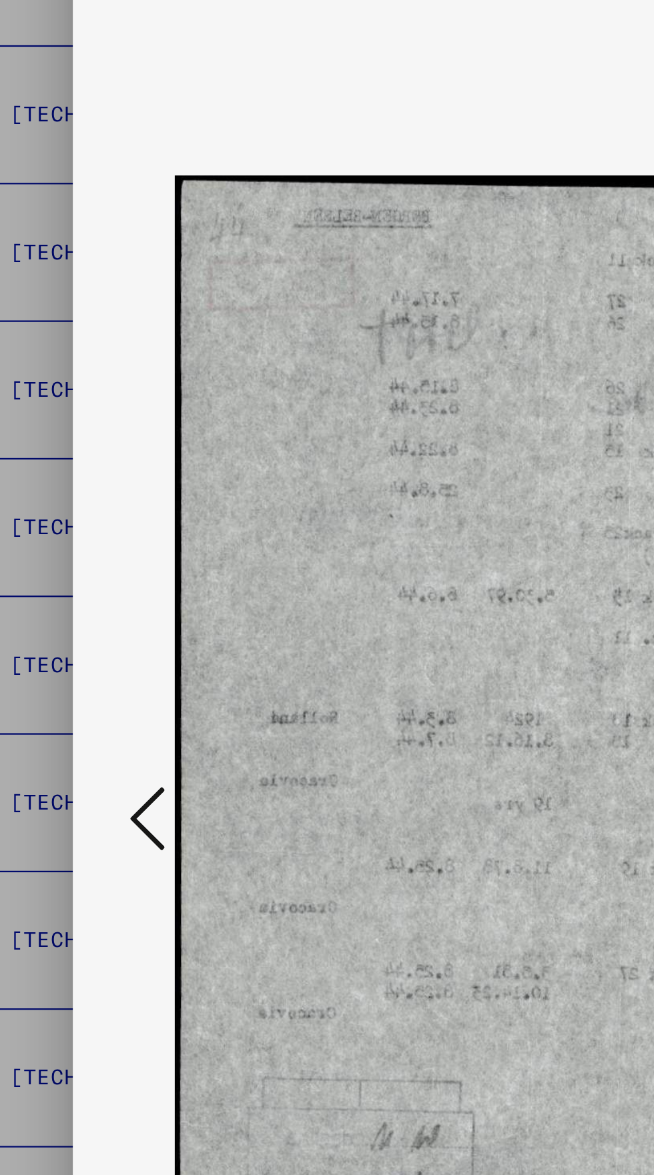
click at [97, 610] on icon at bounding box center [99, 598] width 16 height 32
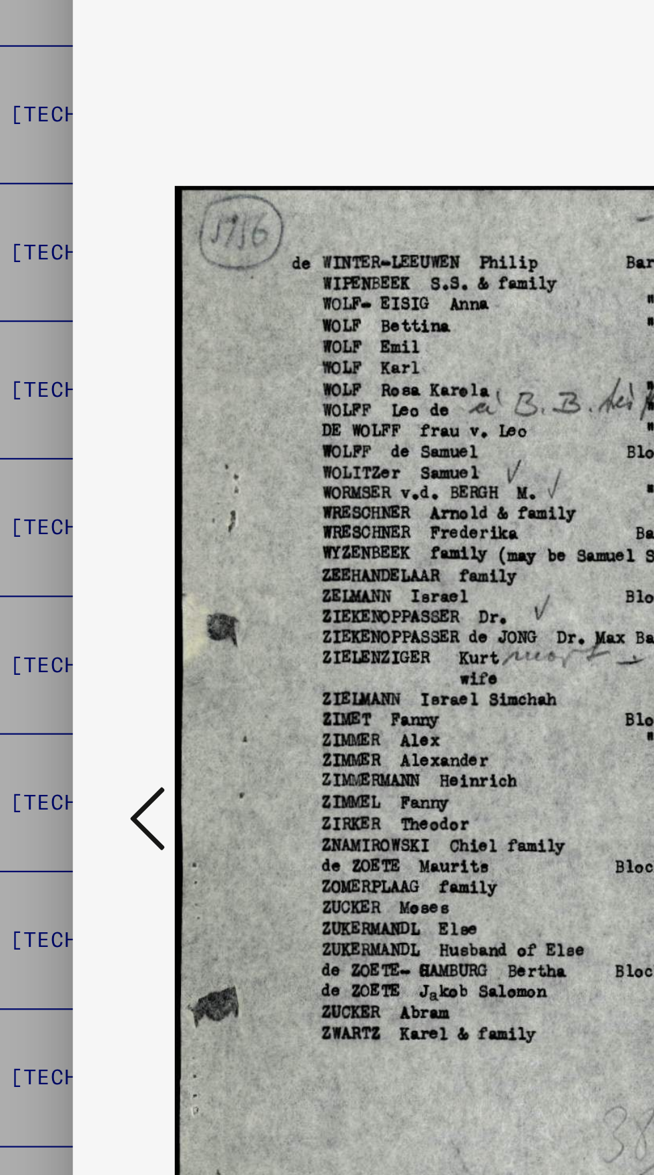
click at [89, 604] on button at bounding box center [99, 599] width 24 height 38
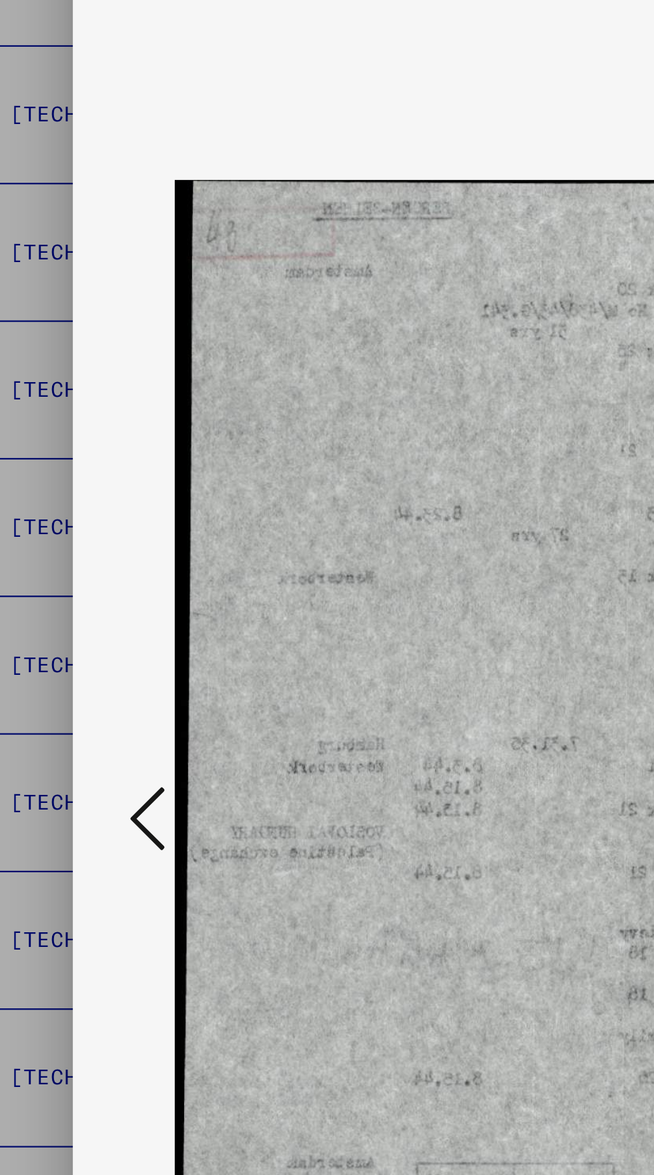
click at [94, 607] on icon at bounding box center [99, 598] width 16 height 32
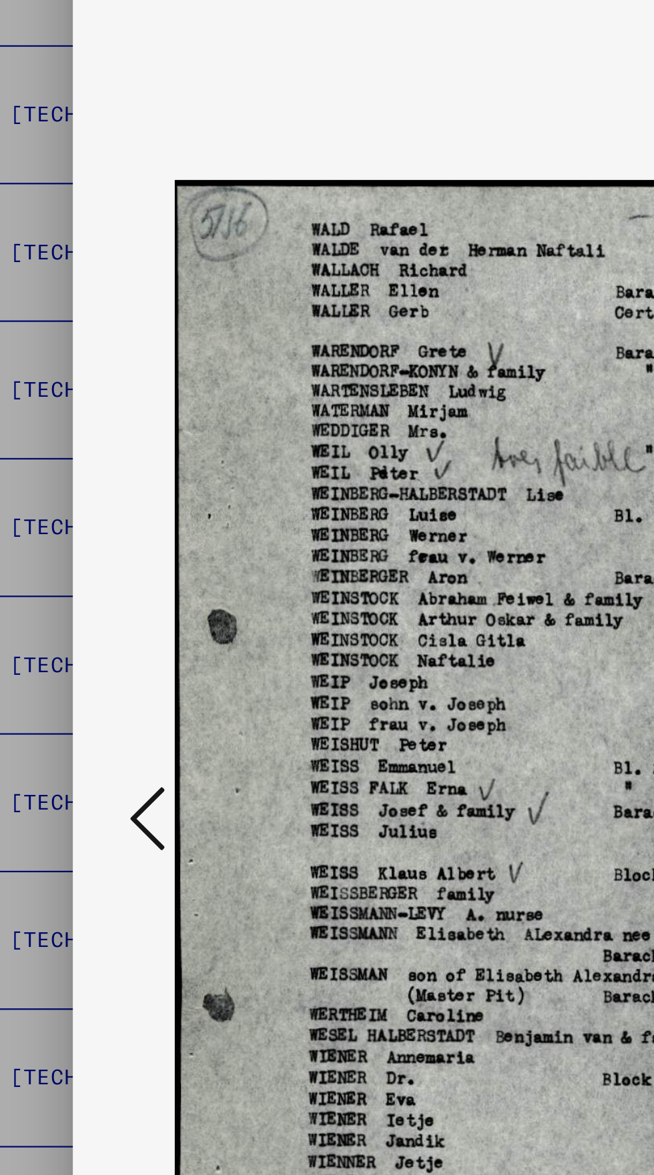
click at [95, 606] on icon at bounding box center [99, 598] width 16 height 32
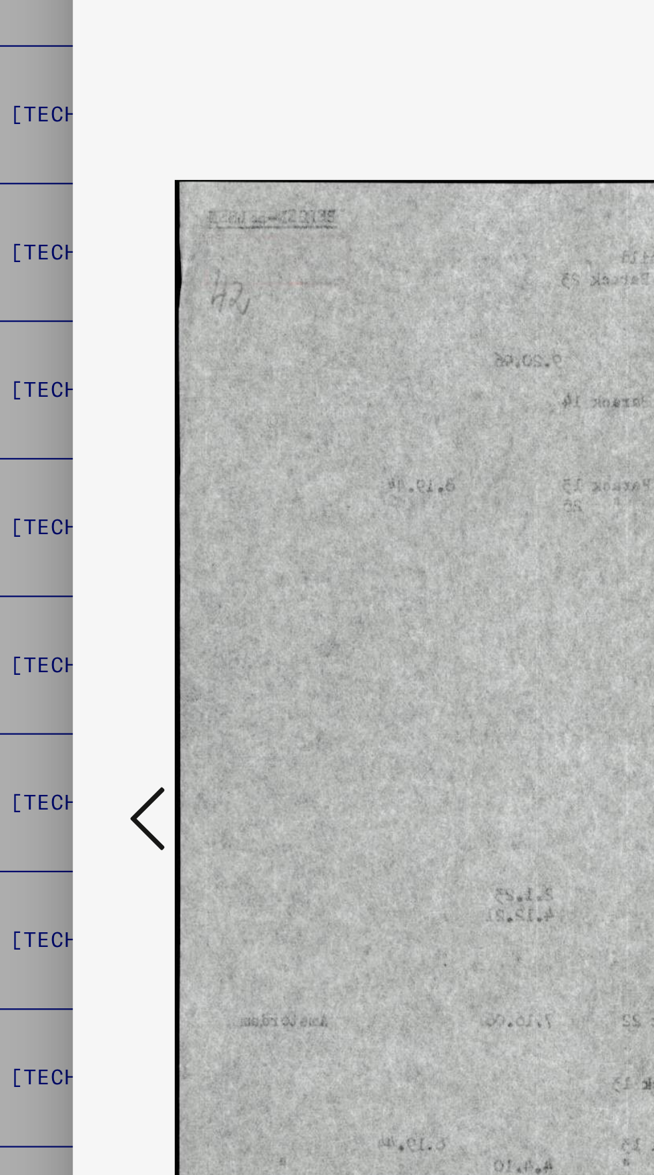
click at [100, 606] on icon at bounding box center [99, 598] width 16 height 32
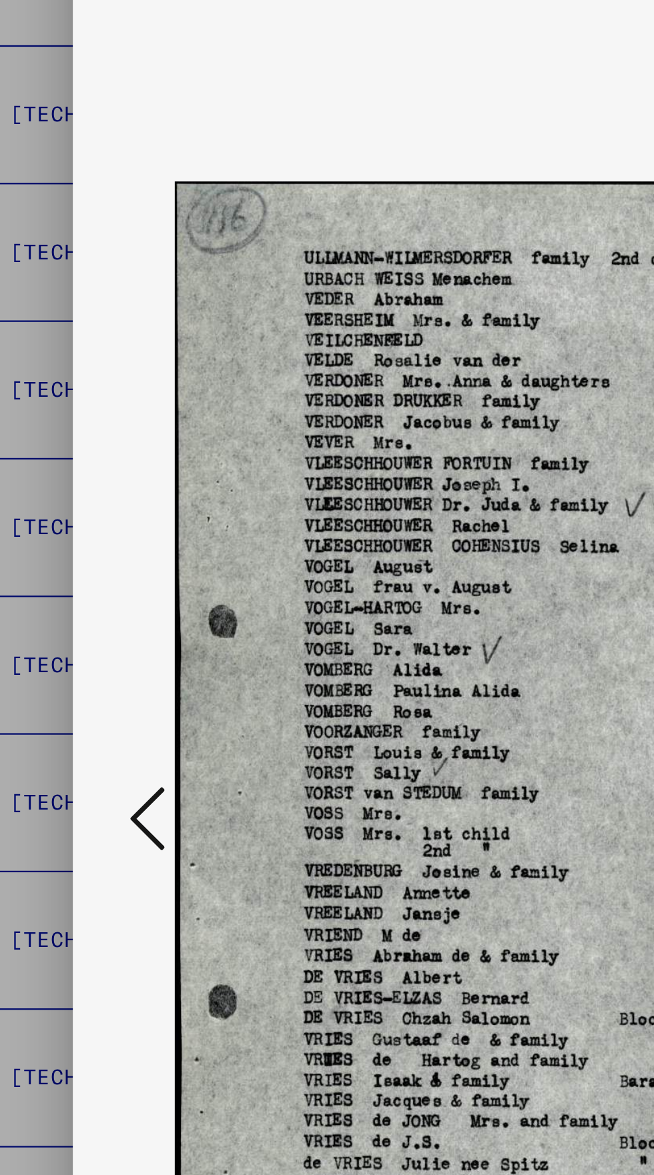
click at [99, 609] on icon at bounding box center [99, 598] width 16 height 32
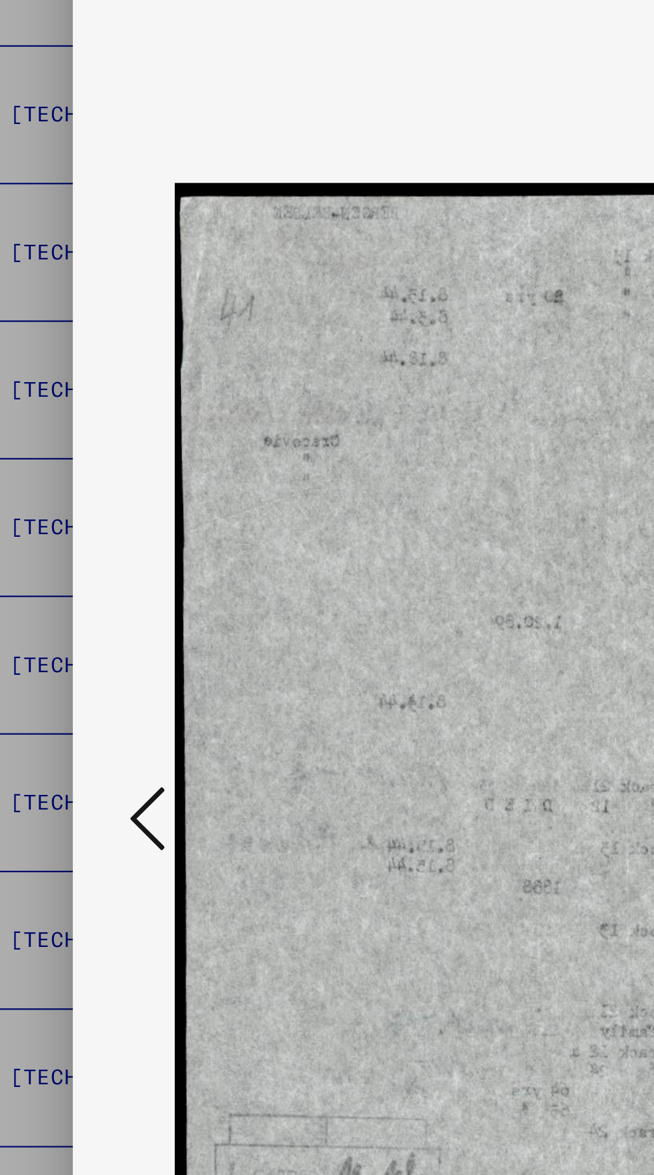
click at [97, 608] on icon at bounding box center [99, 598] width 16 height 32
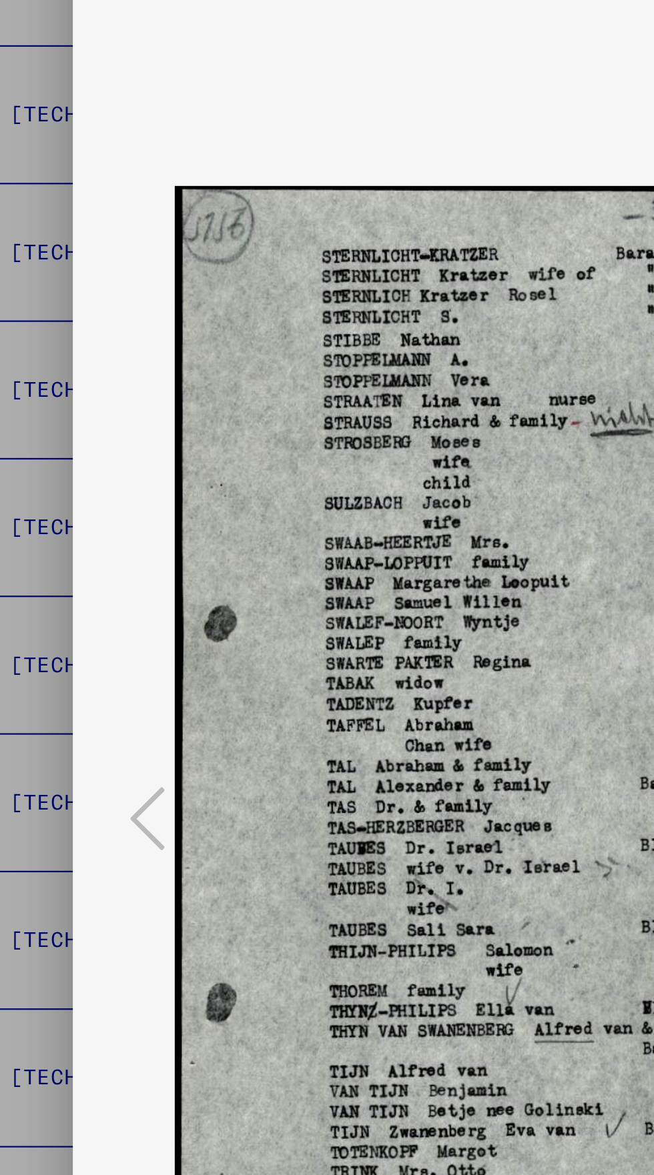
click at [114, 610] on img at bounding box center [327, 598] width 432 height 1143
click at [116, 612] on img at bounding box center [327, 598] width 432 height 1143
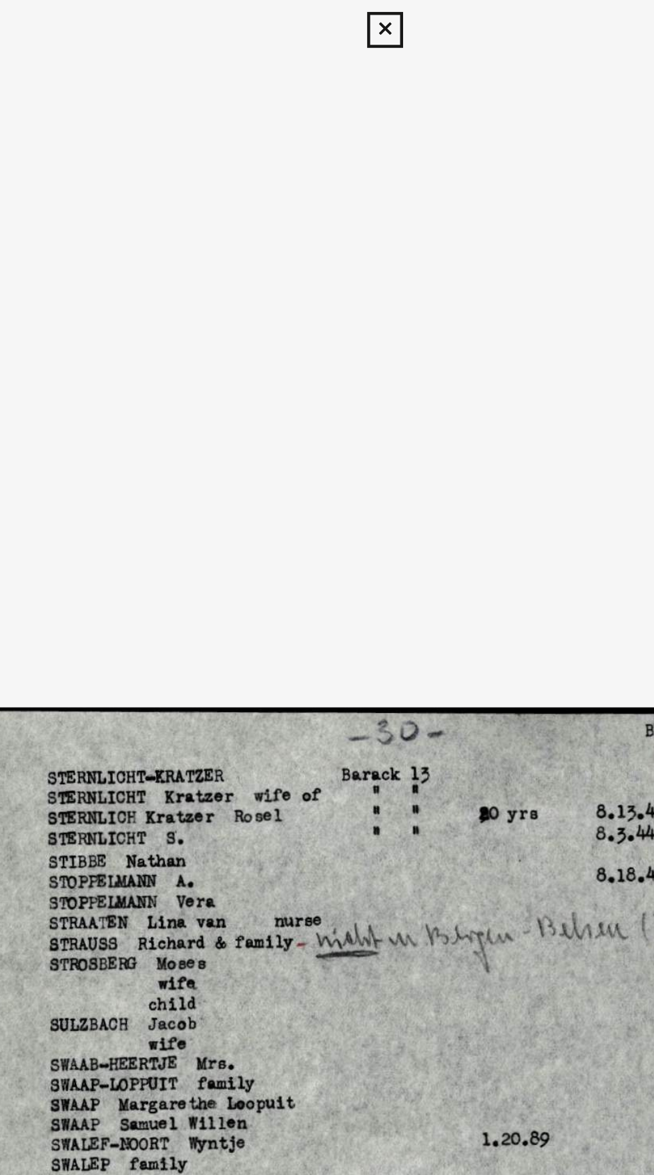
click at [328, 20] on icon at bounding box center [326, 13] width 15 height 16
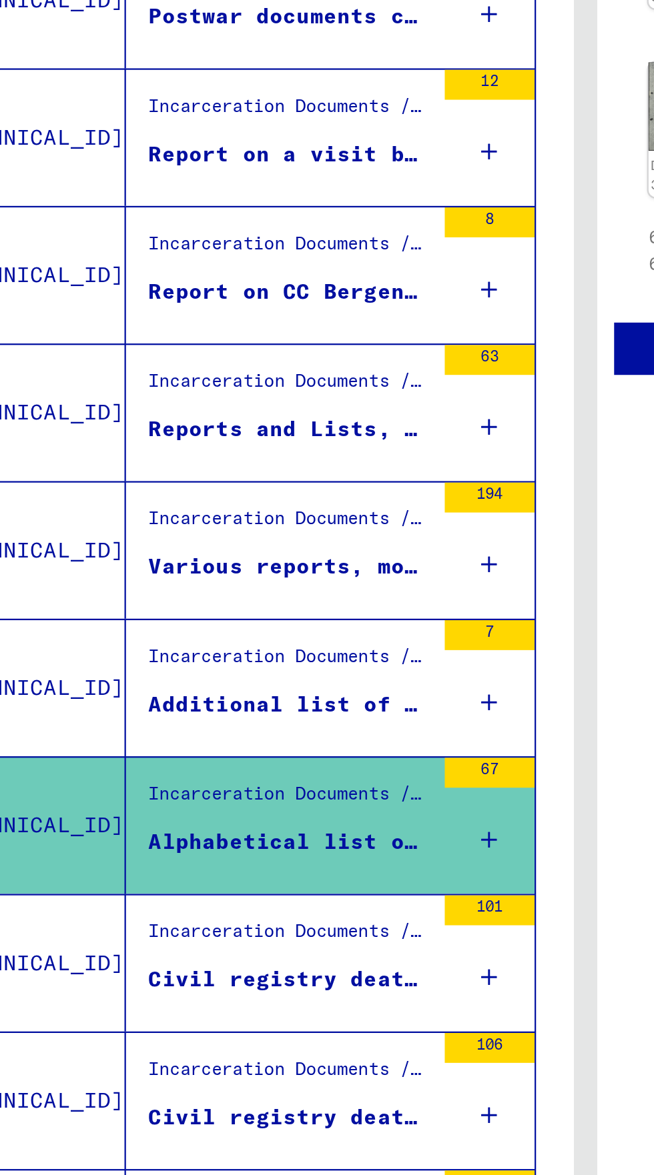
click at [236, 959] on div "Civil registry death notices Bergen-Belsen 1945 - 46 Pages in-house collection …" at bounding box center [194, 966] width 125 height 14
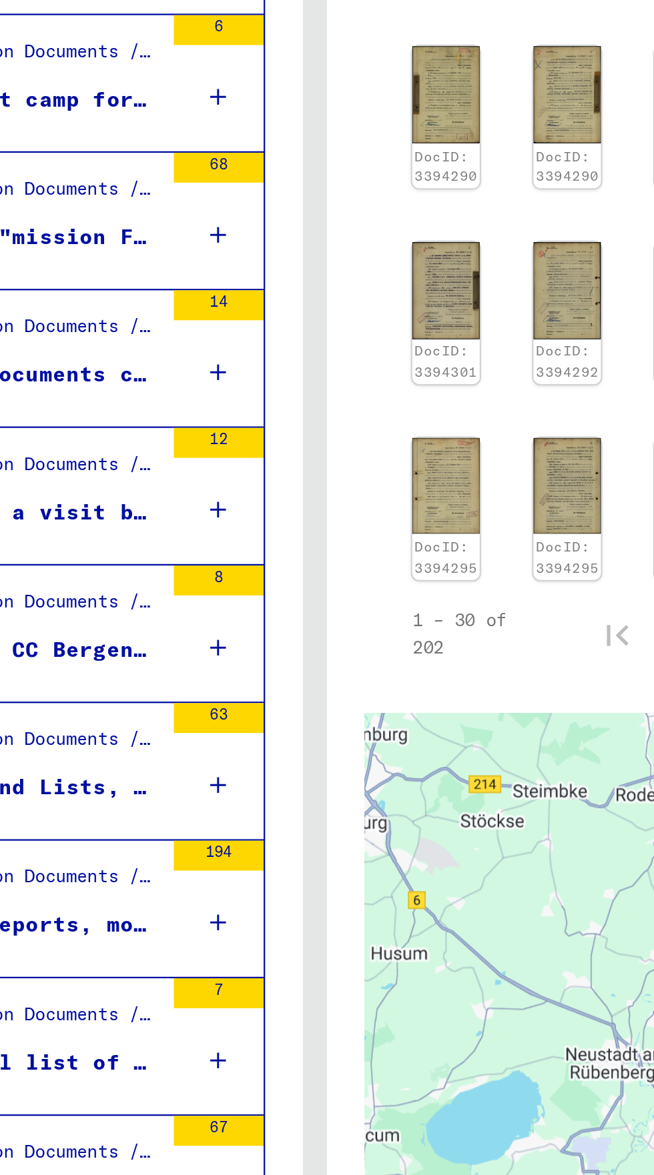
scroll to position [74, 0]
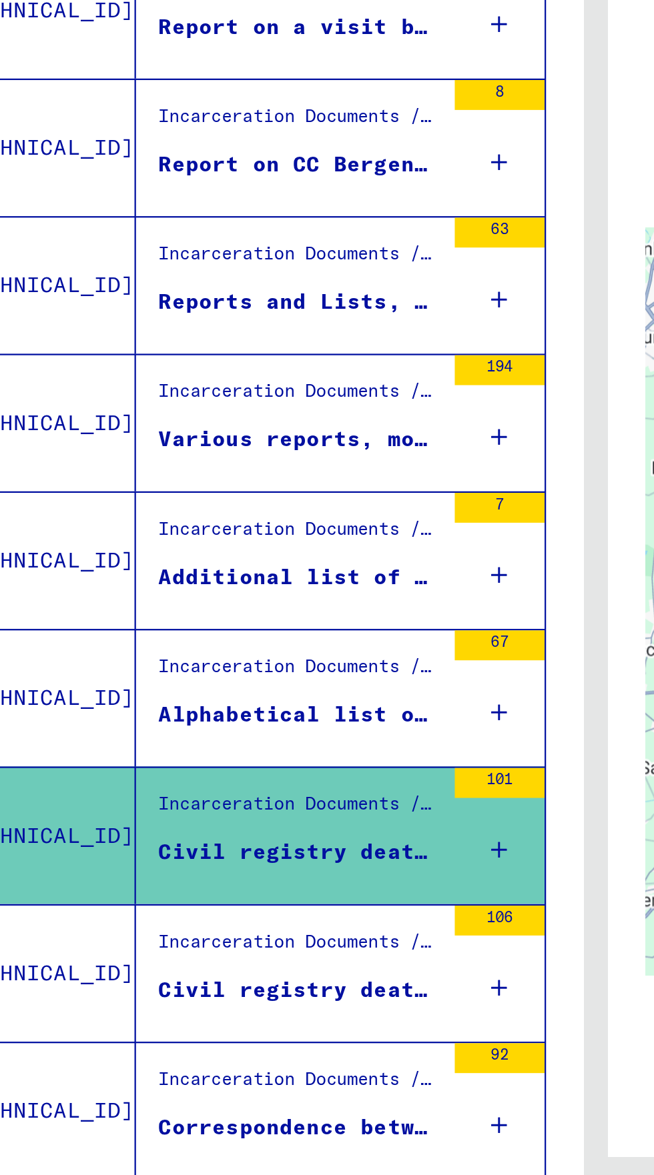
click at [264, 990] on div "106" at bounding box center [284, 1020] width 40 height 60
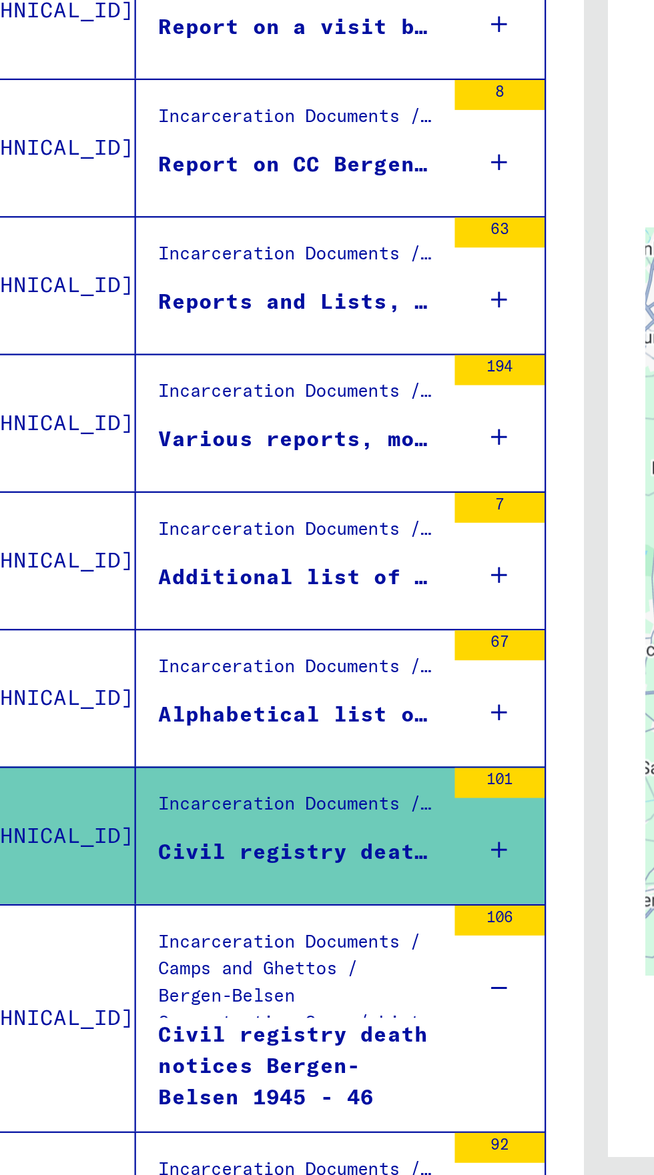
click at [239, 1041] on div "Civil registry death notices Bergen-Belsen 1945 - 46 Pages in-house collection …" at bounding box center [194, 1061] width 125 height 40
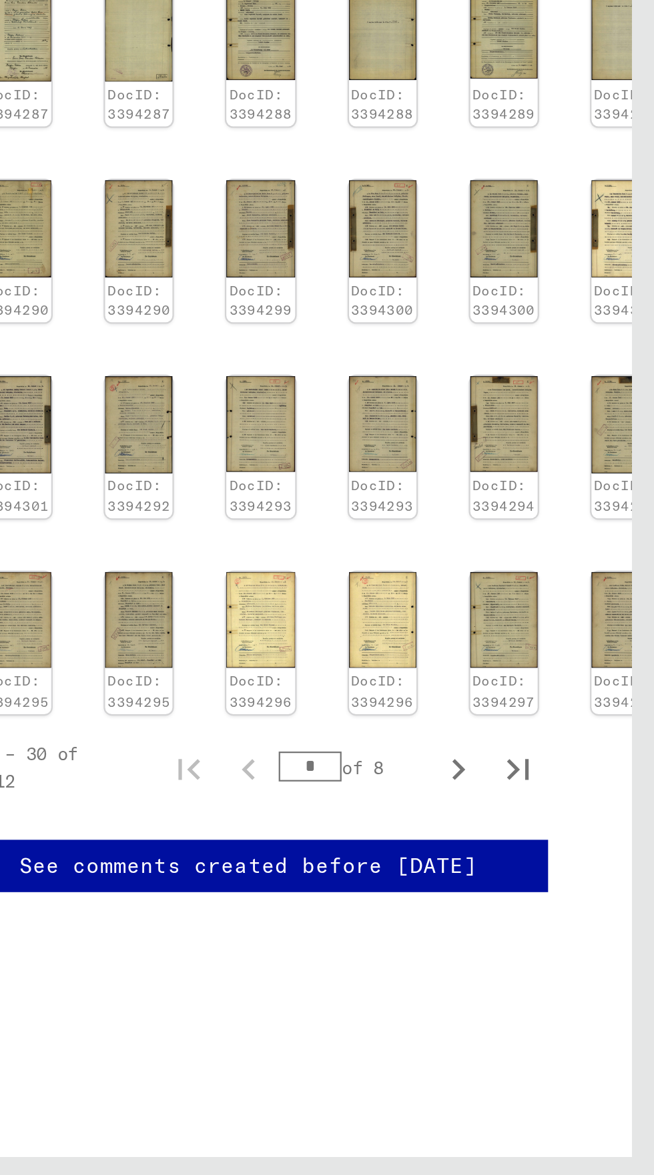
click at [635, 841] on img at bounding box center [641, 862] width 30 height 43
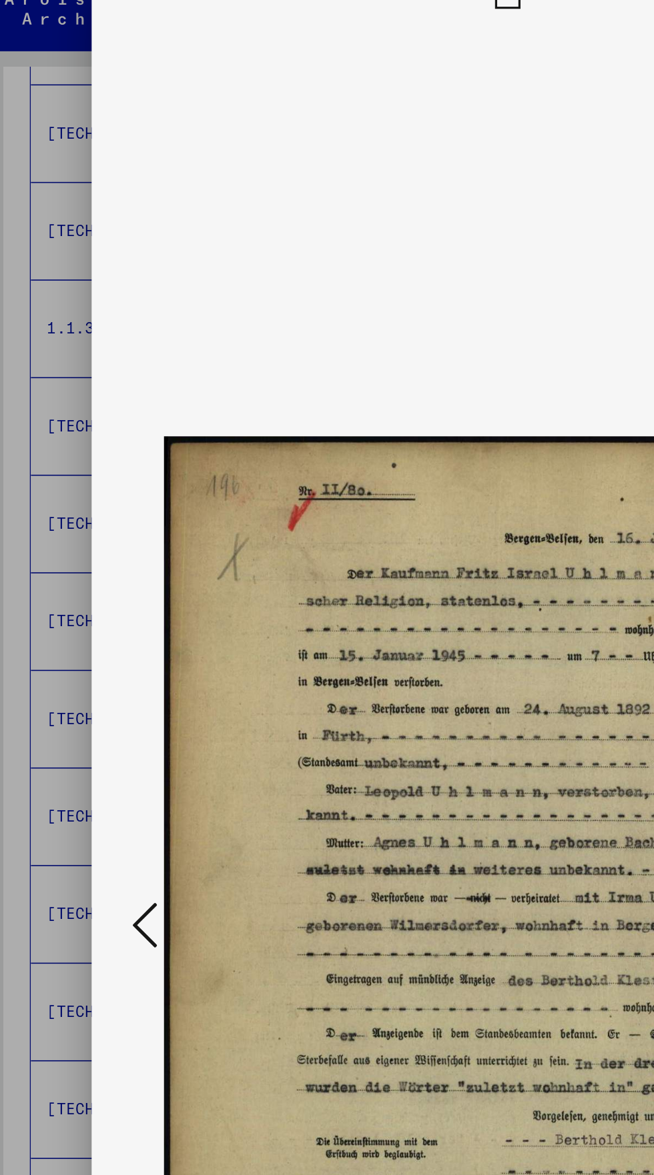
click at [101, 614] on icon at bounding box center [99, 598] width 16 height 32
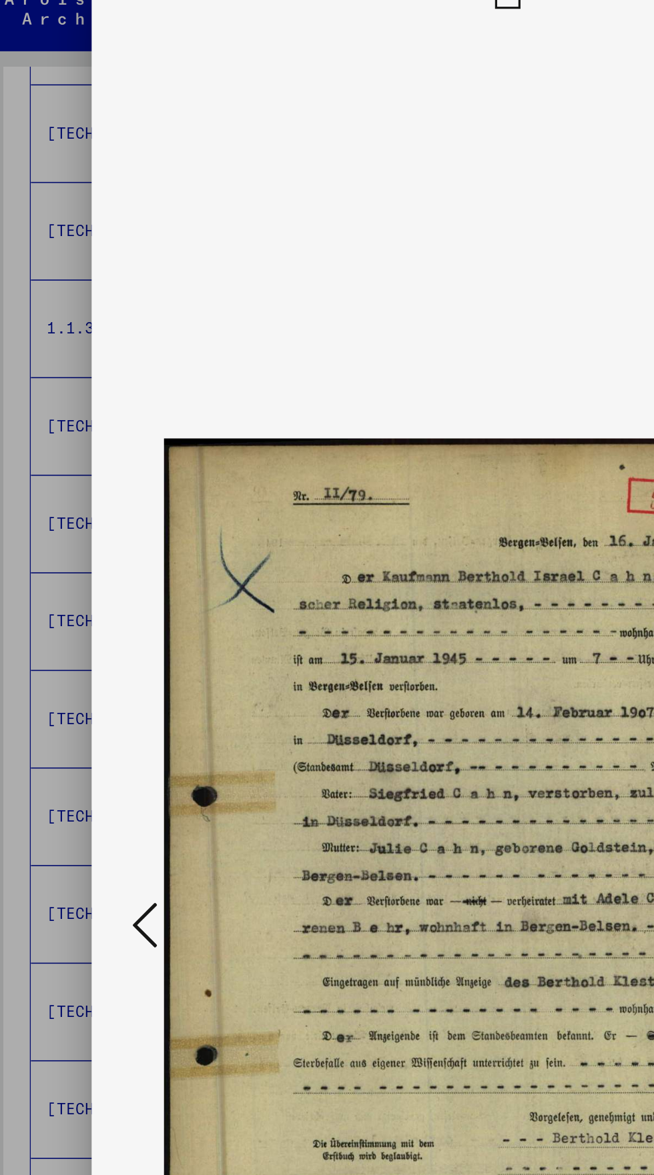
click at [97, 607] on icon at bounding box center [99, 598] width 16 height 32
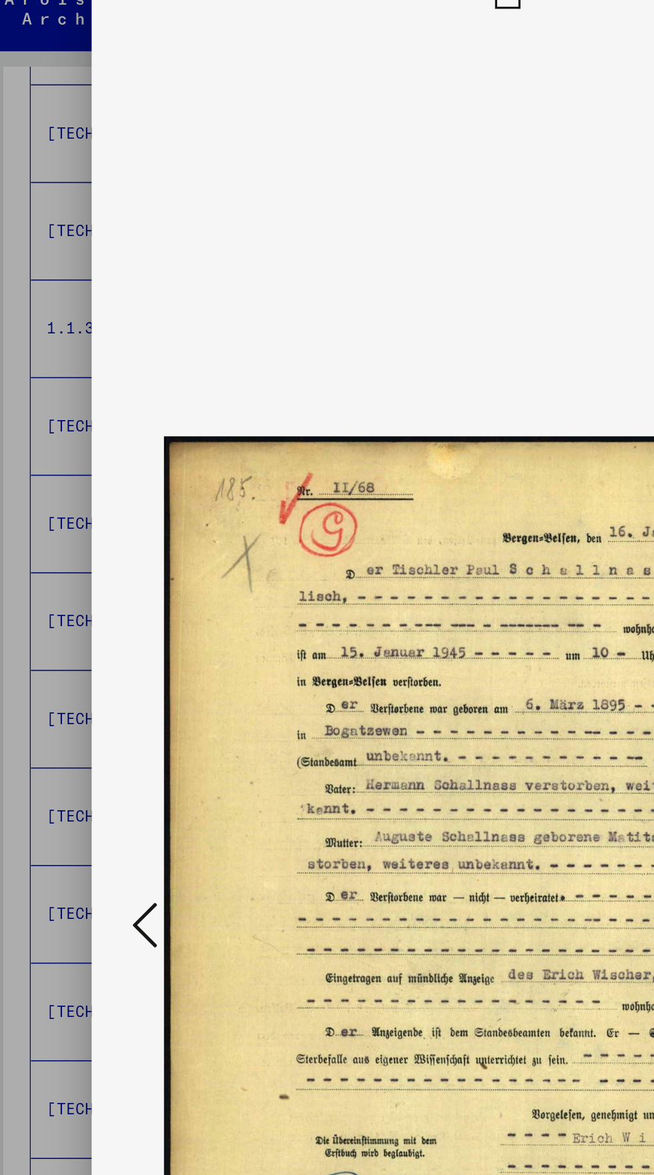
click at [91, 607] on icon at bounding box center [99, 598] width 16 height 32
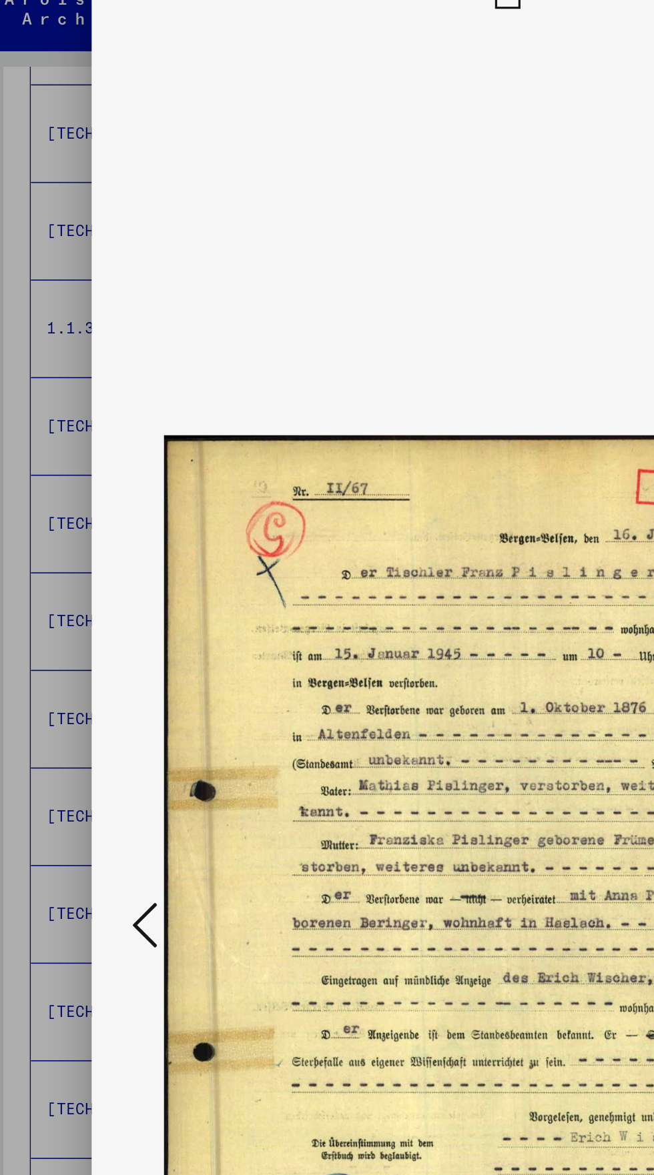
click at [96, 599] on icon at bounding box center [99, 598] width 16 height 32
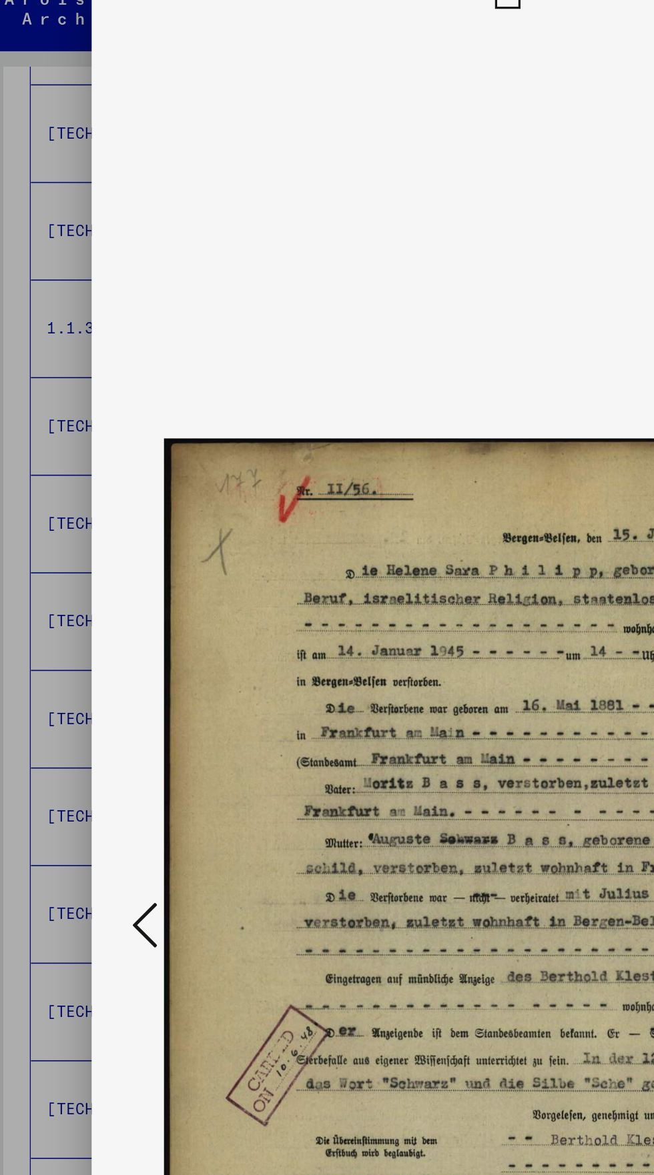
click at [95, 603] on icon at bounding box center [99, 598] width 16 height 32
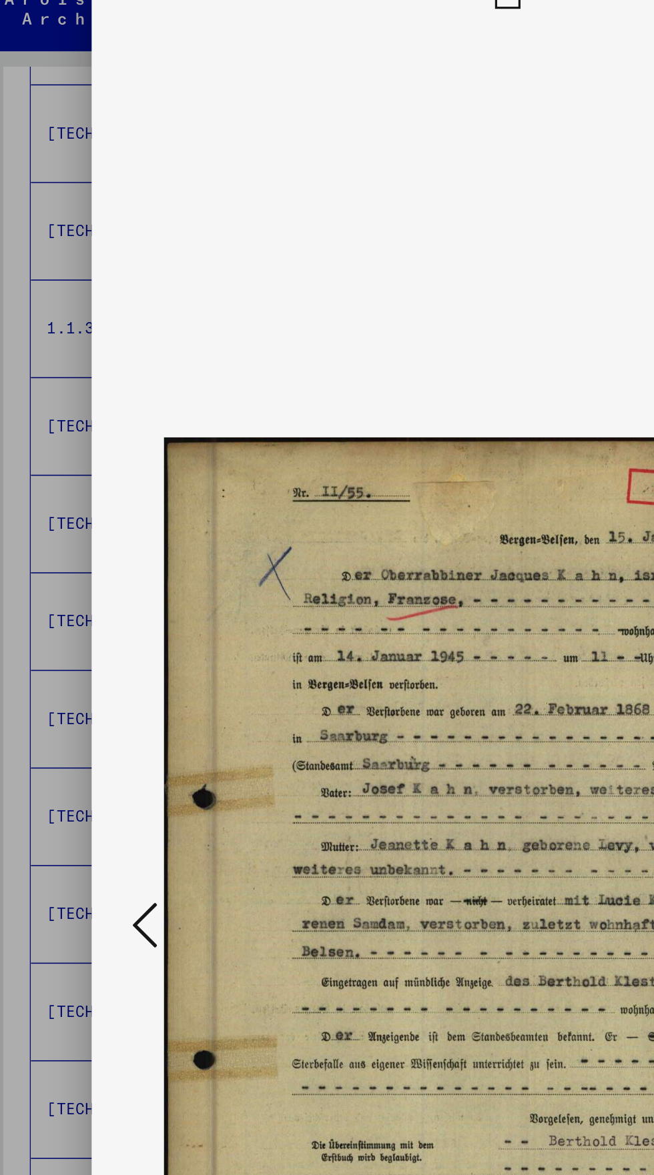
click at [95, 600] on icon at bounding box center [99, 598] width 16 height 32
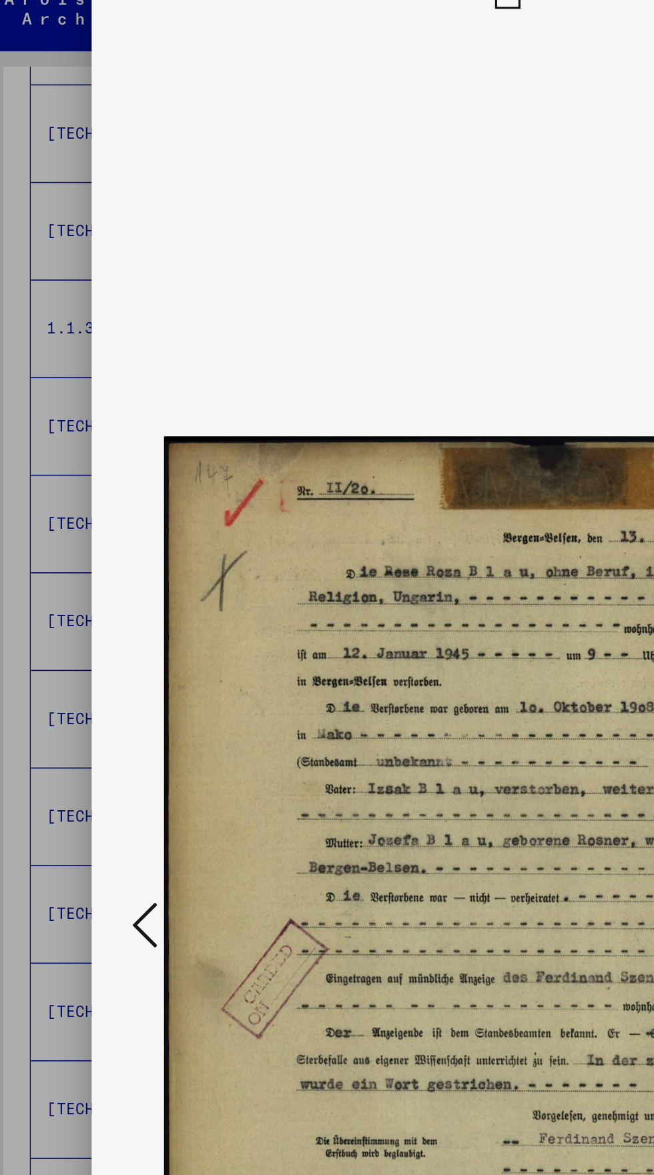
click at [94, 595] on icon at bounding box center [99, 598] width 16 height 32
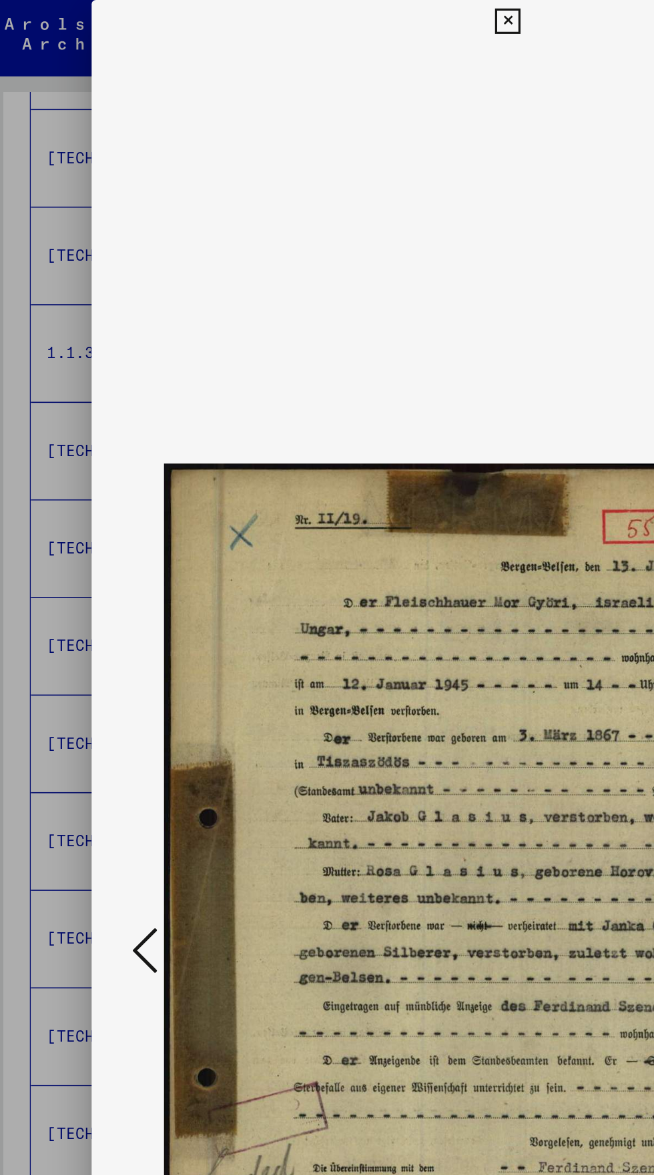
click at [327, 15] on icon at bounding box center [326, 13] width 15 height 16
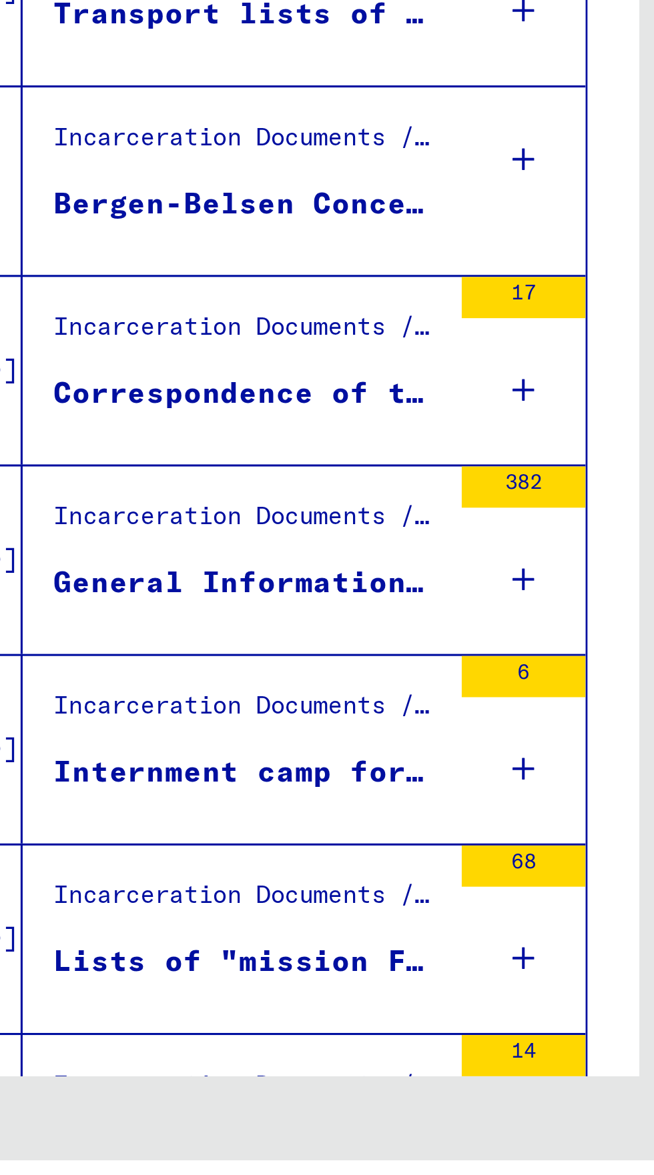
scroll to position [49, 0]
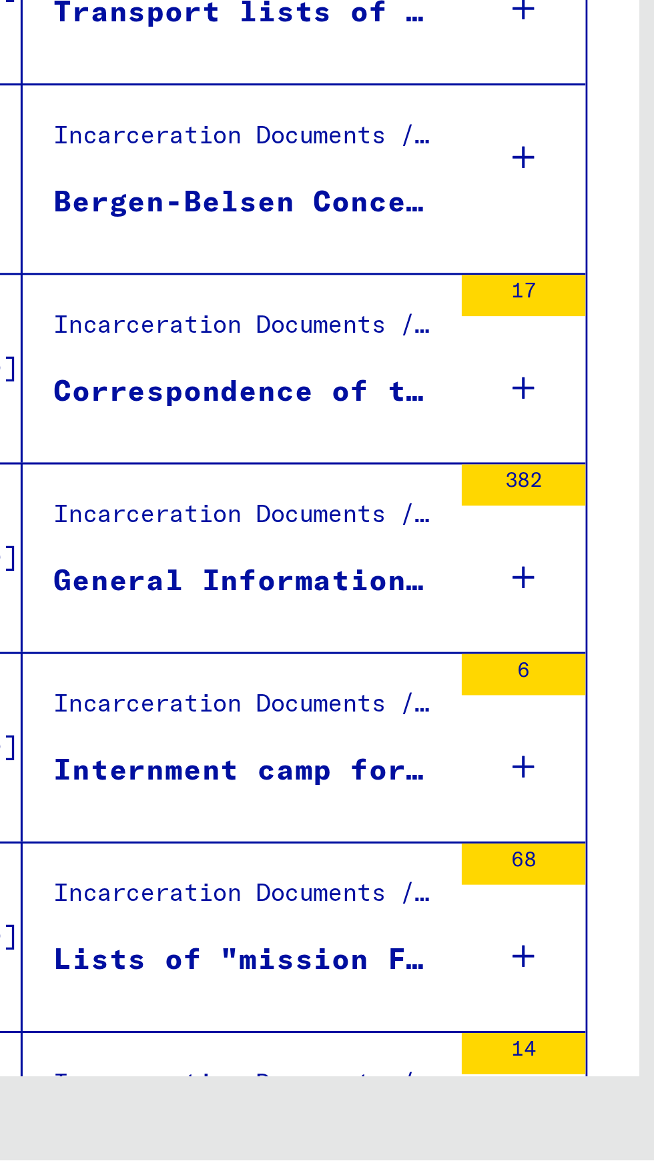
click at [256, 1103] on div "Lists of "mission Francaise de Rapatriement et Recherche" BAOR (Mission Belsen)" at bounding box center [194, 1110] width 125 height 14
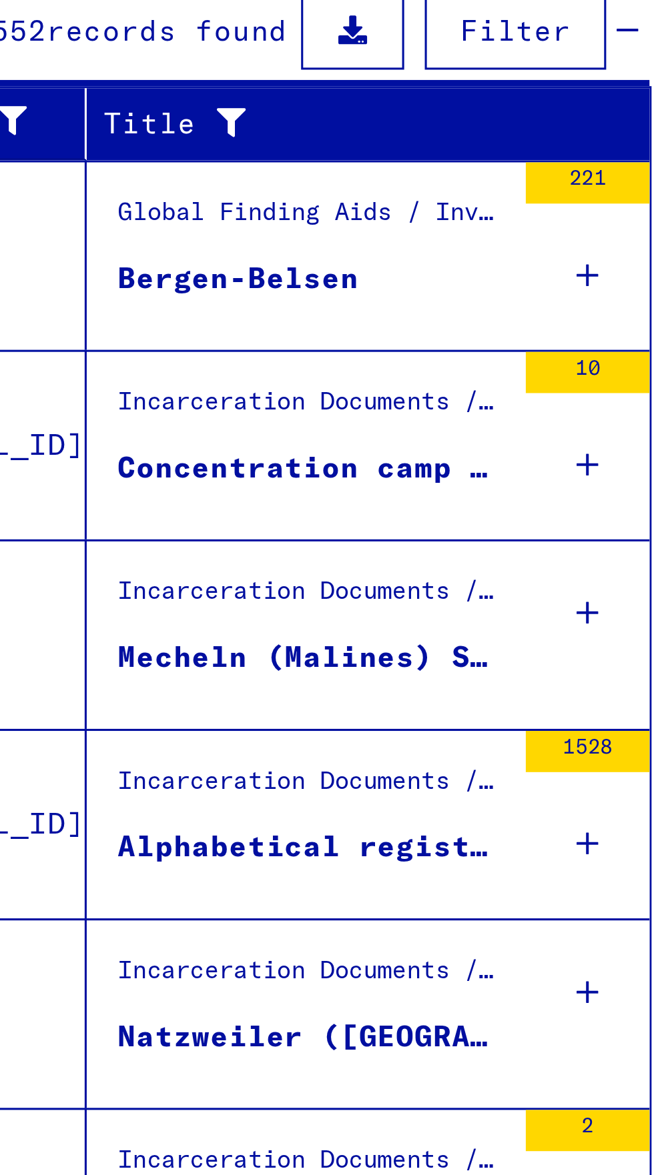
scroll to position [219, 0]
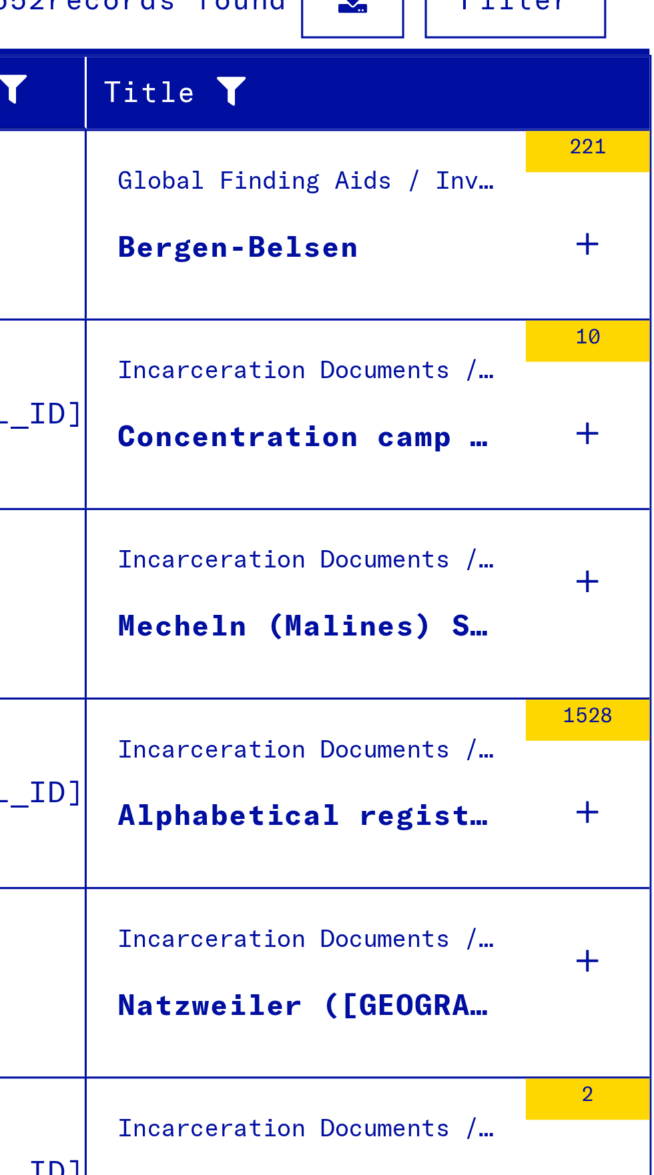
click at [244, 323] on div "Alphabetical registry of [DEMOGRAPHIC_DATA] deported from DL-[GEOGRAPHIC_DATA] …" at bounding box center [194, 327] width 125 height 14
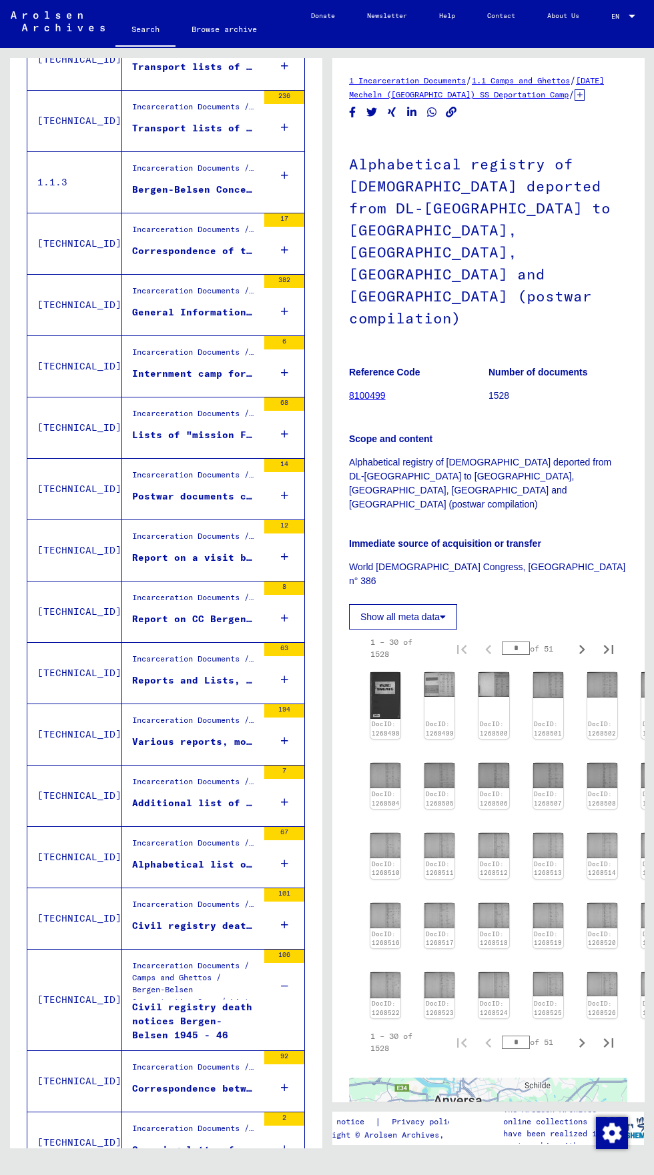
scroll to position [74, 0]
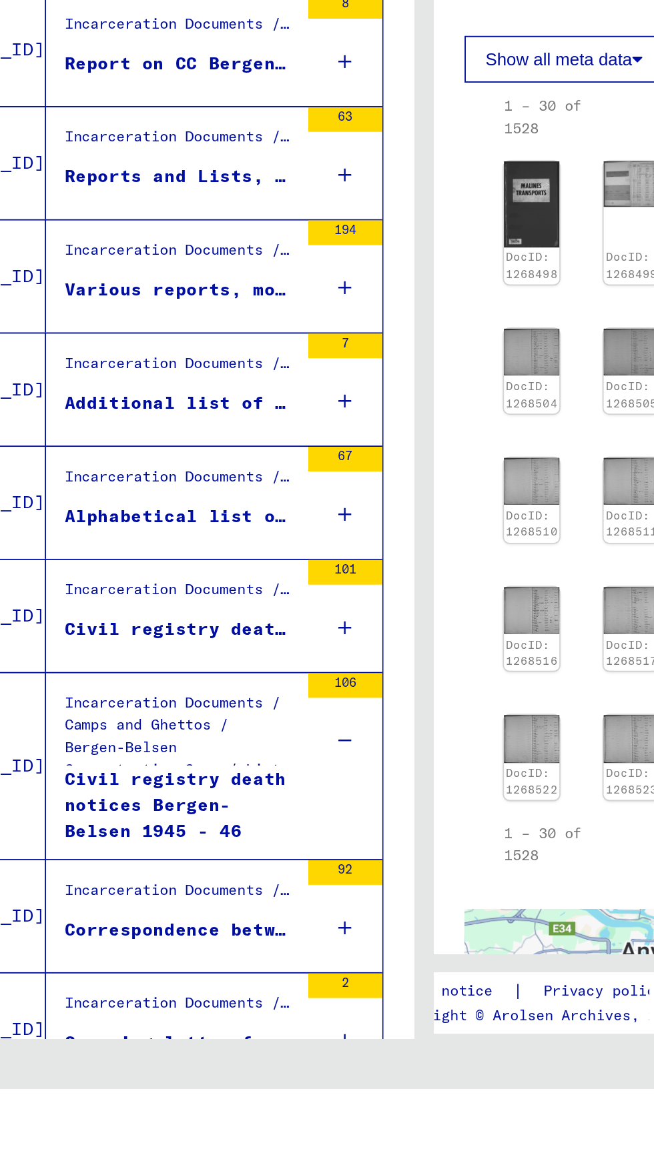
click at [298, 1175] on button "Last page" at bounding box center [286, 1192] width 27 height 27
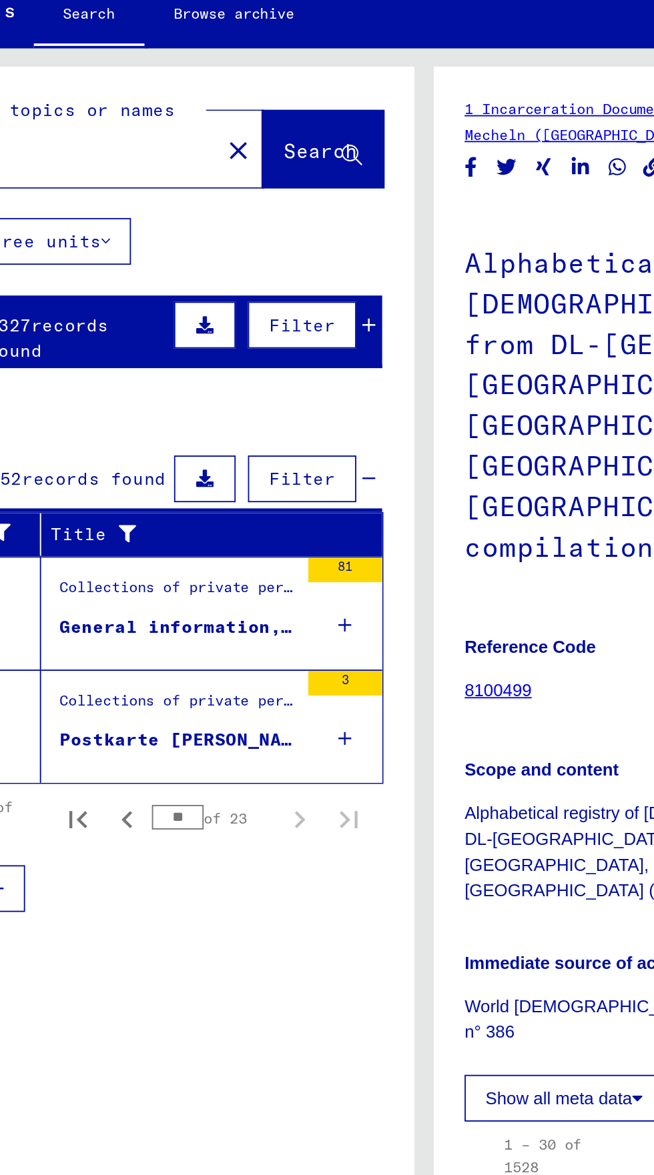
scroll to position [0, 0]
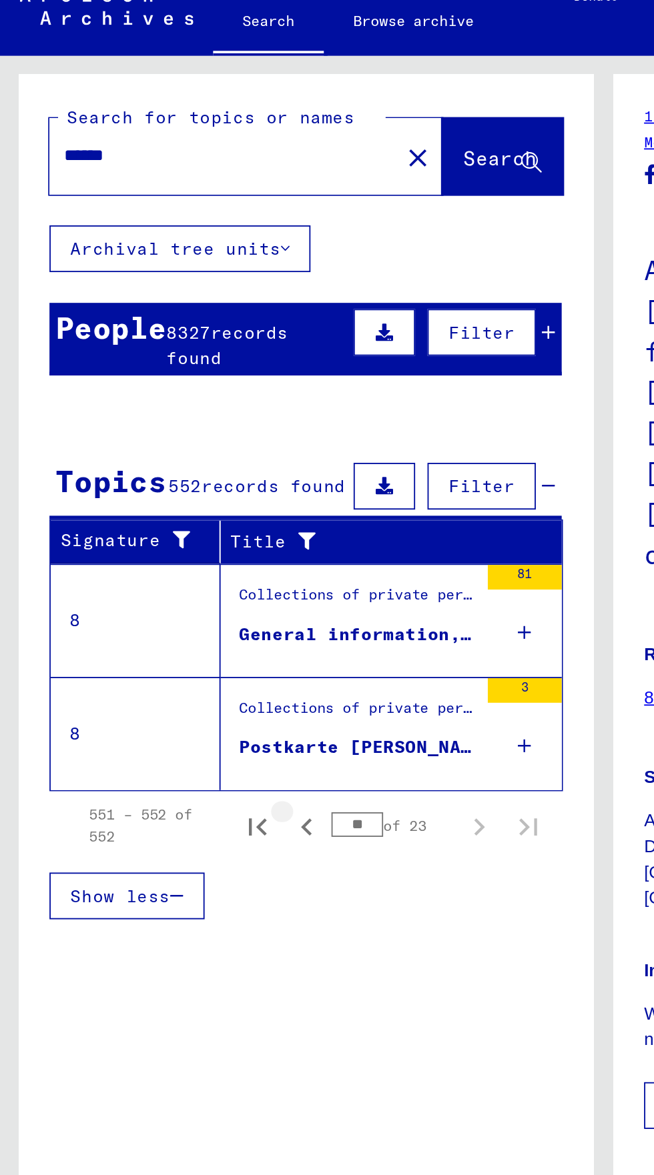
click at [171, 470] on icon "Previous page" at bounding box center [166, 466] width 19 height 19
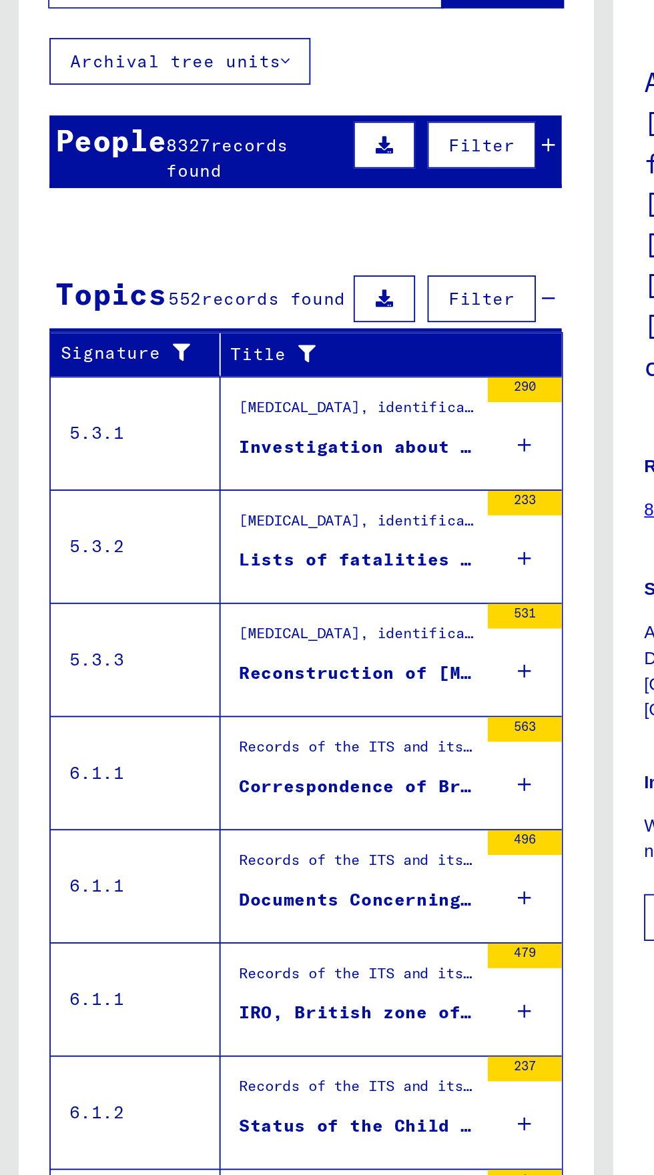
click at [254, 416] on div "Lists of fatalities from concentration camps and from [MEDICAL_DATA]." at bounding box center [193, 423] width 128 height 14
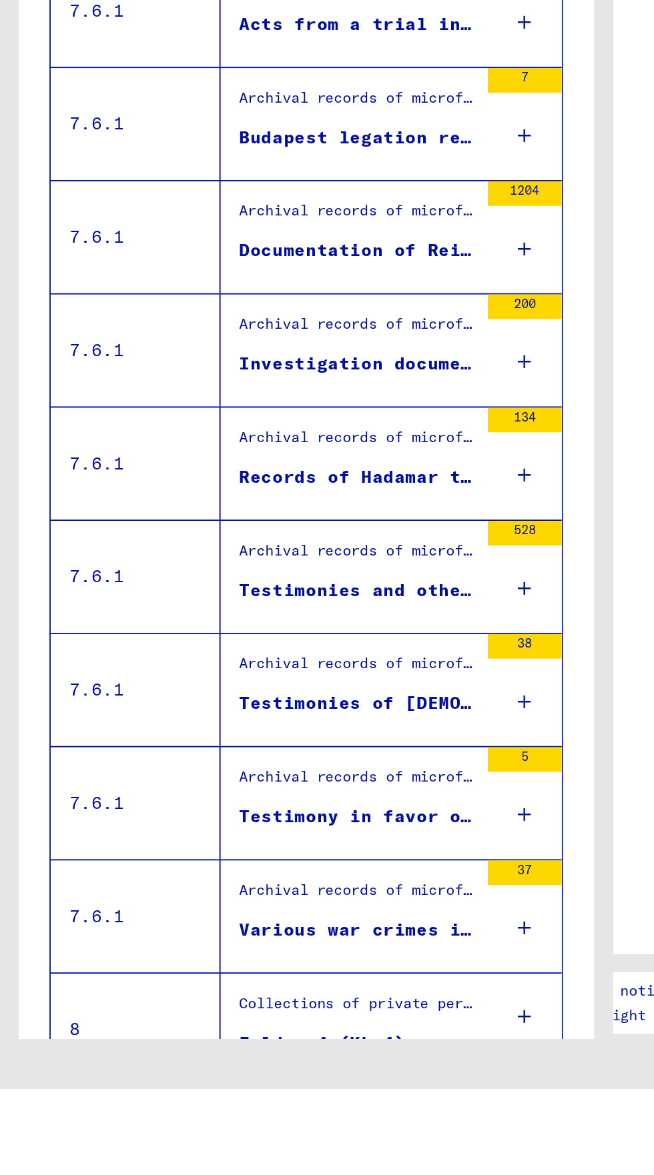
click at [165, 1175] on icon "Previous page" at bounding box center [166, 1193] width 19 height 19
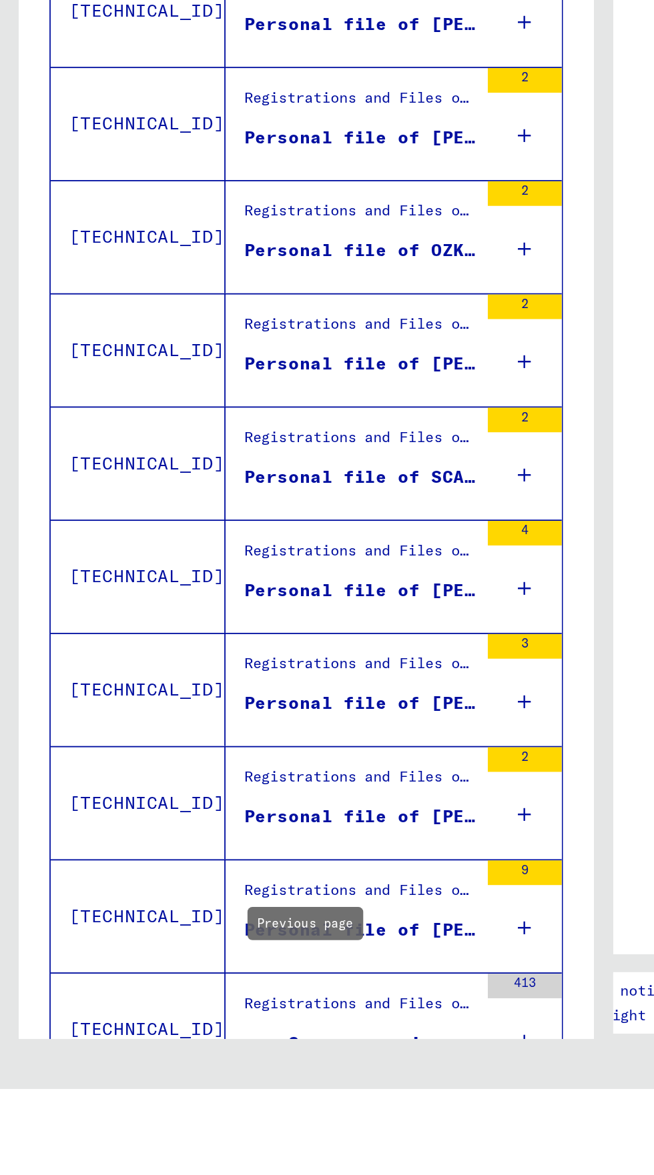
click at [174, 1175] on icon "Previous page" at bounding box center [166, 1193] width 19 height 19
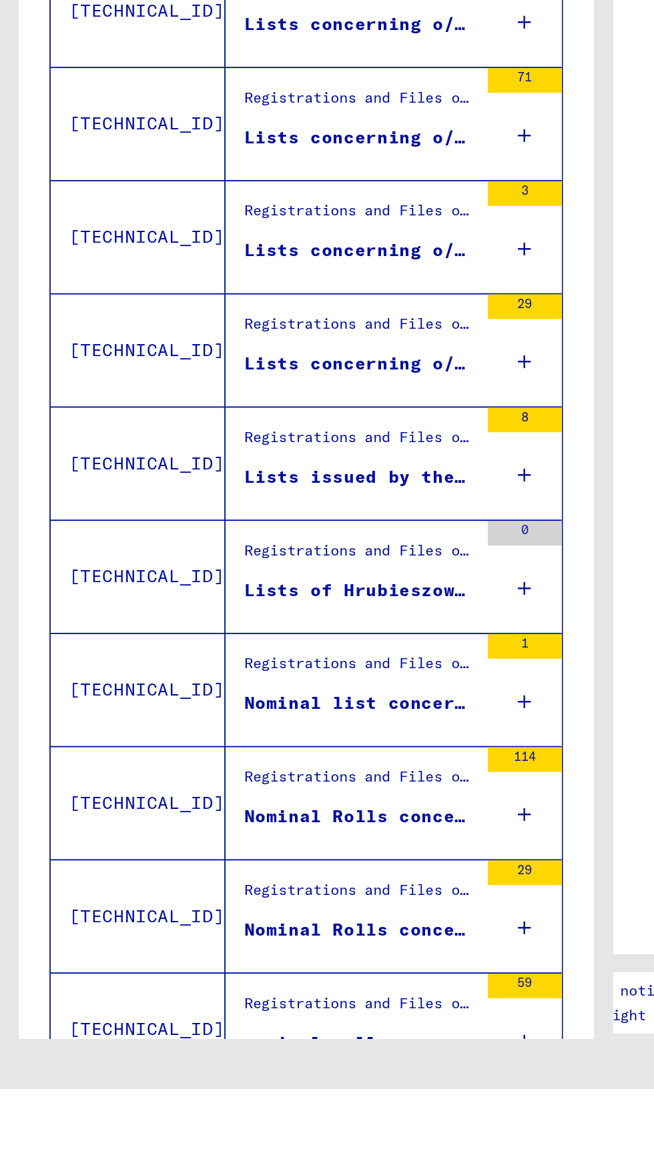
scroll to position [74, 0]
click at [167, 1175] on icon "Previous page" at bounding box center [166, 1193] width 19 height 19
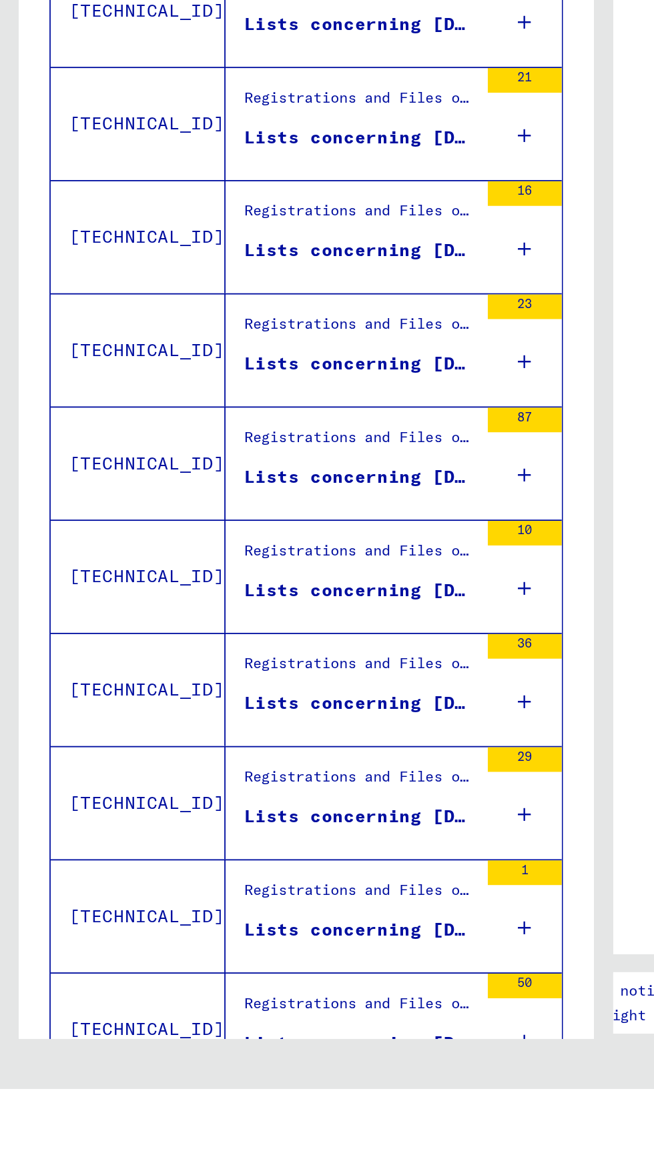
click at [165, 1175] on icon "Previous page" at bounding box center [166, 1193] width 6 height 9
click at [175, 1175] on button "Previous page" at bounding box center [166, 1192] width 27 height 27
type input "**"
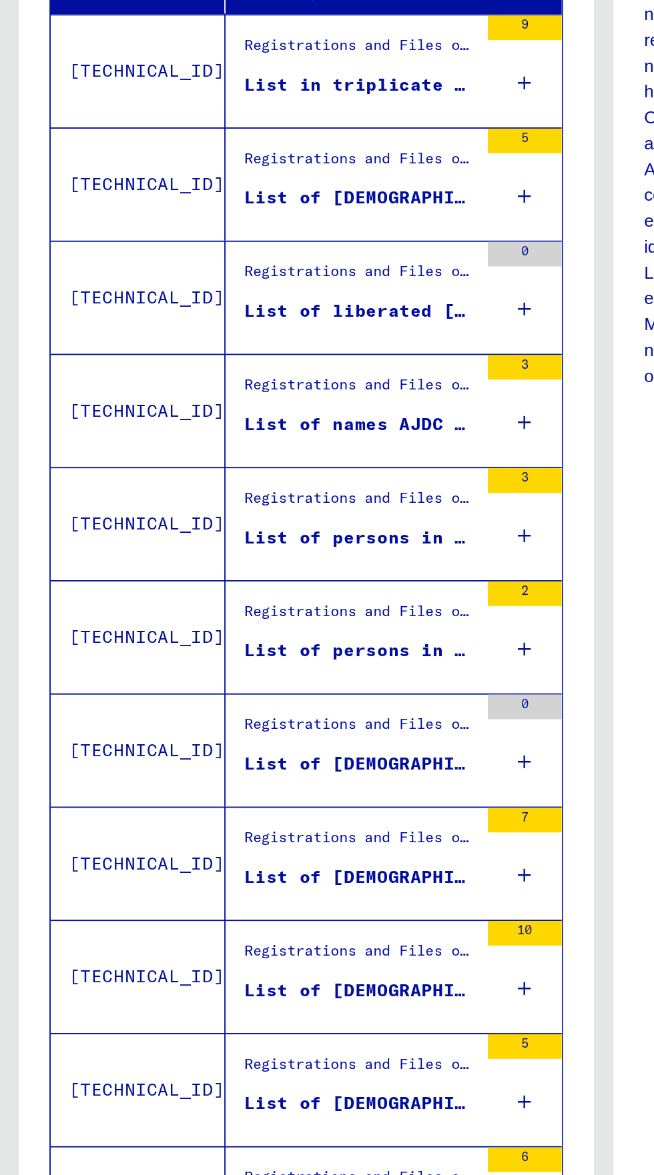
scroll to position [0, 0]
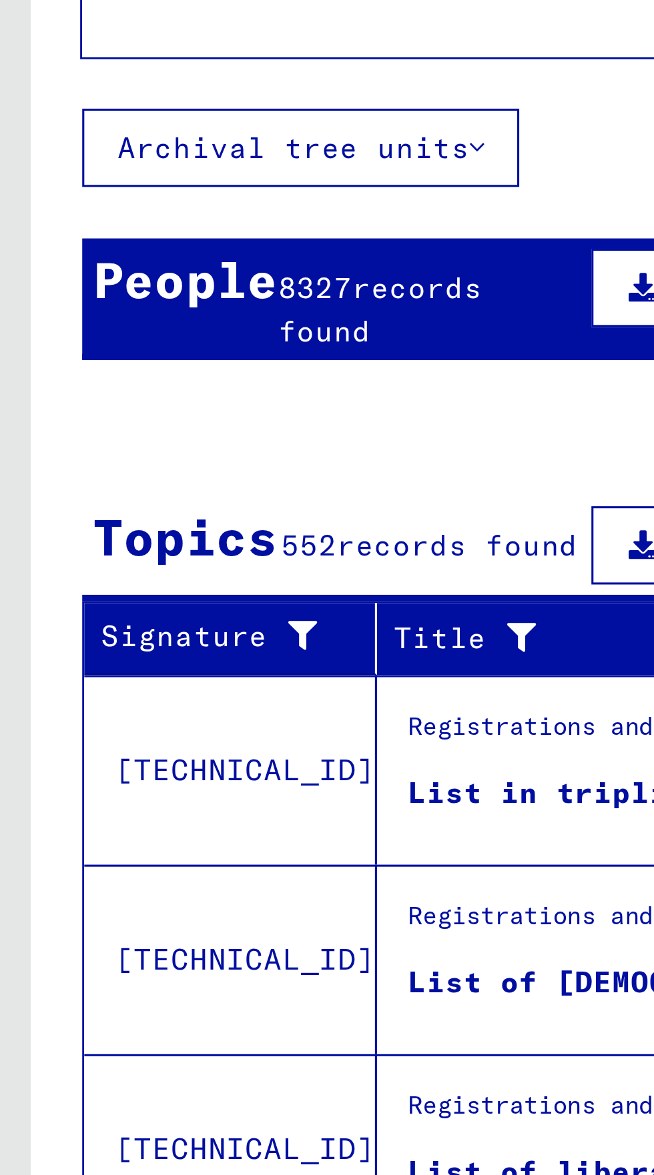
scroll to position [50, 0]
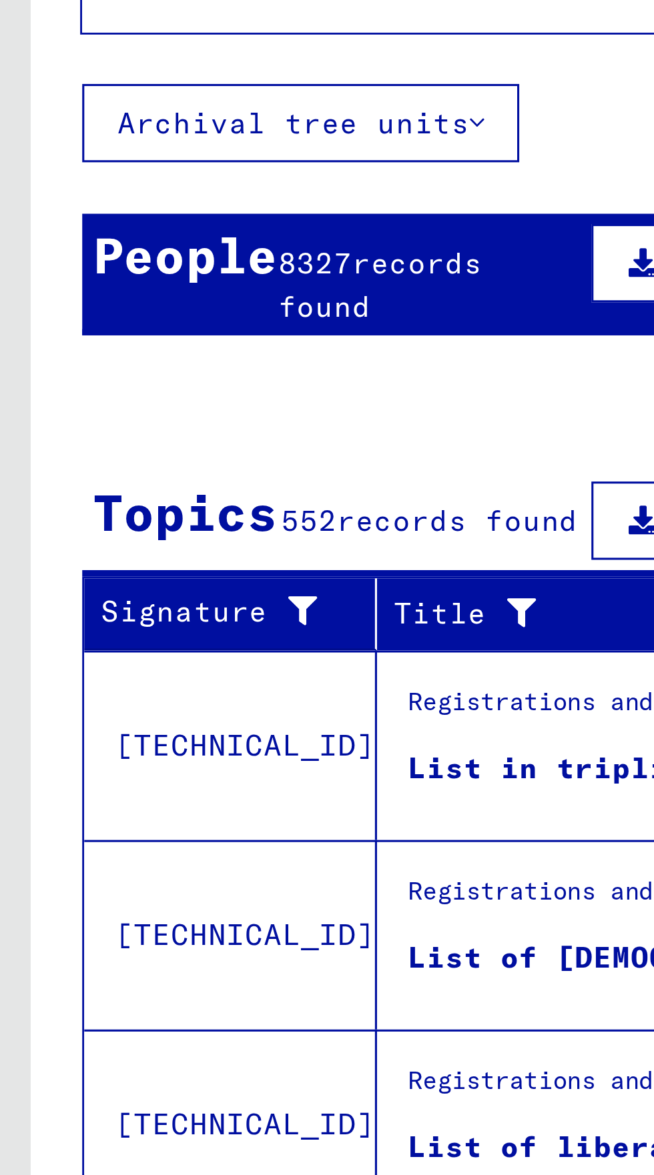
click at [111, 154] on div "8327 records found" at bounding box center [139, 155] width 98 height 28
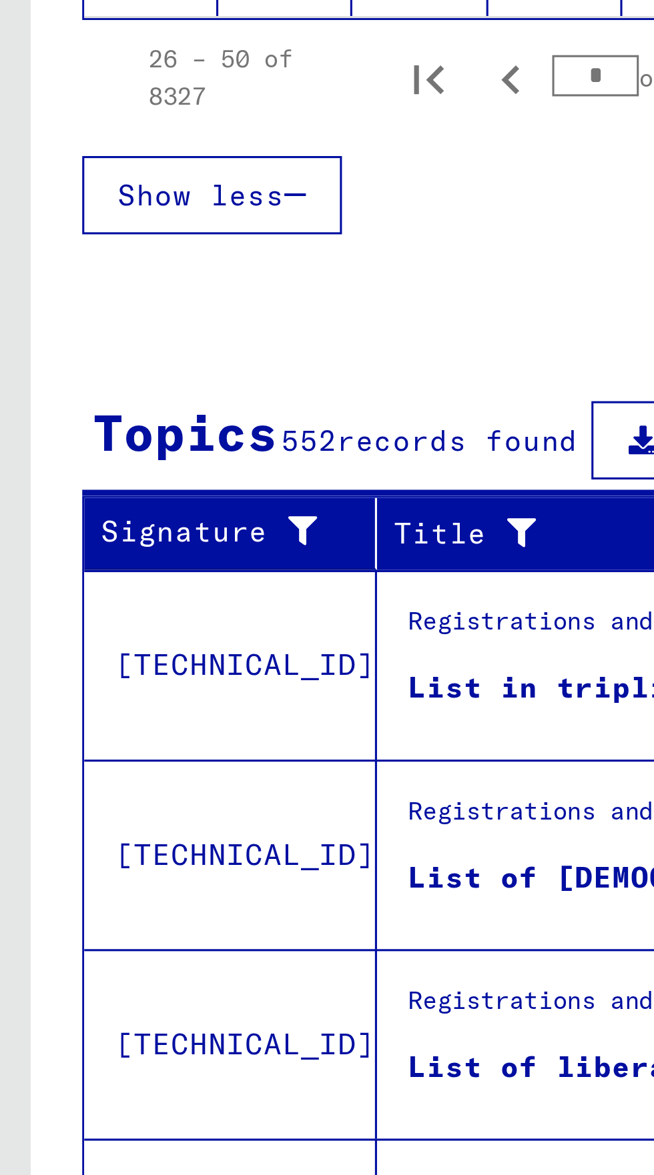
scroll to position [1025, 0]
